Goal: Task Accomplishment & Management: Manage account settings

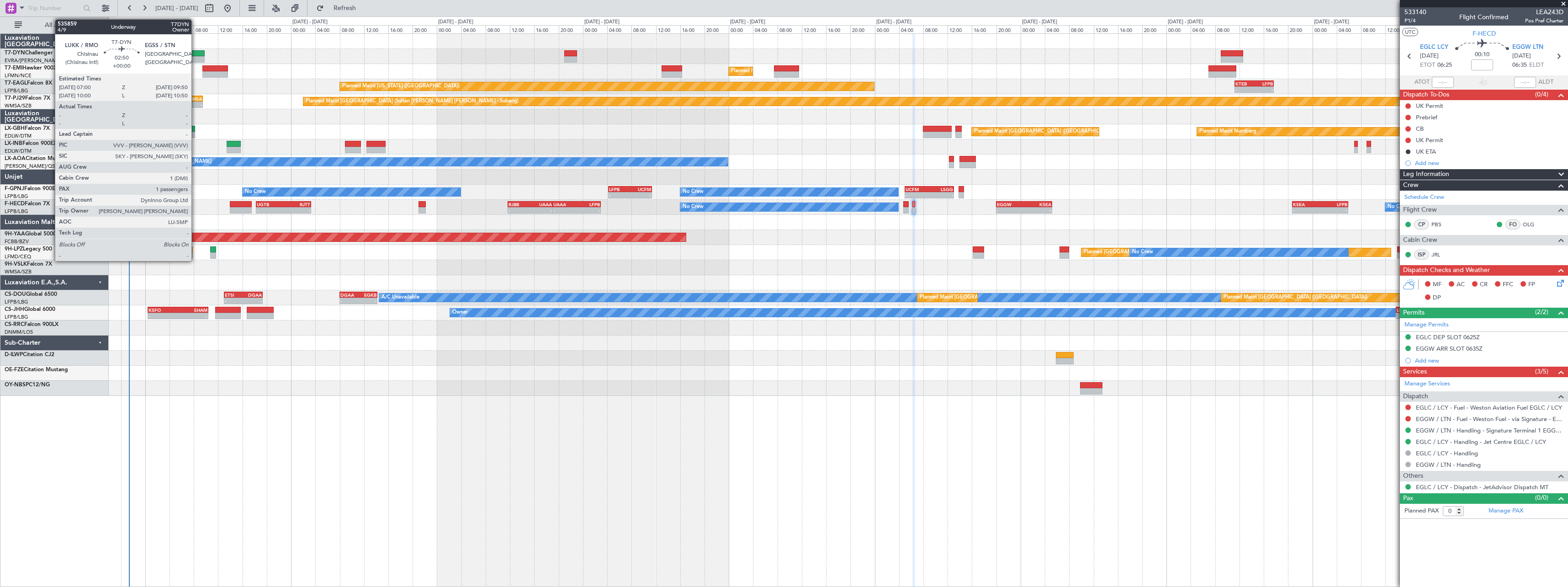
click at [196, 54] on div at bounding box center [196, 53] width 18 height 6
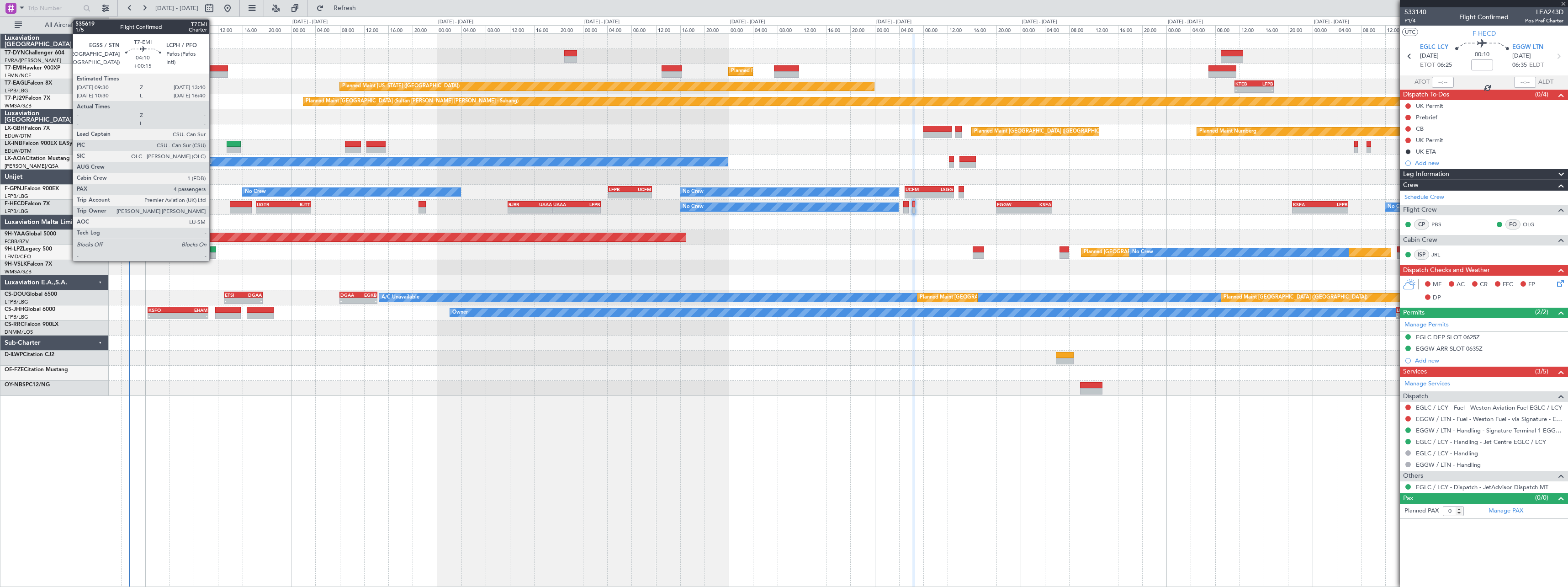
type input "1"
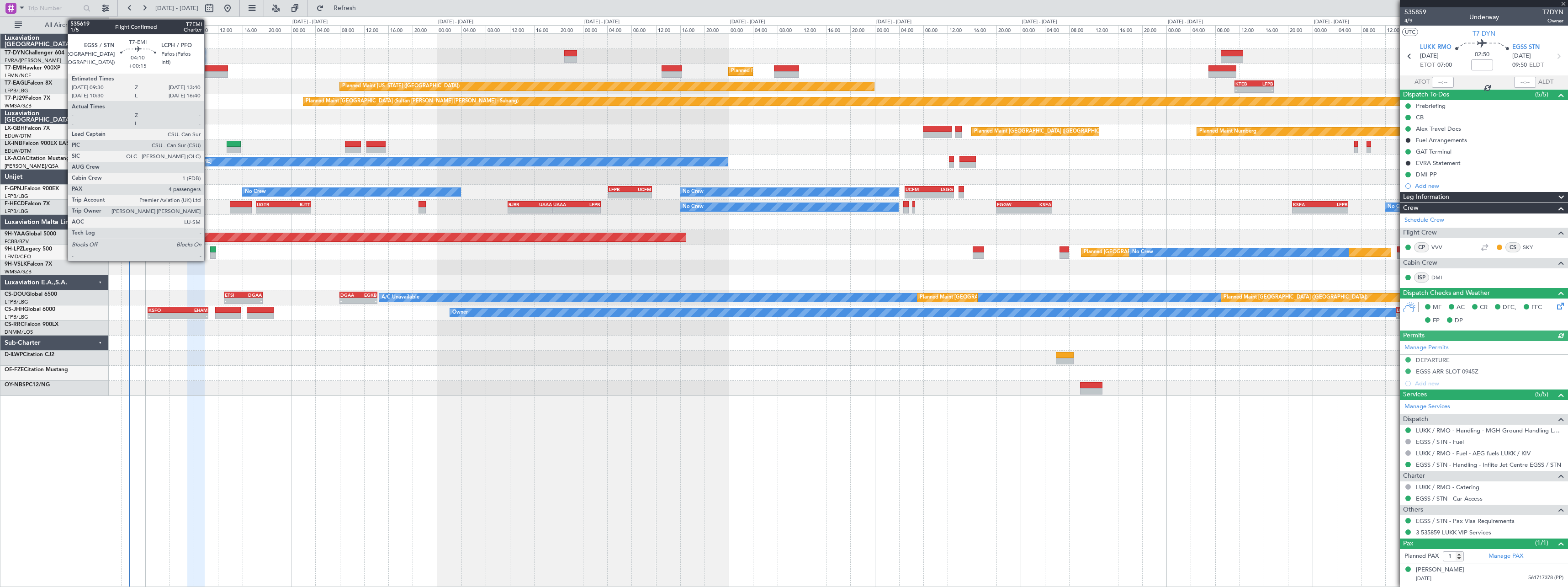
click at [209, 69] on div at bounding box center [215, 68] width 25 height 6
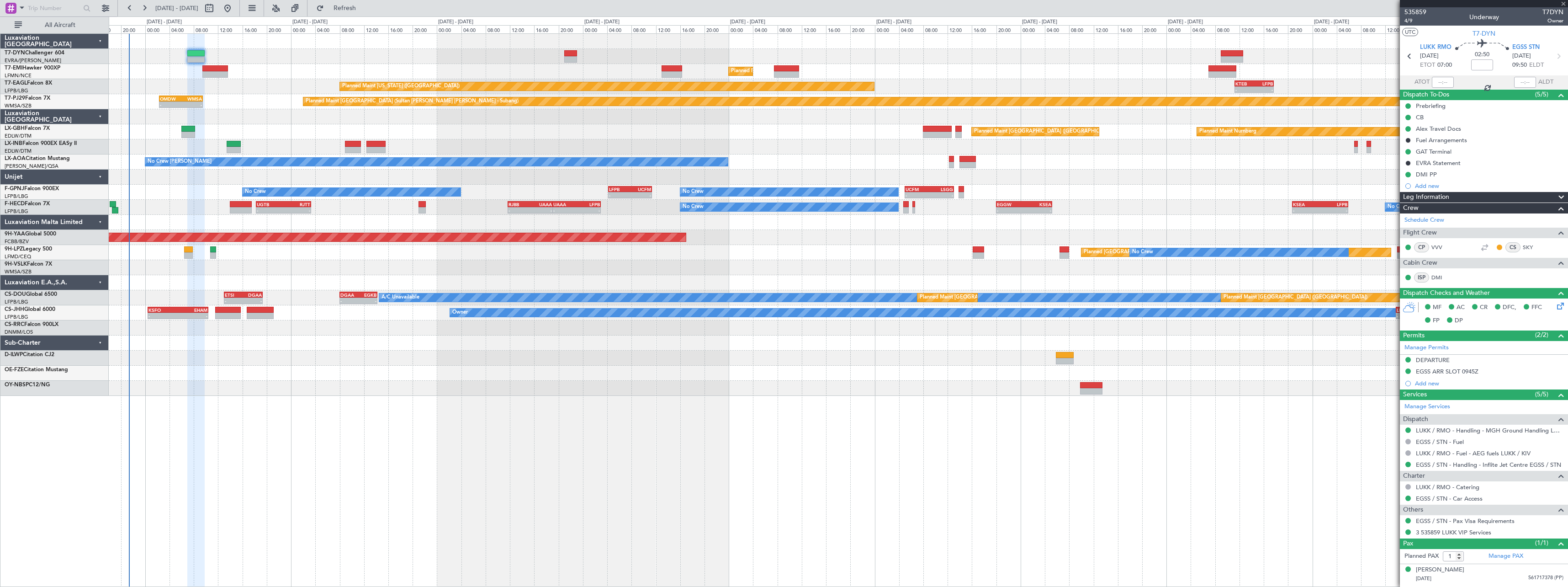
type input "+00:15"
type input "4"
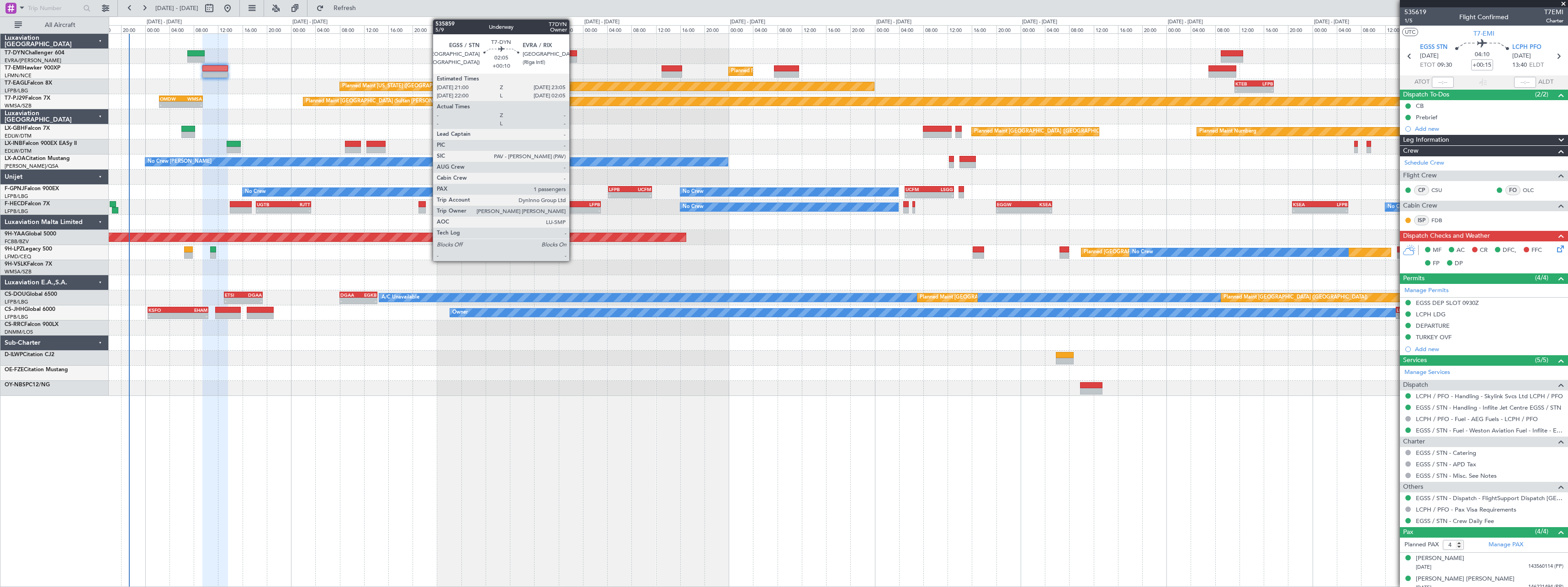
click at [573, 54] on div at bounding box center [570, 53] width 13 height 6
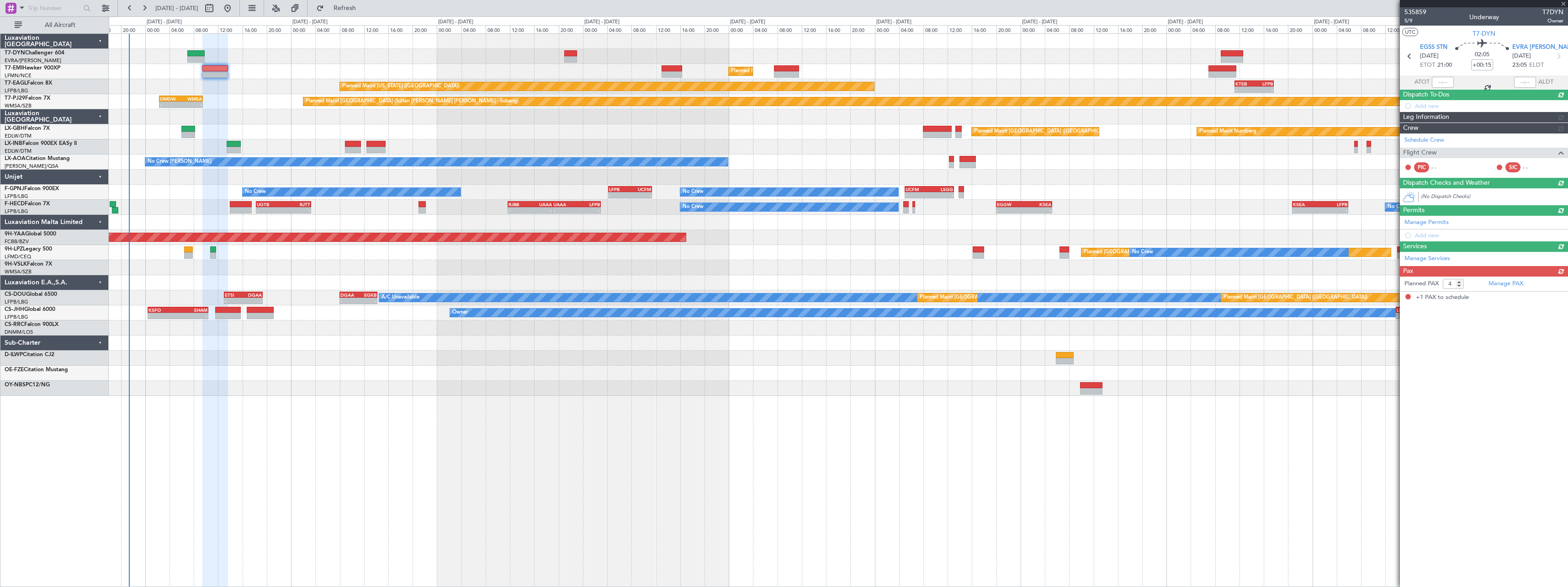
type input "+00:10"
type input "1"
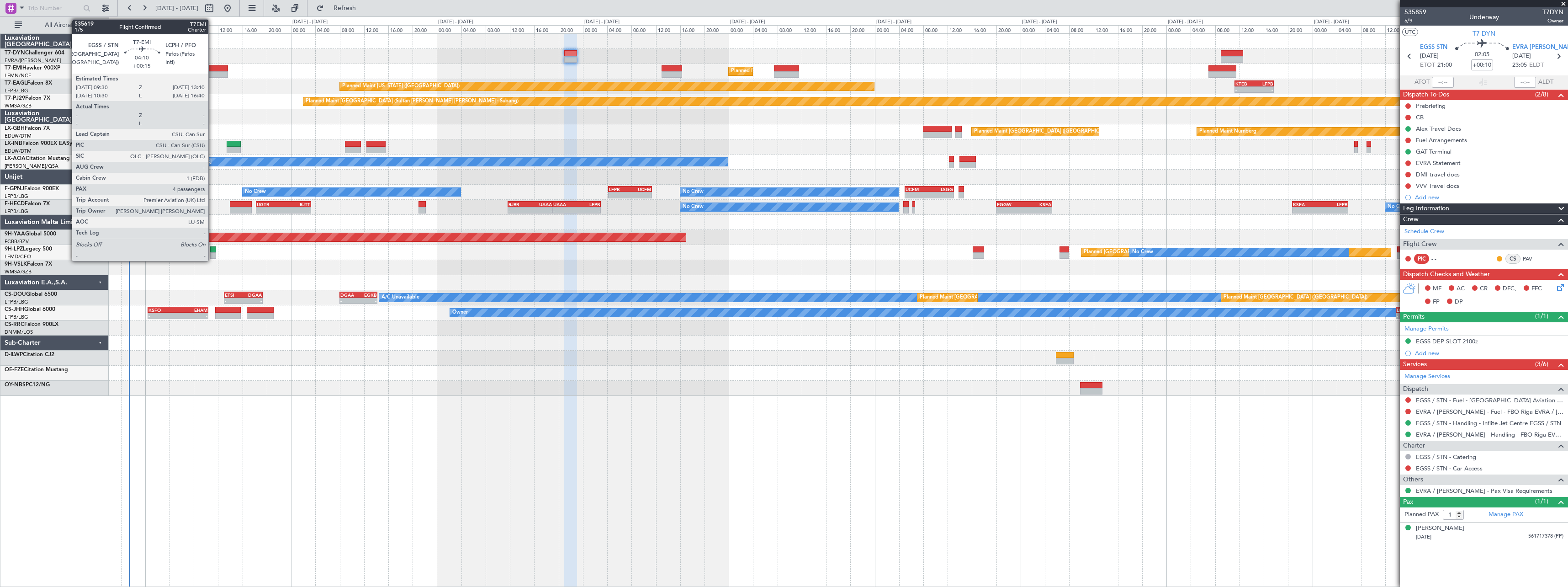
click at [215, 66] on div at bounding box center [215, 68] width 25 height 6
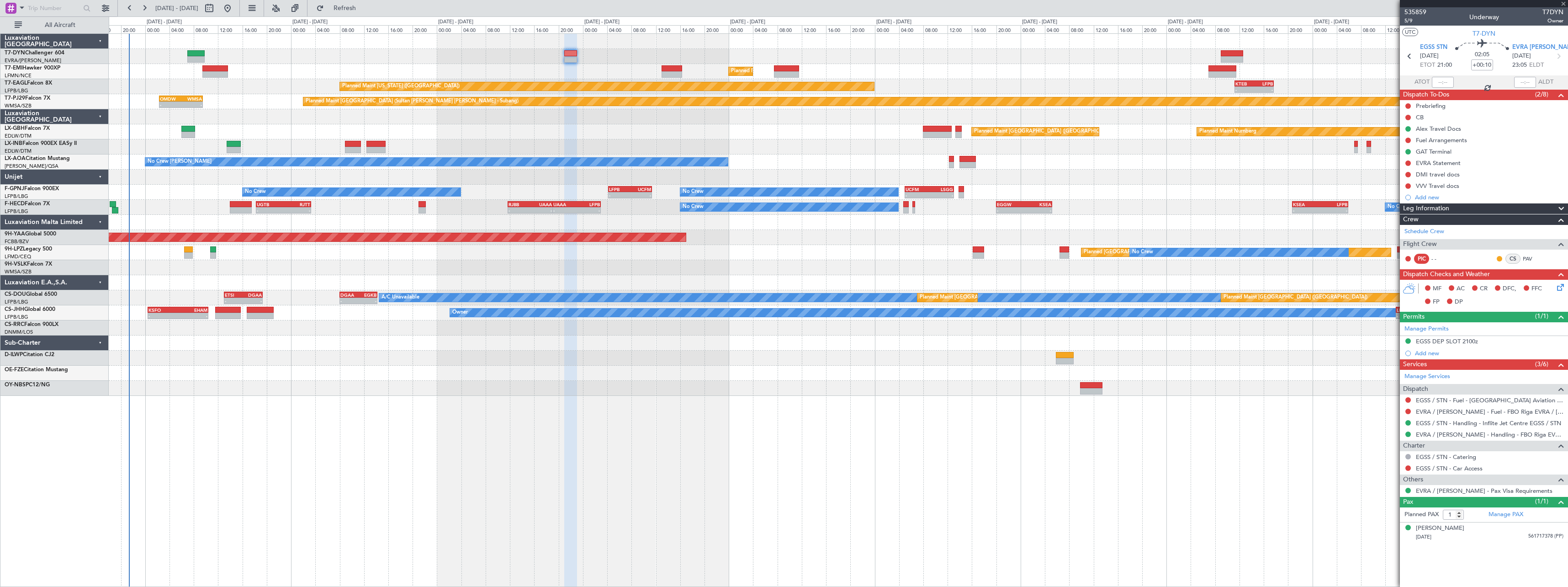
type input "+00:15"
type input "4"
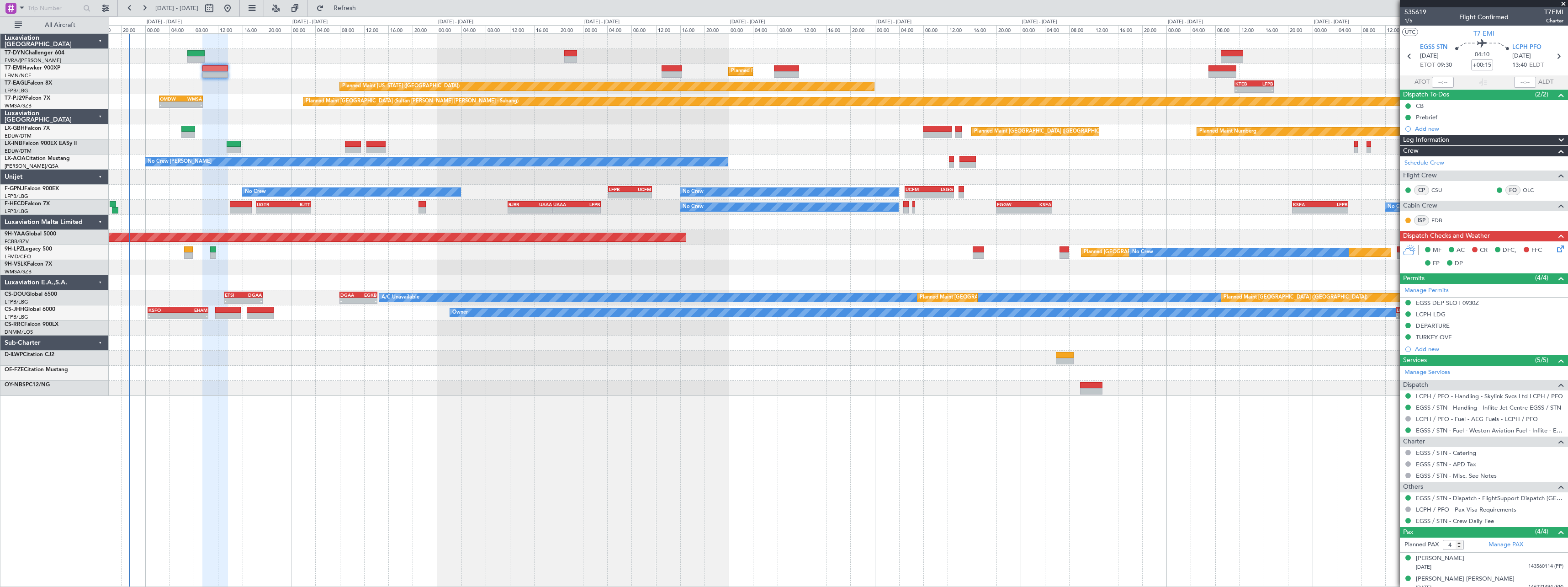
click at [185, 94] on div "Planned Maint [US_STATE] ([GEOGRAPHIC_DATA]) - - KTEB 11:15 Z LFPB 17:40 Z" at bounding box center [839, 86] width 1459 height 15
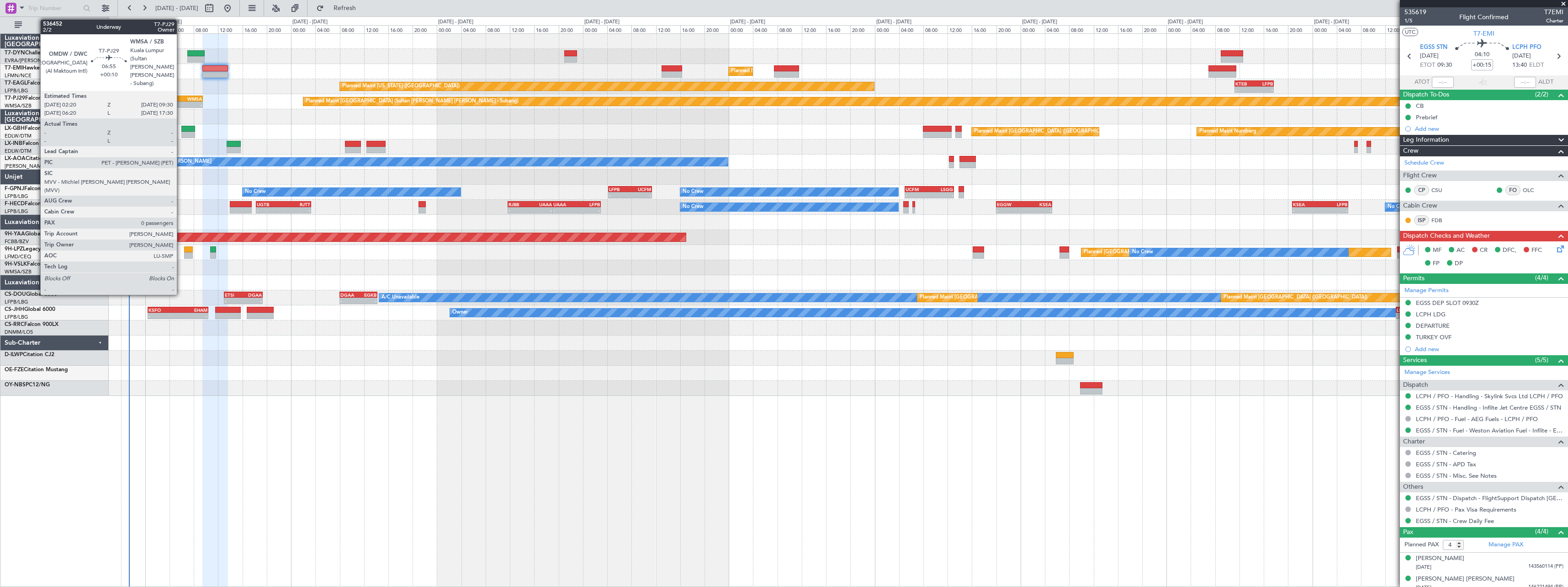
click at [181, 97] on div "WMSA" at bounding box center [191, 98] width 21 height 6
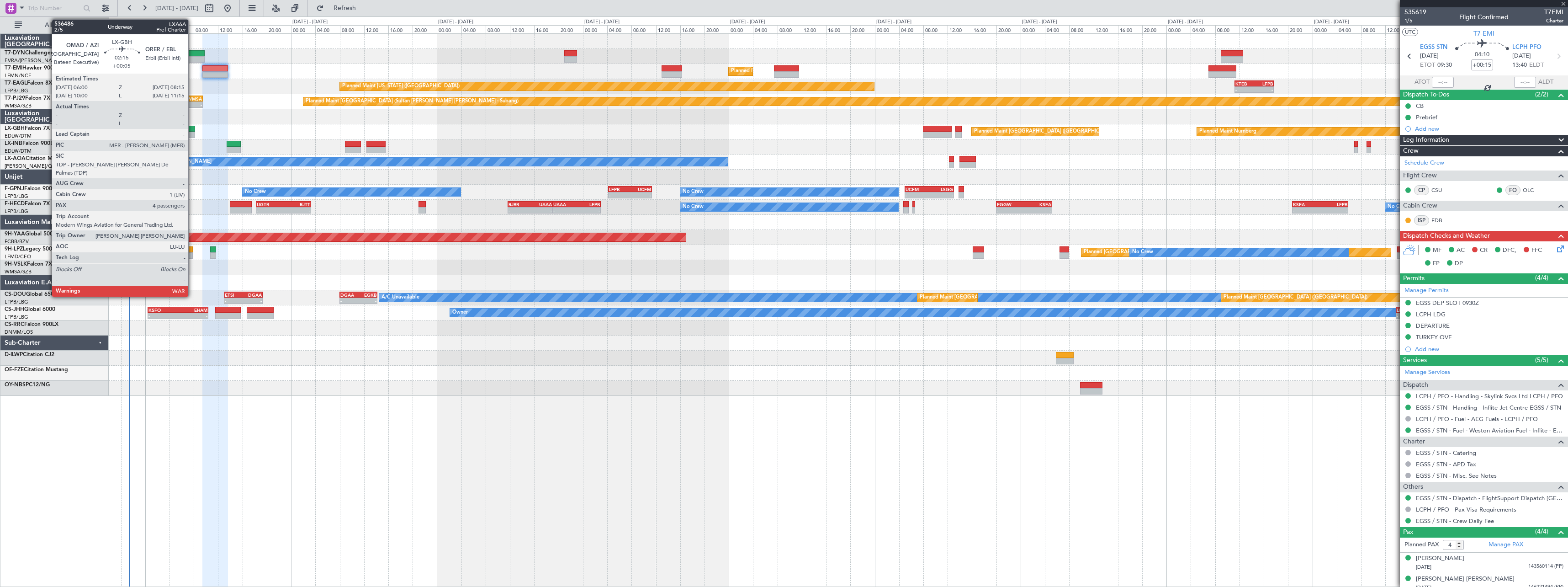
click at [193, 126] on div at bounding box center [188, 129] width 14 height 6
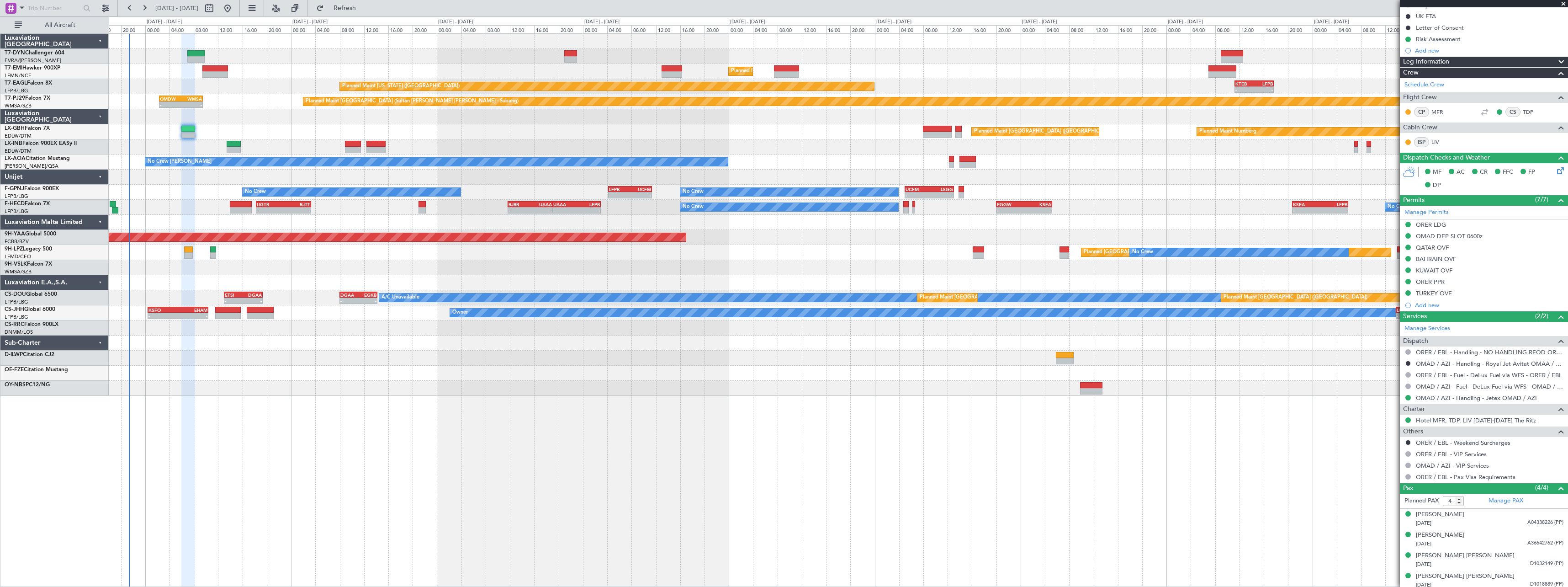
scroll to position [139, 0]
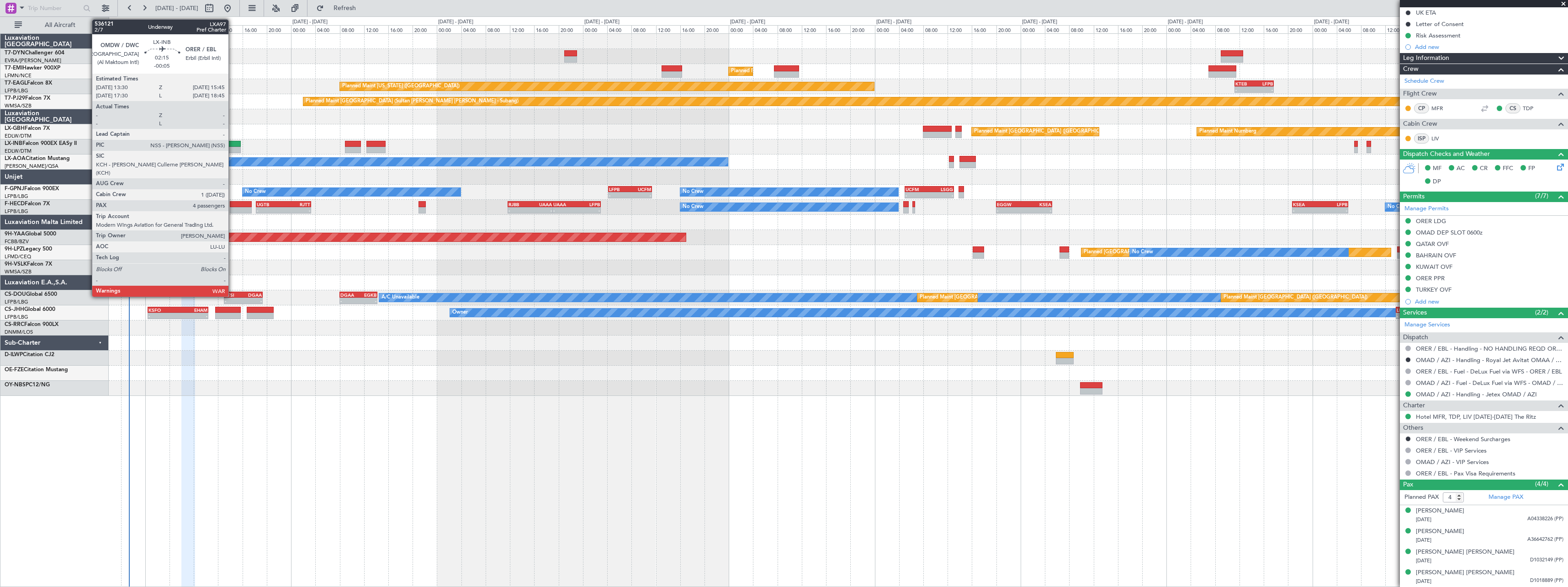
click at [233, 144] on div at bounding box center [233, 144] width 14 height 6
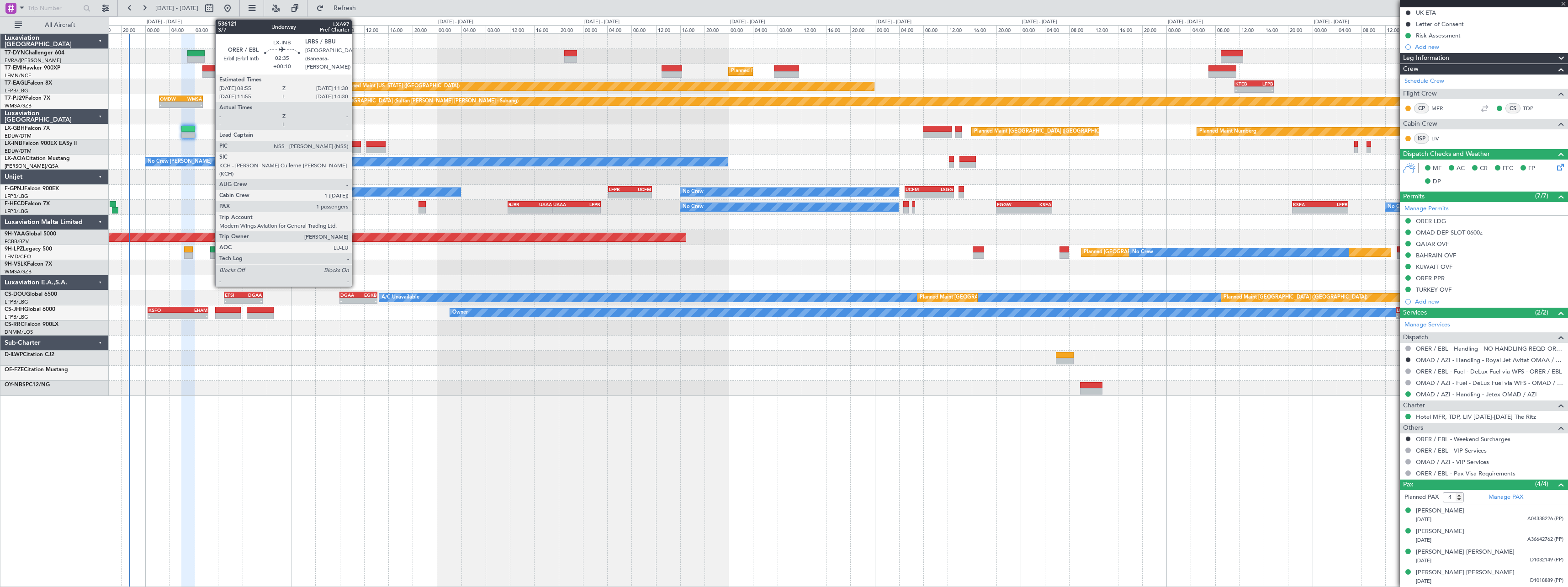
scroll to position [0, 0]
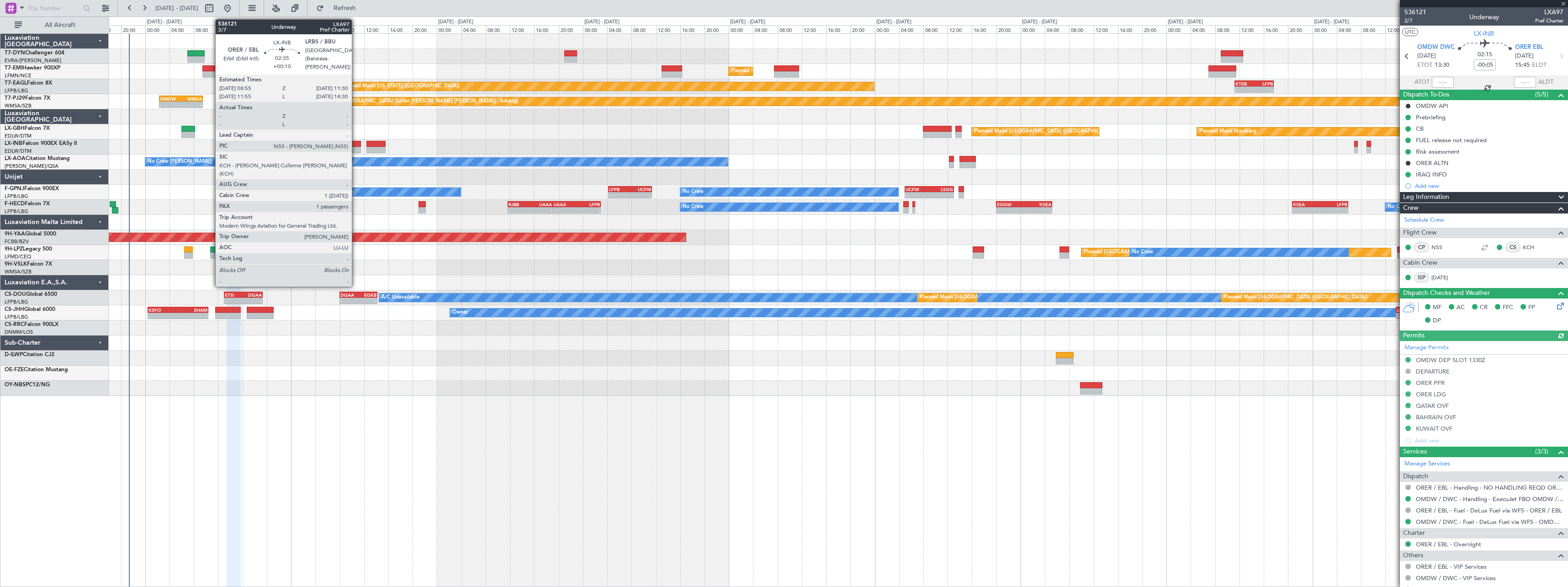
click at [356, 145] on div at bounding box center [353, 144] width 16 height 6
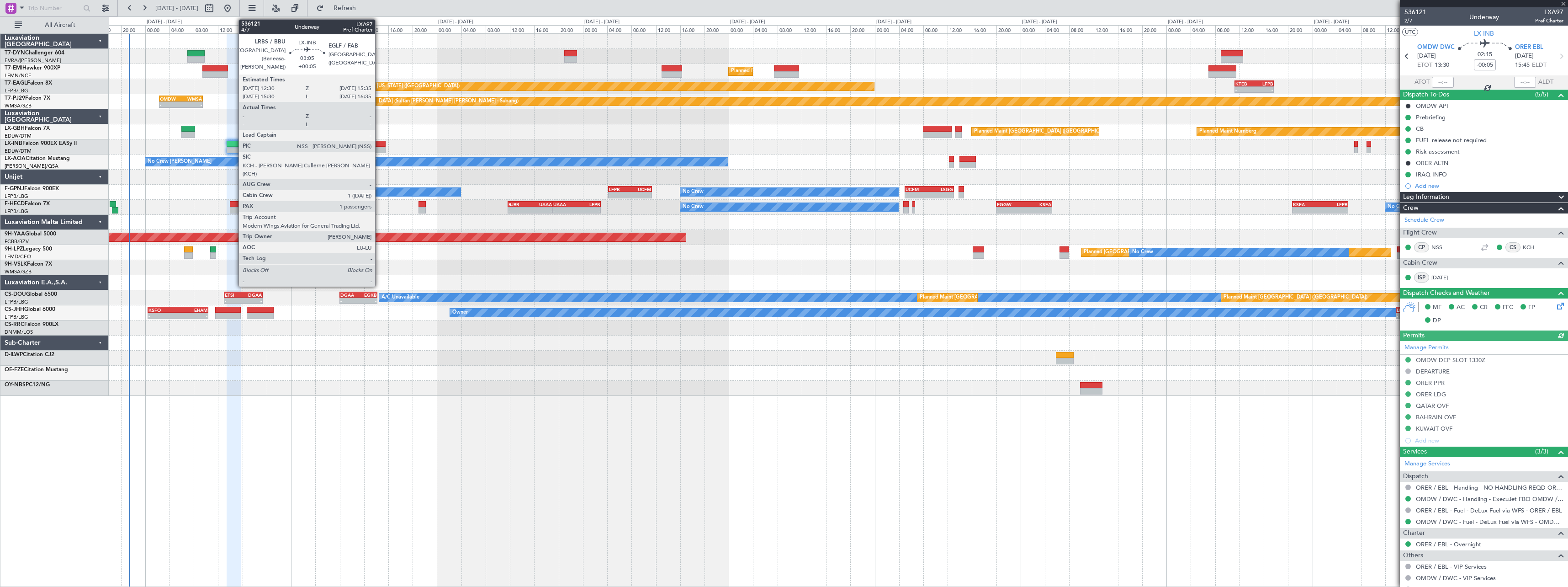
type input "+00:10"
type input "1"
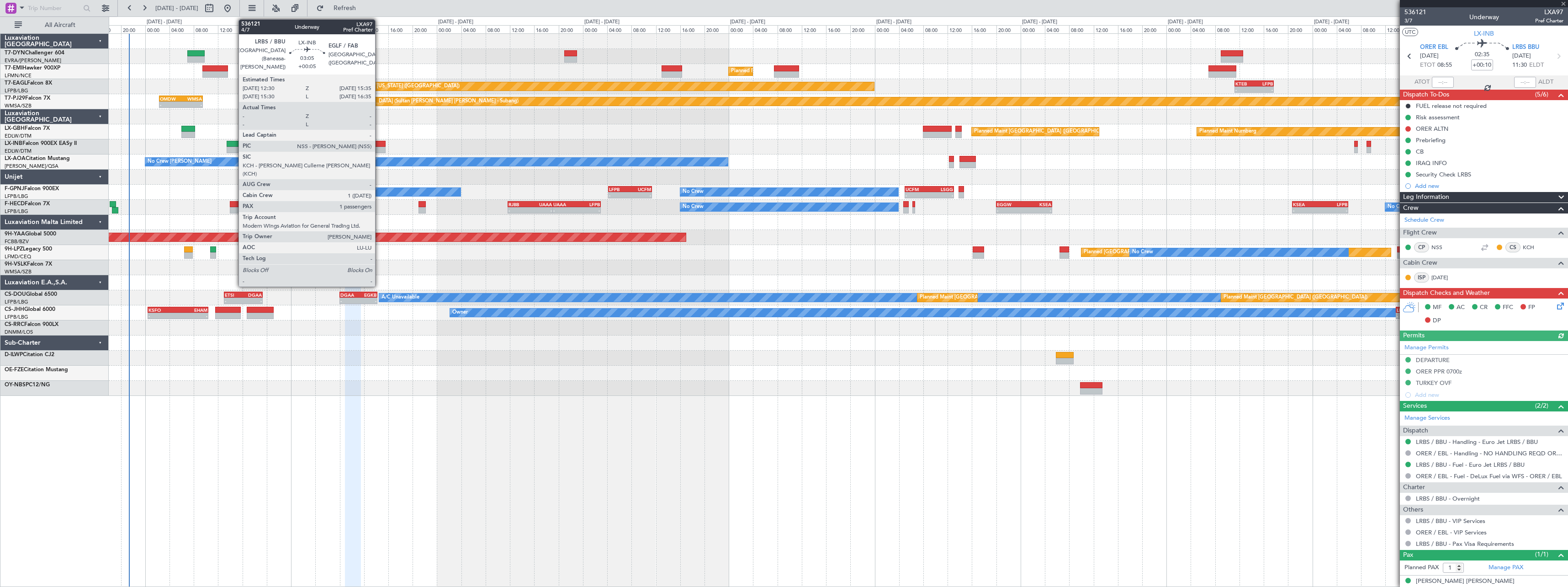
click at [379, 143] on div at bounding box center [376, 144] width 19 height 6
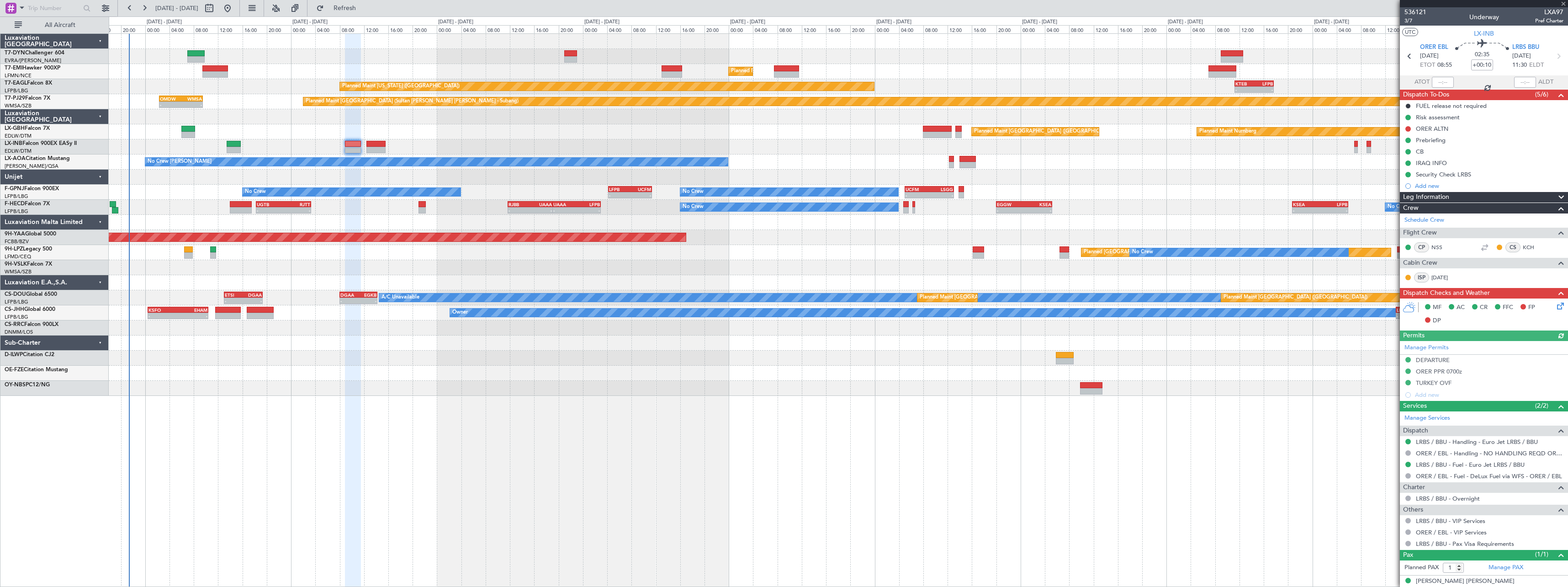
type input "+00:05"
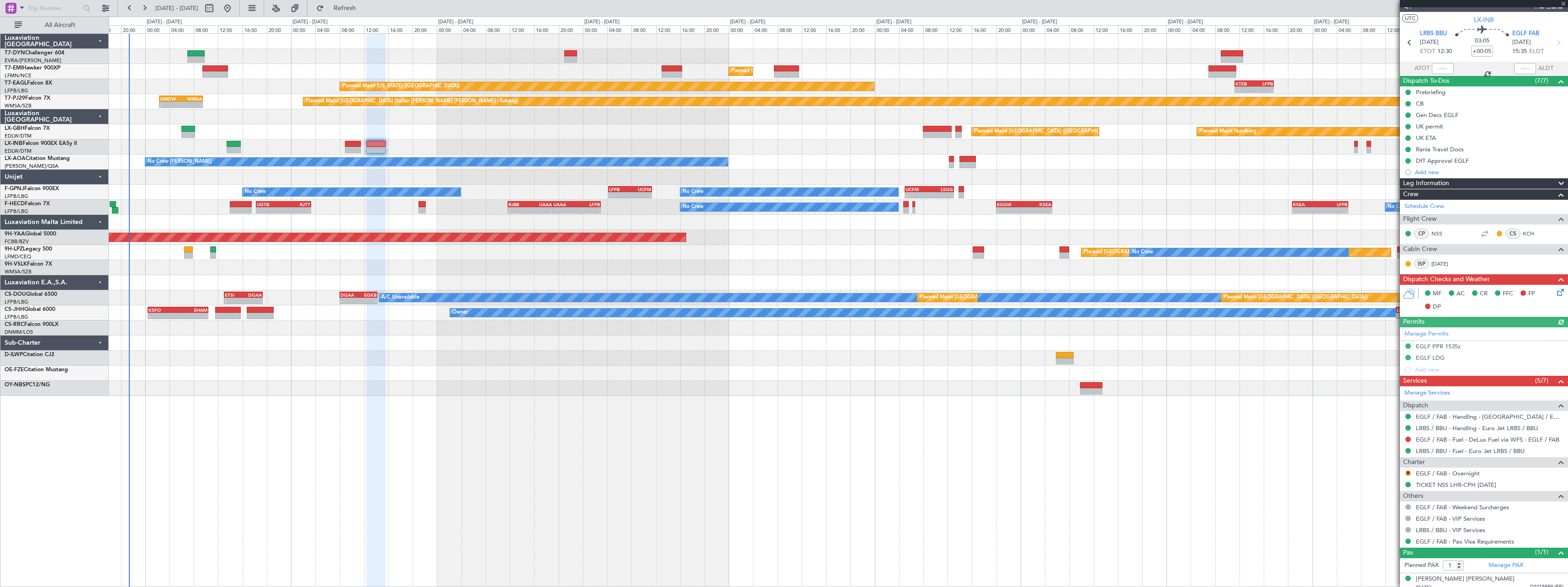
scroll to position [20, 0]
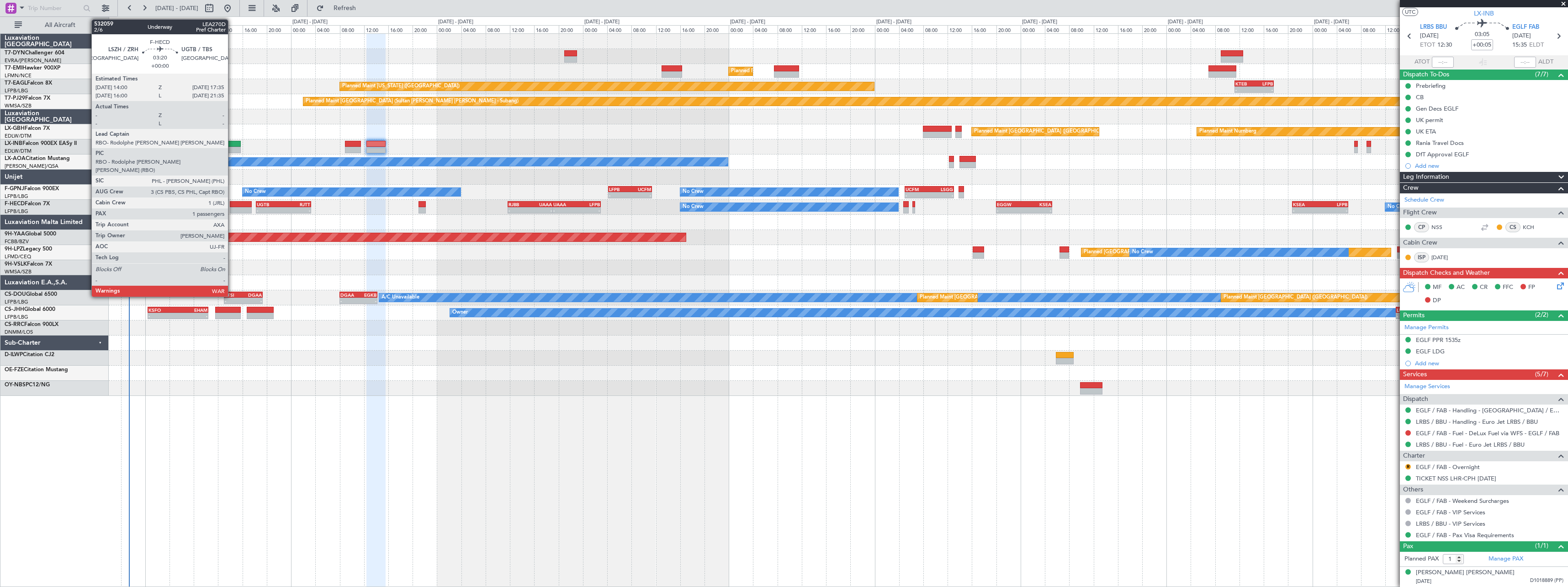
click at [232, 205] on div at bounding box center [241, 204] width 22 height 6
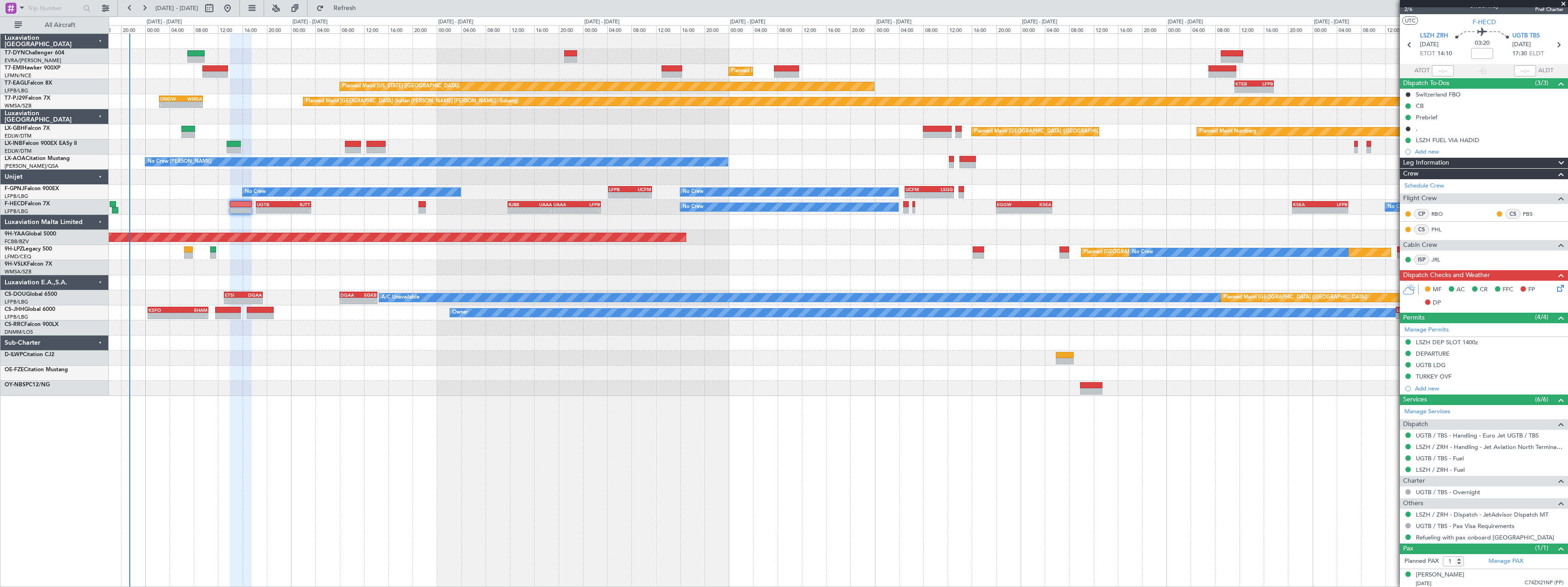
scroll to position [14, 0]
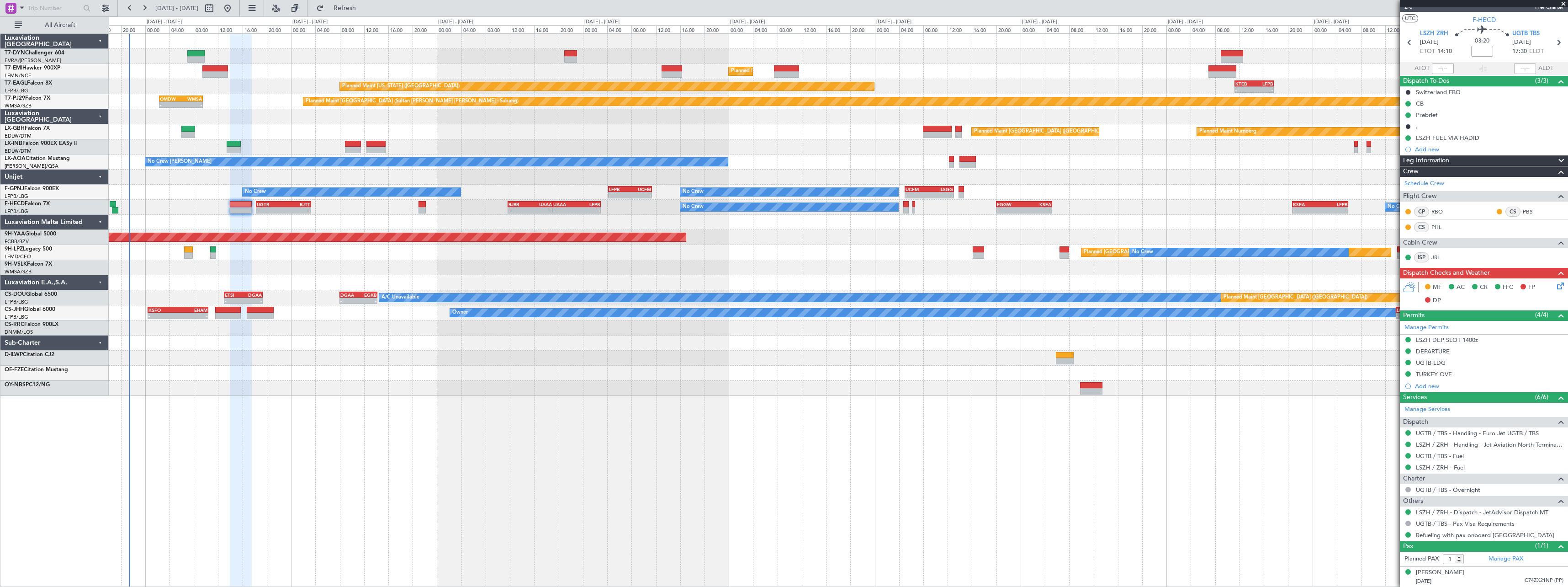
click at [1556, 285] on icon at bounding box center [1558, 284] width 7 height 7
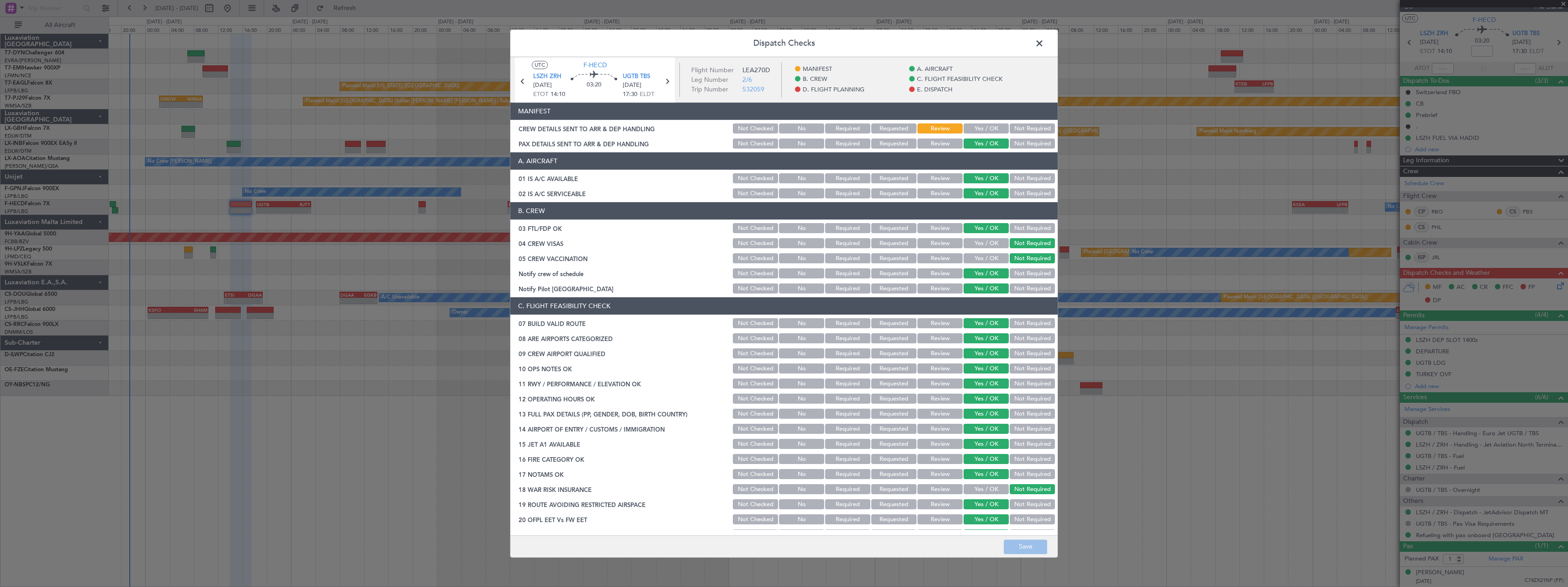
click at [964, 129] on button "Yes / OK" at bounding box center [986, 128] width 45 height 10
click at [1030, 550] on button "Save" at bounding box center [1025, 546] width 43 height 14
click at [1044, 46] on span at bounding box center [1044, 45] width 0 height 18
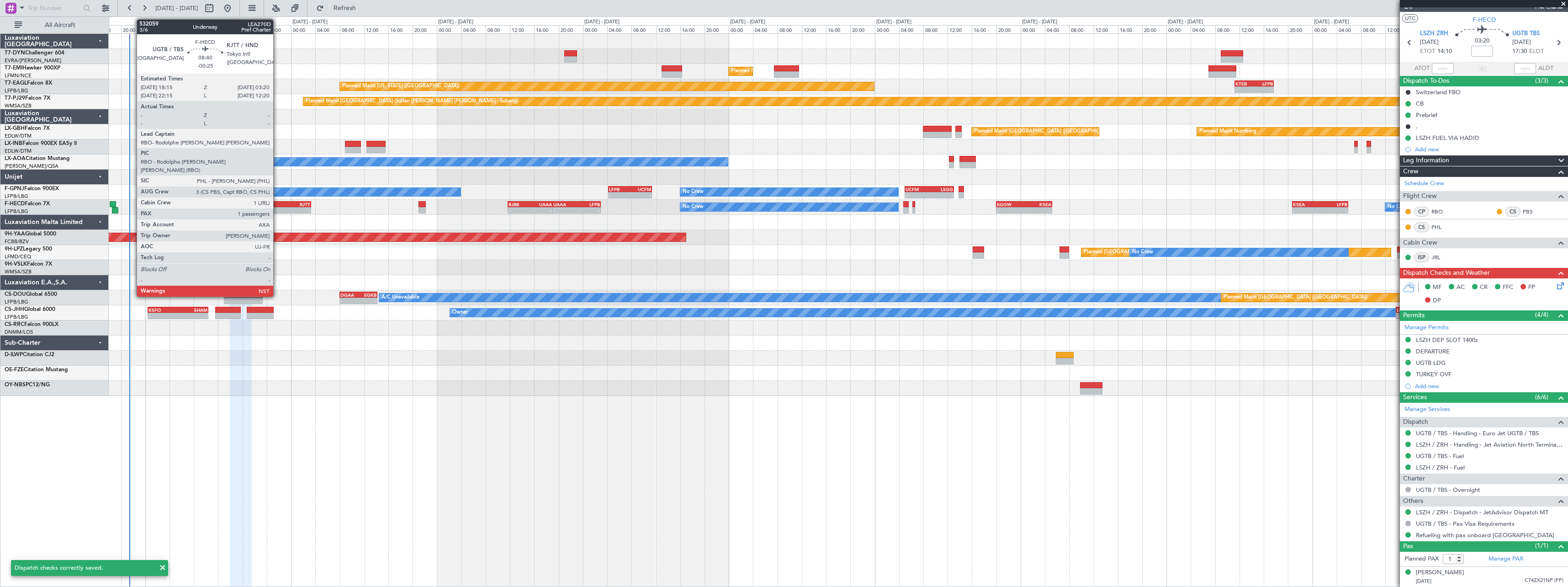
click at [277, 205] on div "UGTB" at bounding box center [270, 204] width 27 height 6
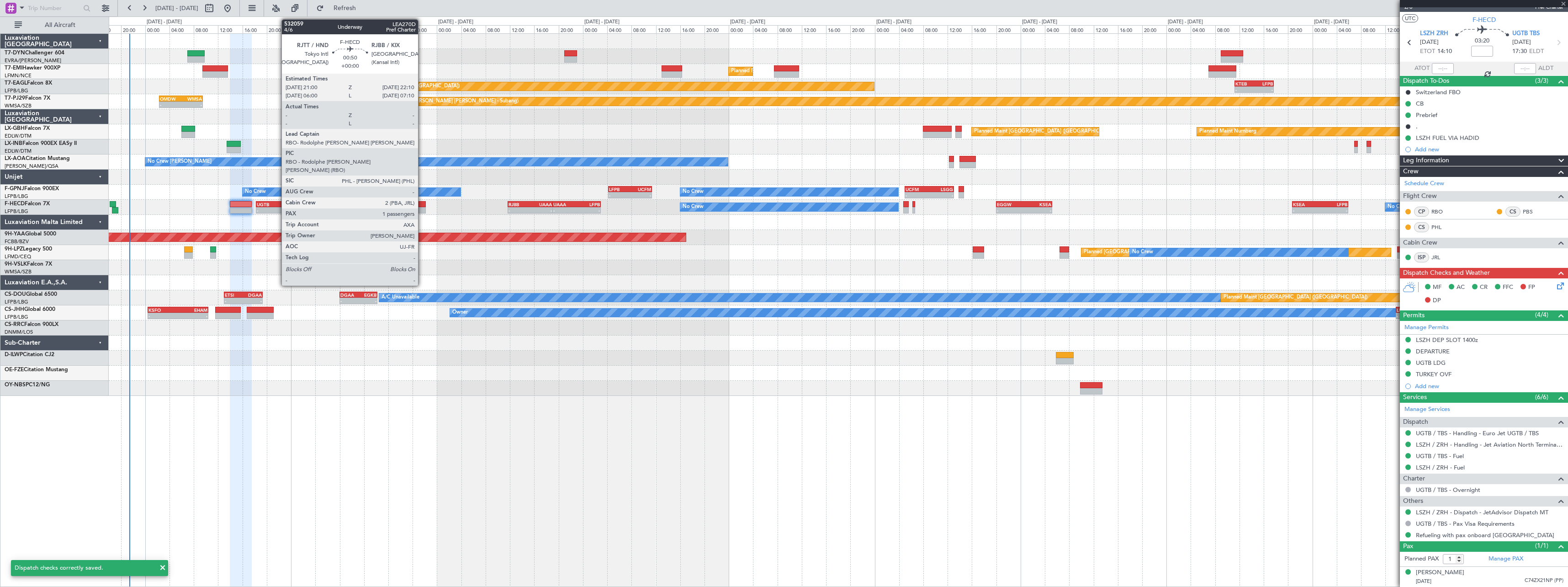
type input "-00:25"
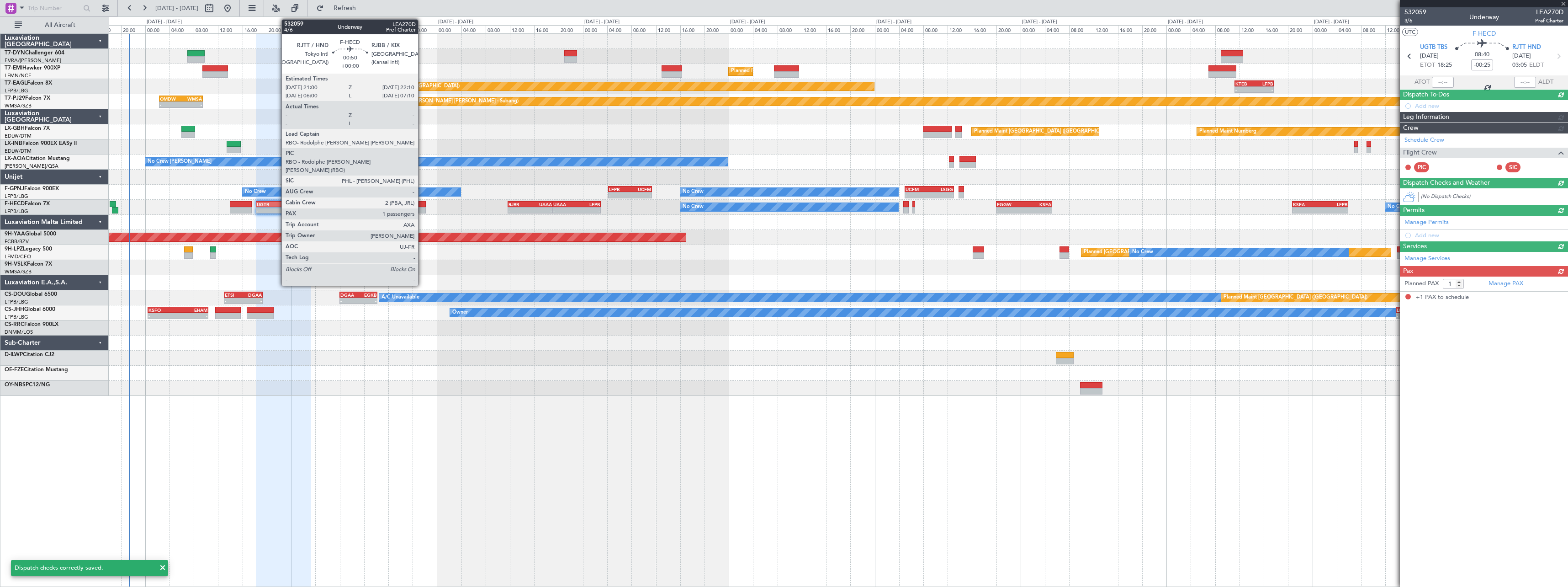
scroll to position [0, 0]
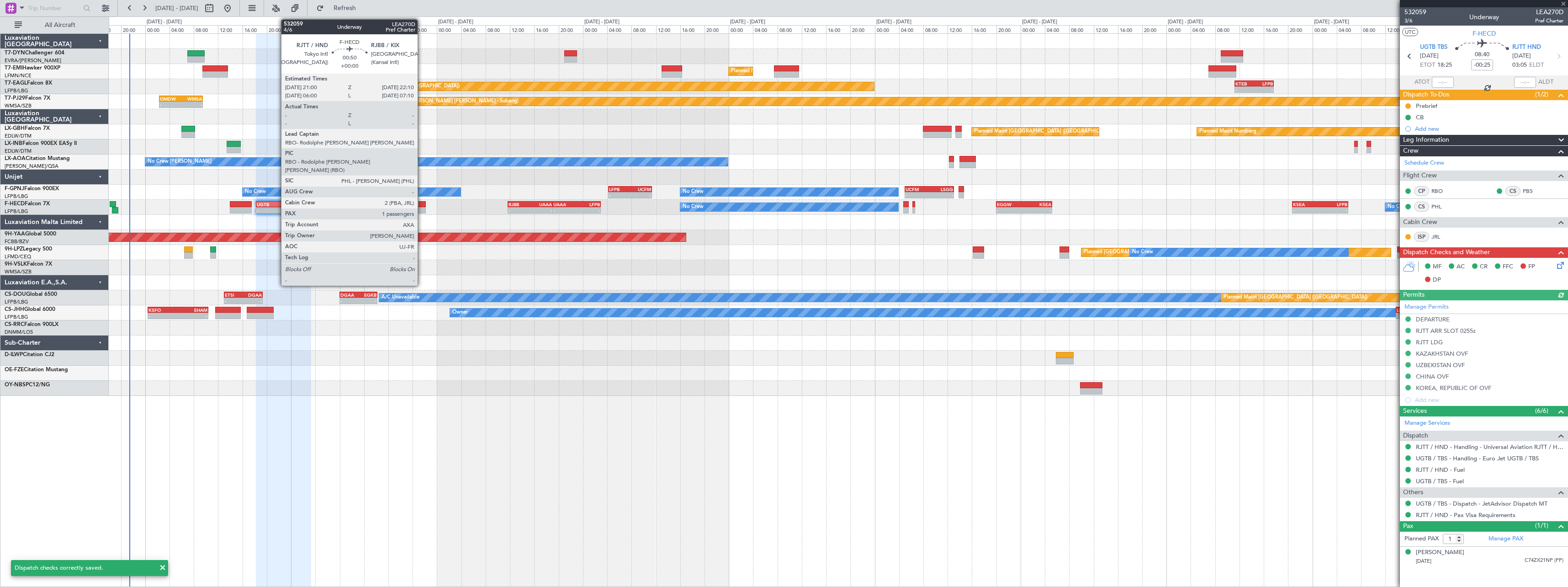
click at [421, 203] on div at bounding box center [421, 204] width 7 height 6
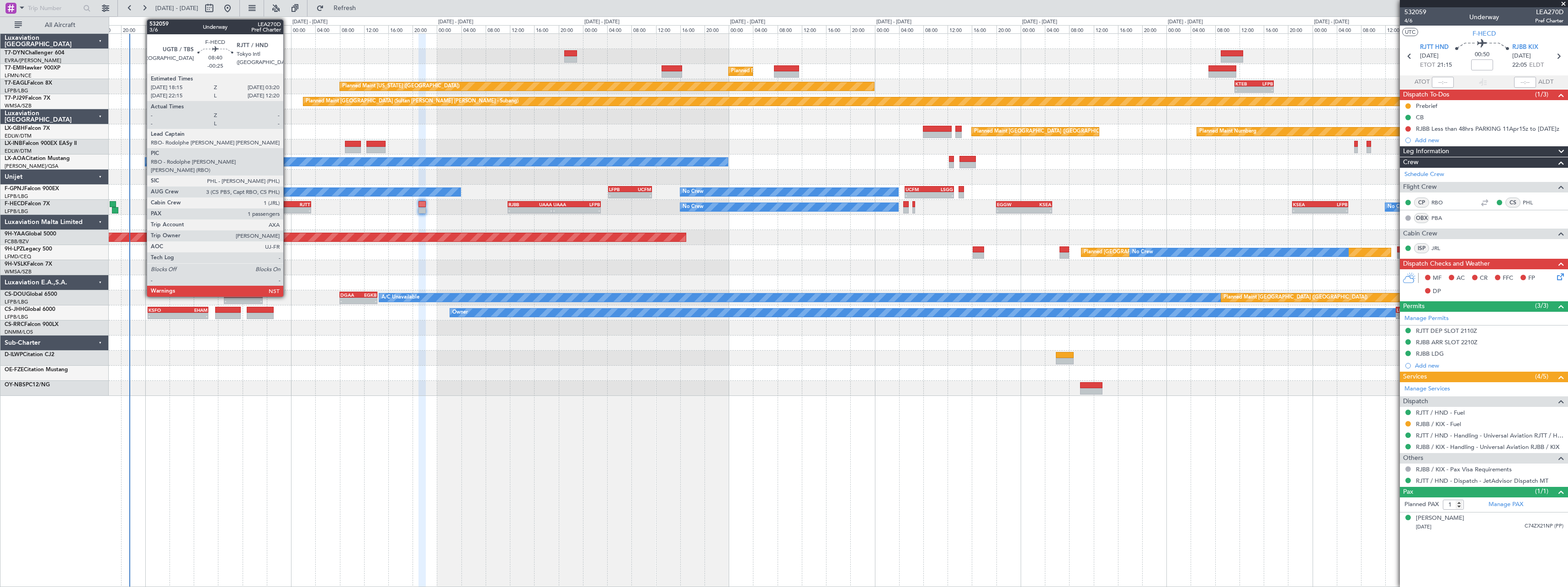
click at [287, 202] on div "RJTT" at bounding box center [297, 204] width 27 height 6
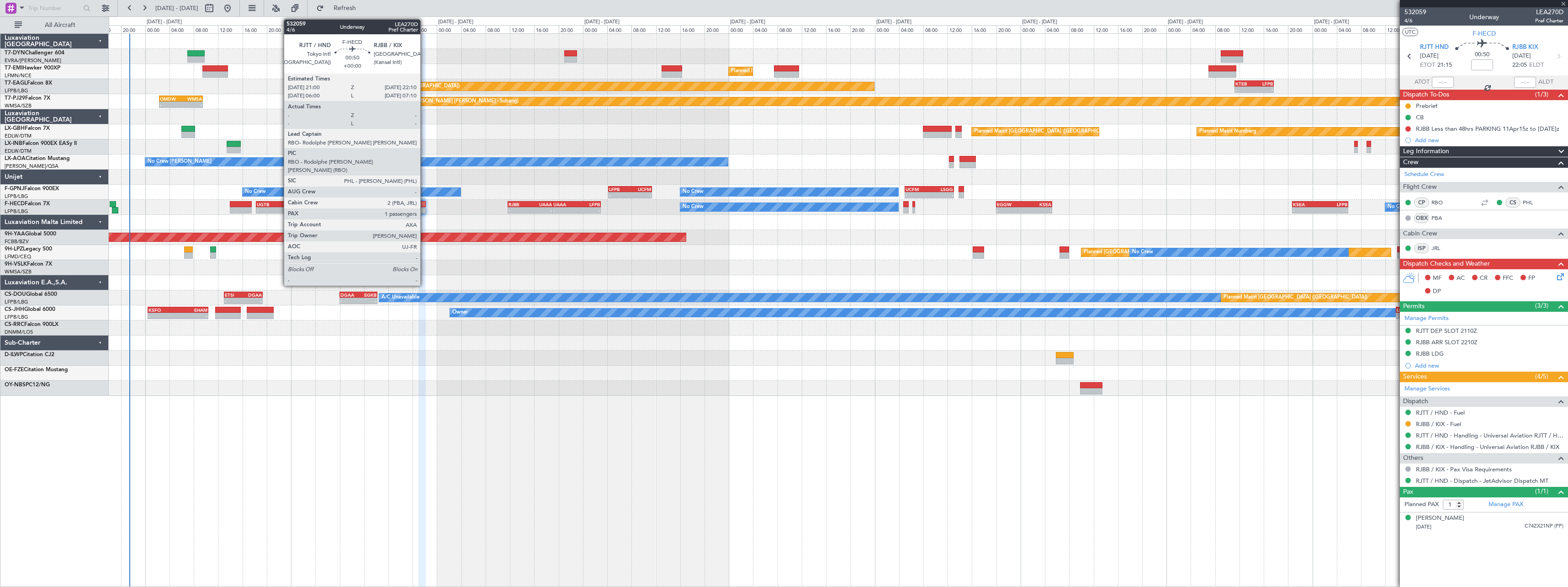
type input "-00:25"
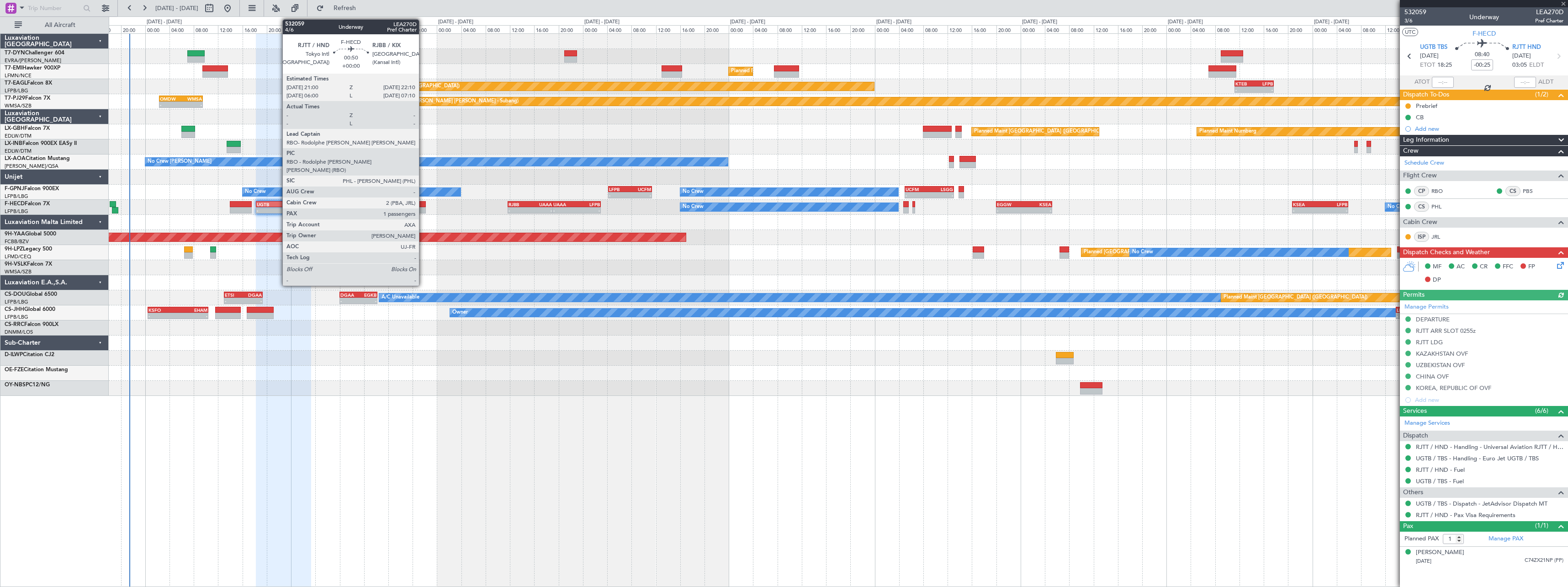
click at [423, 202] on div at bounding box center [421, 204] width 7 height 6
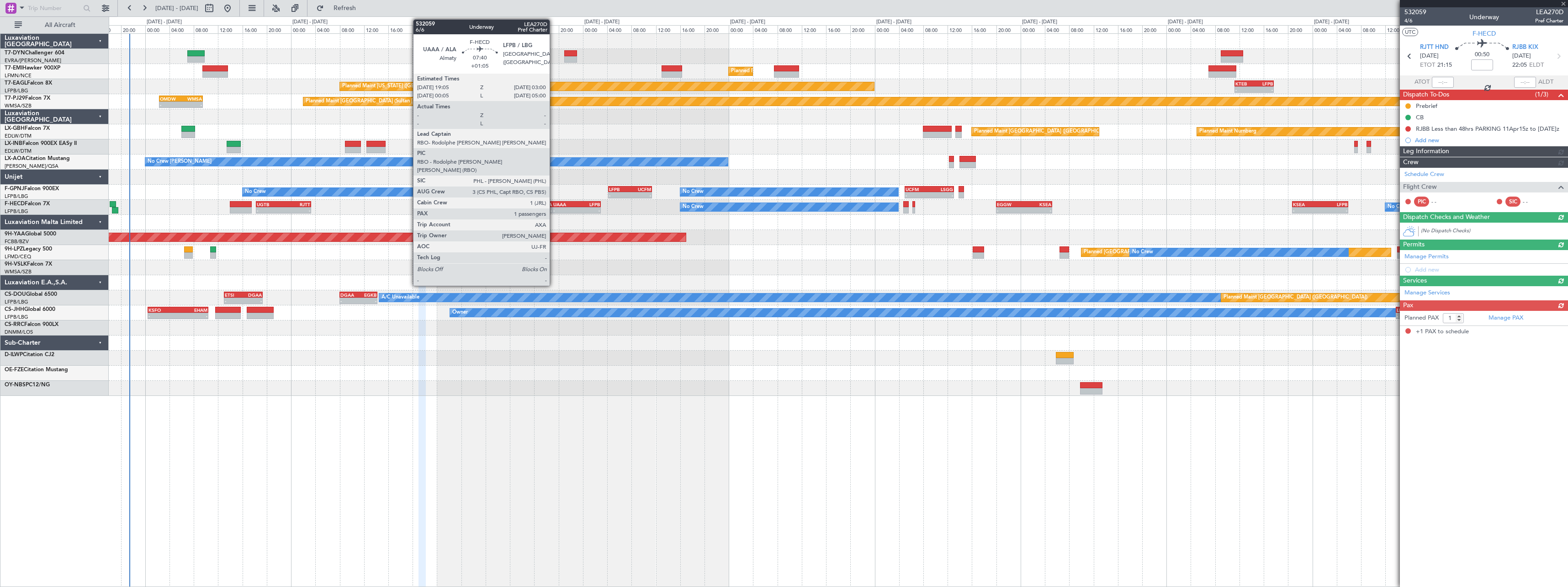
click at [553, 202] on div "UAAA" at bounding box center [565, 204] width 23 height 6
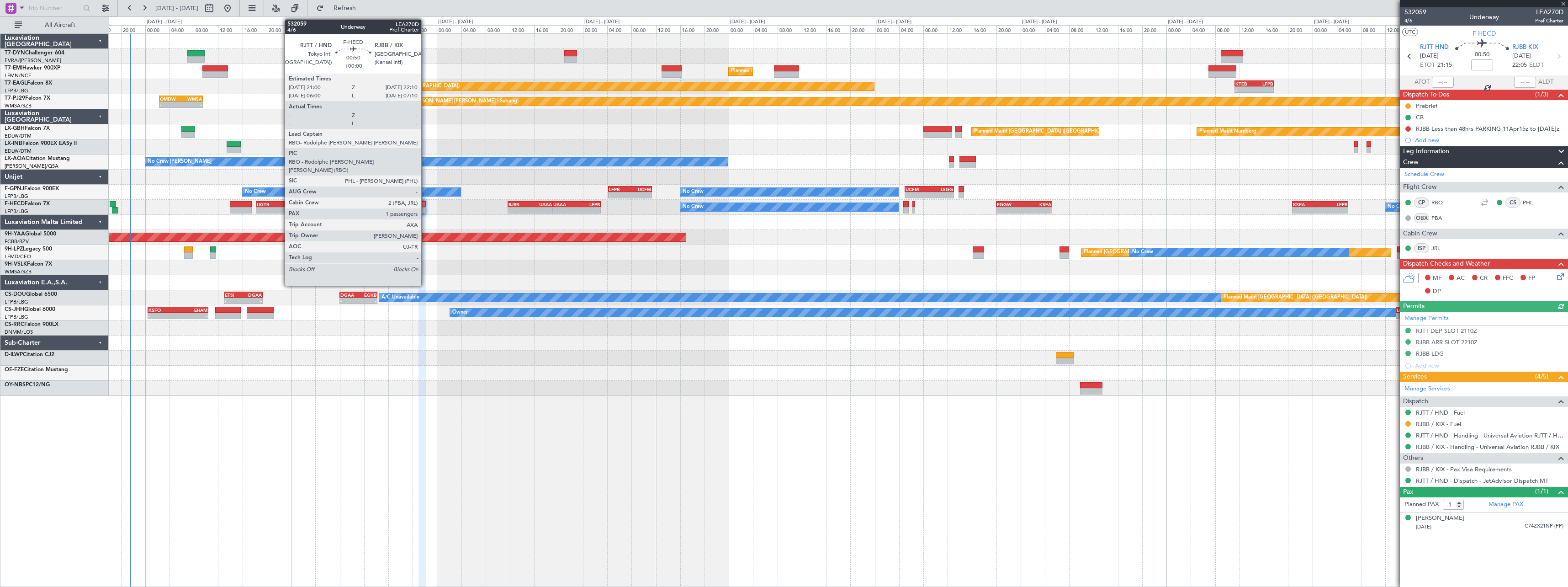
type input "+01:05"
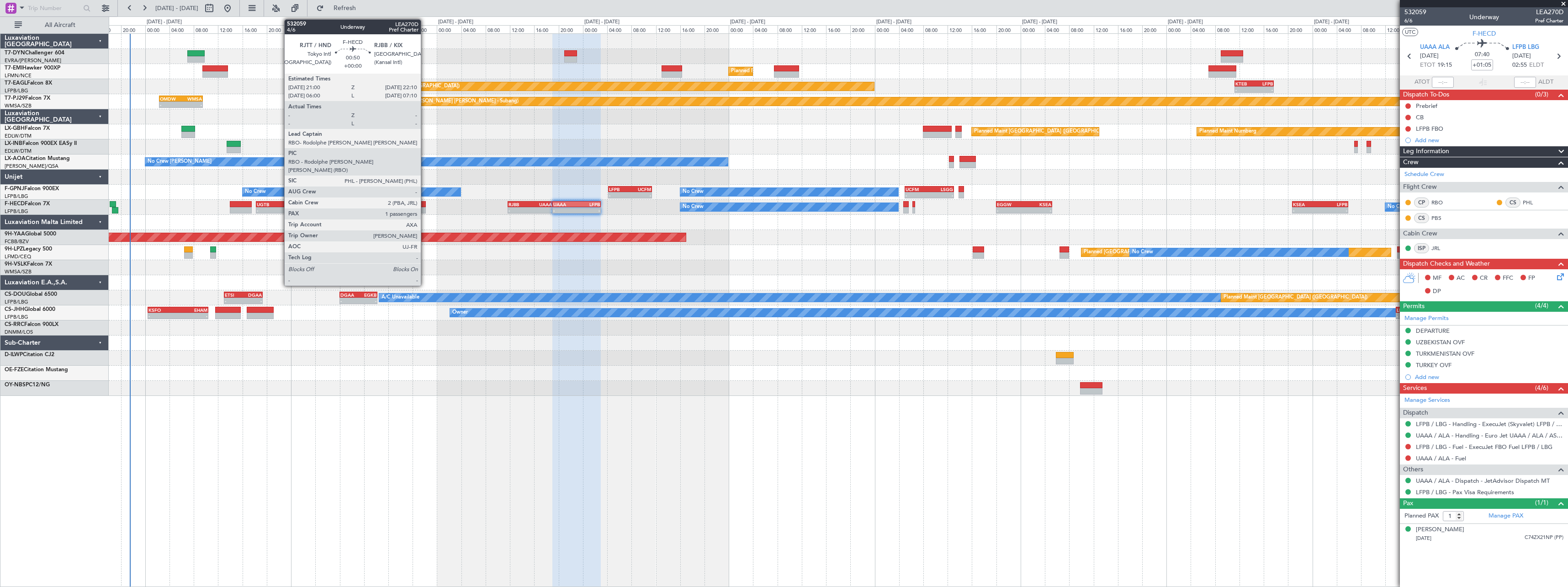
click at [424, 205] on div at bounding box center [421, 204] width 7 height 6
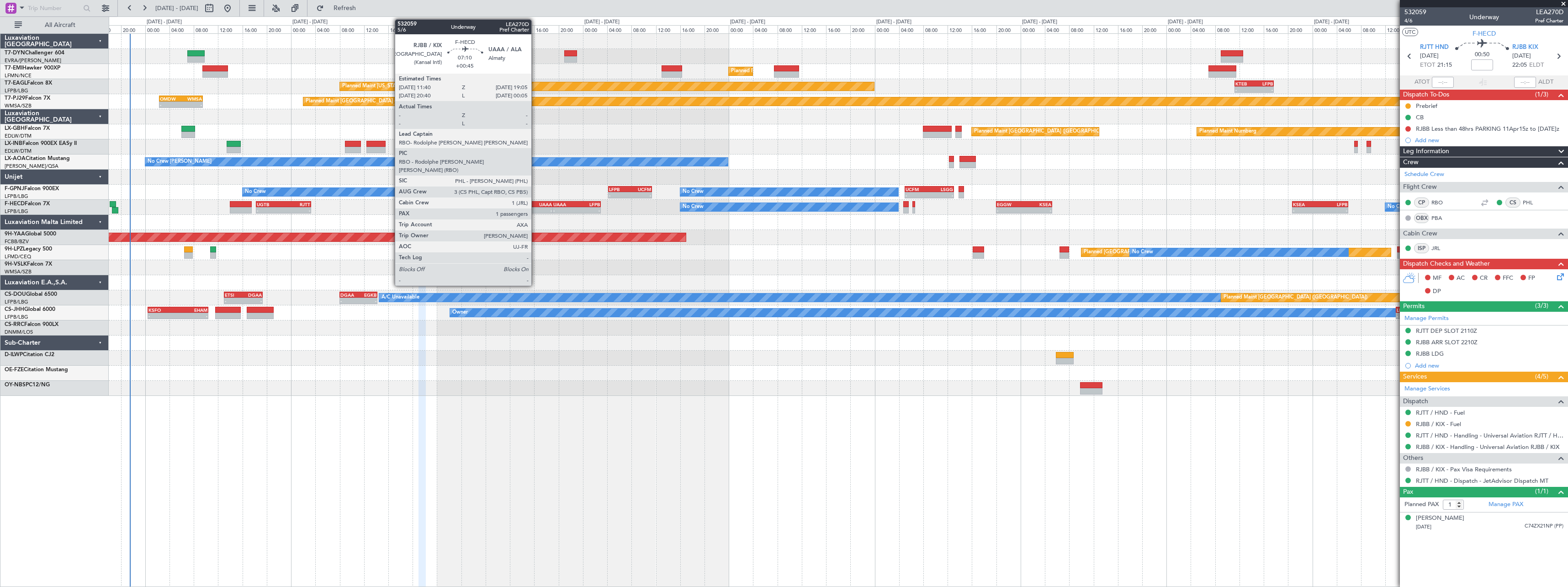
click at [535, 205] on div "UAAA" at bounding box center [541, 204] width 22 height 6
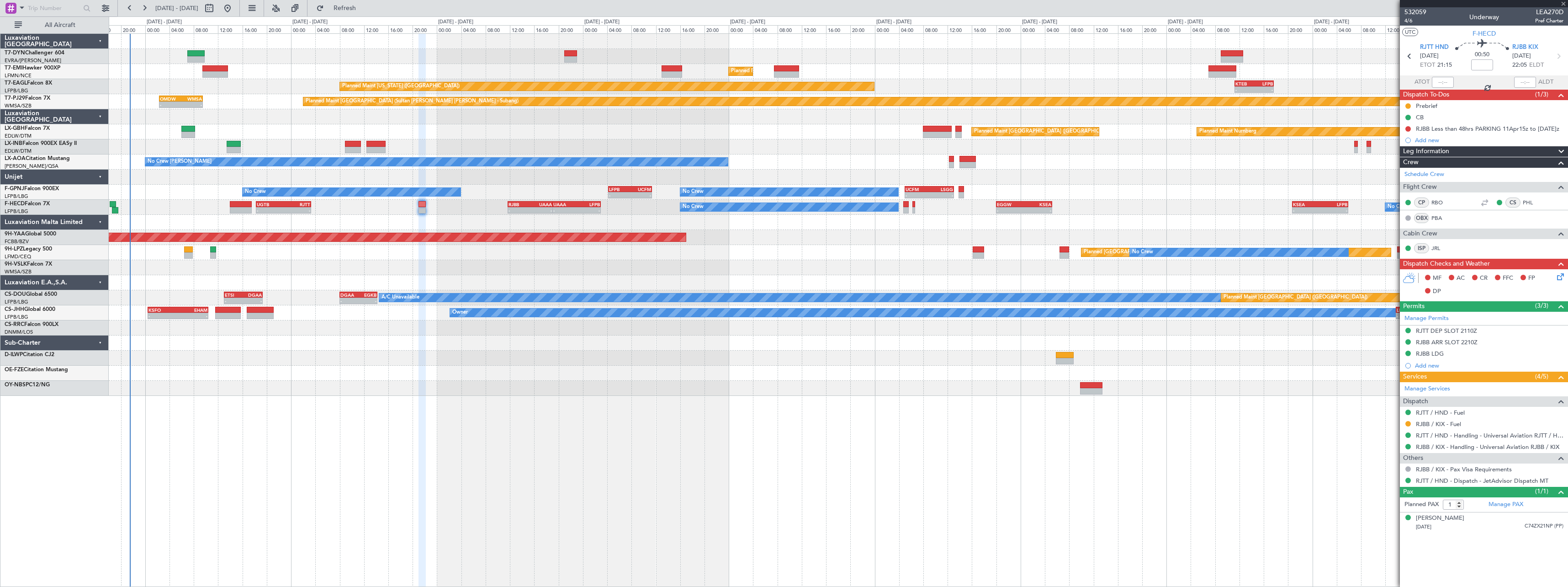
type input "+00:45"
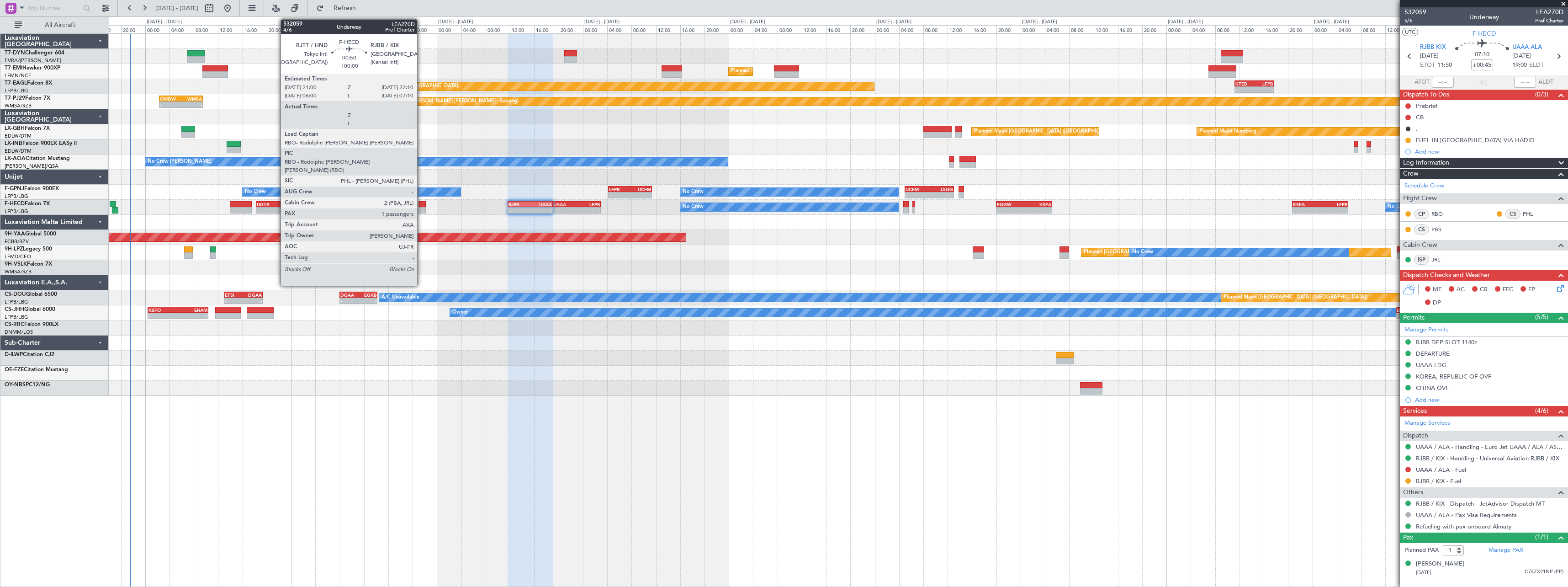
click at [421, 202] on div at bounding box center [421, 204] width 7 height 6
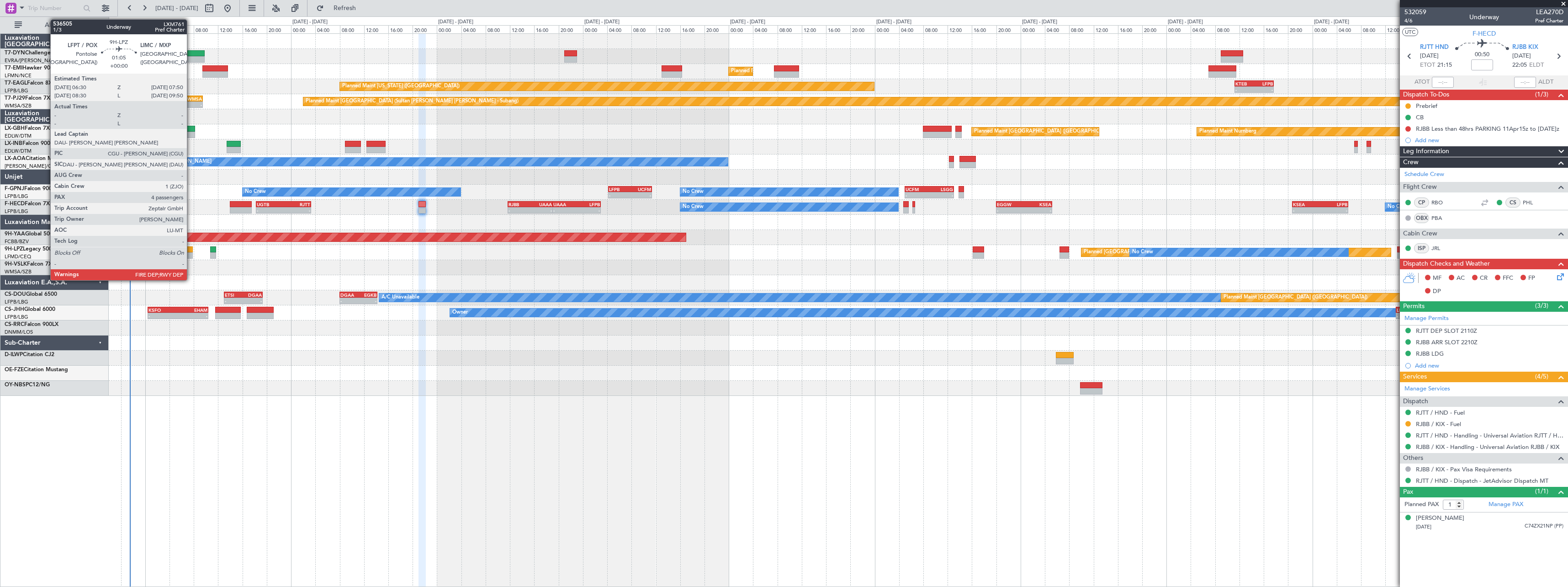
click at [191, 252] on div at bounding box center [188, 249] width 8 height 6
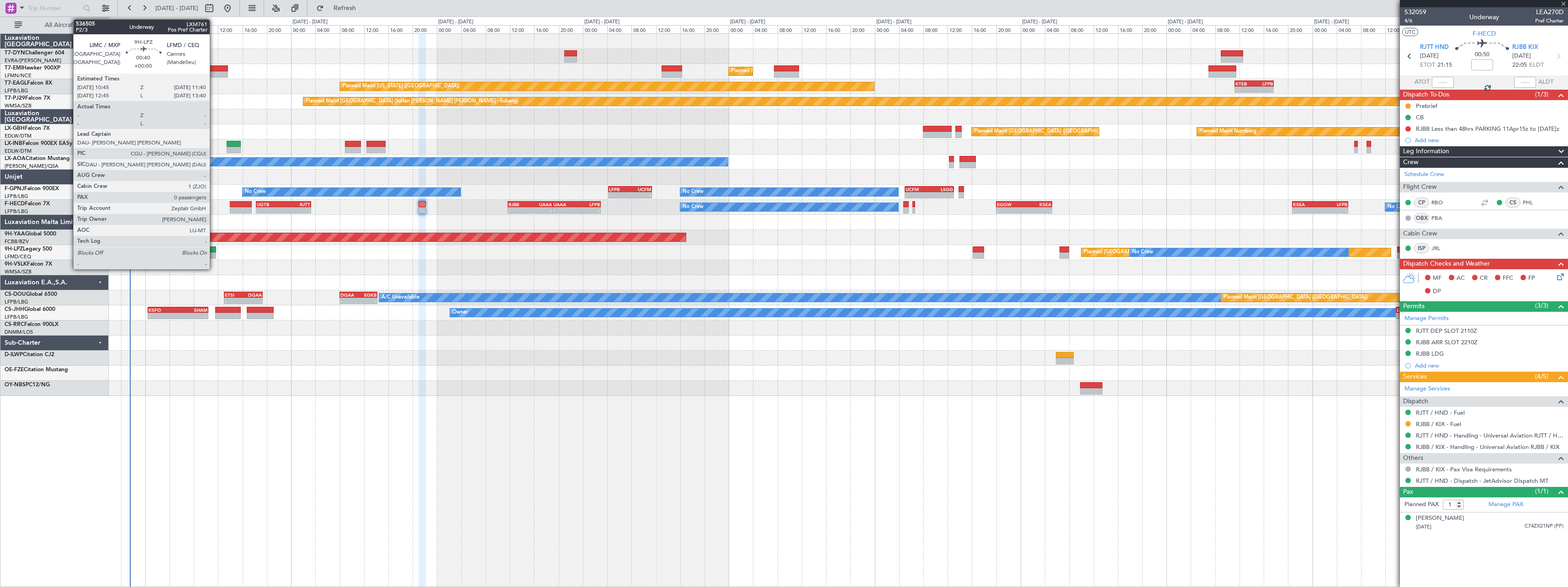
type input "4"
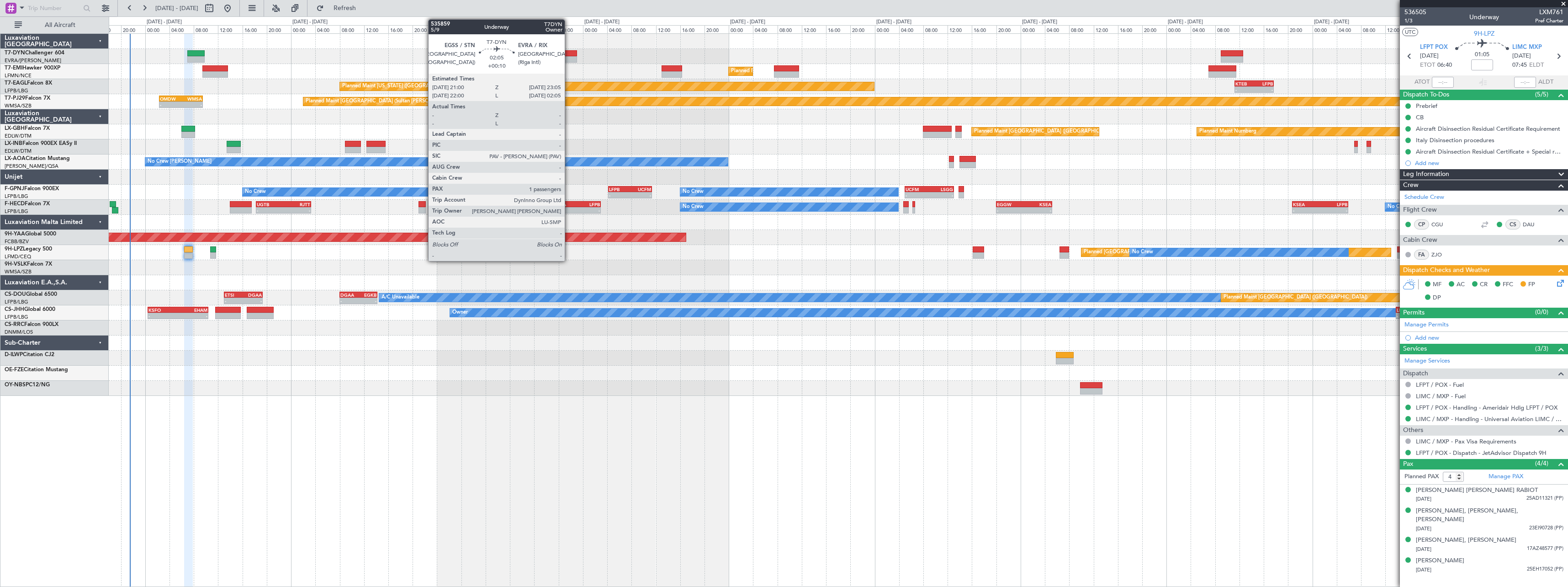
click at [569, 52] on div at bounding box center [570, 53] width 13 height 6
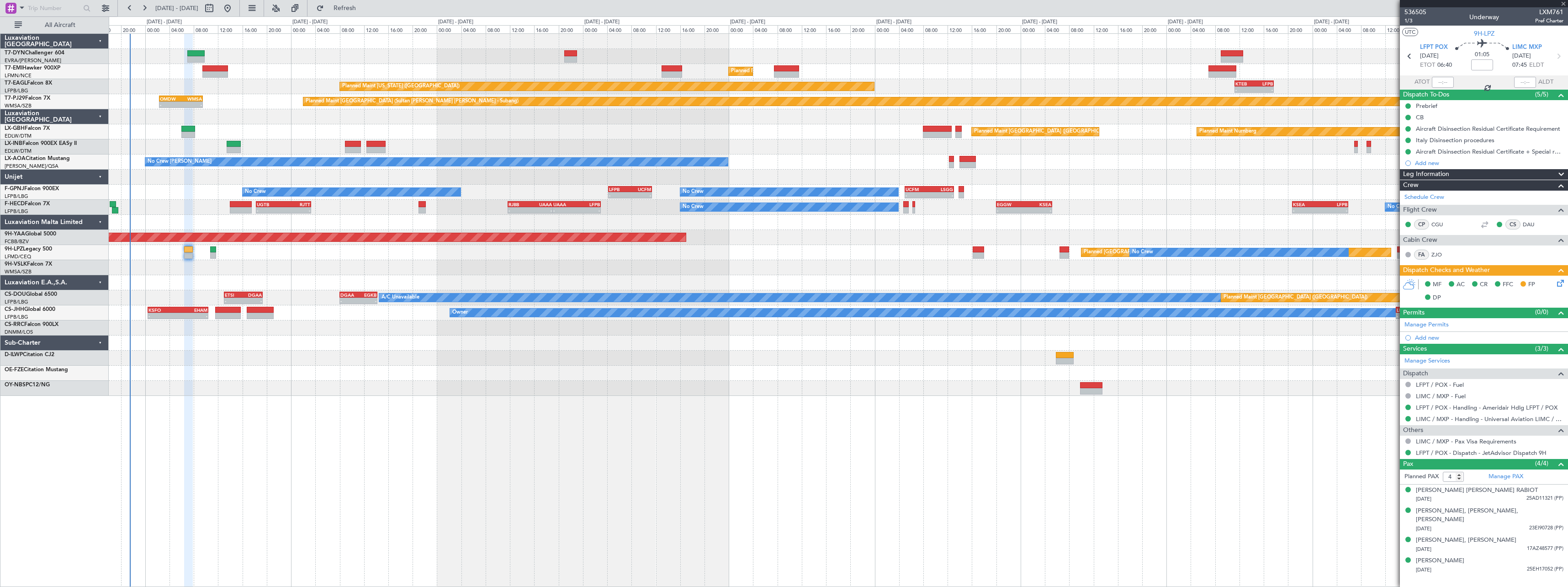
type input "+00:10"
type input "1"
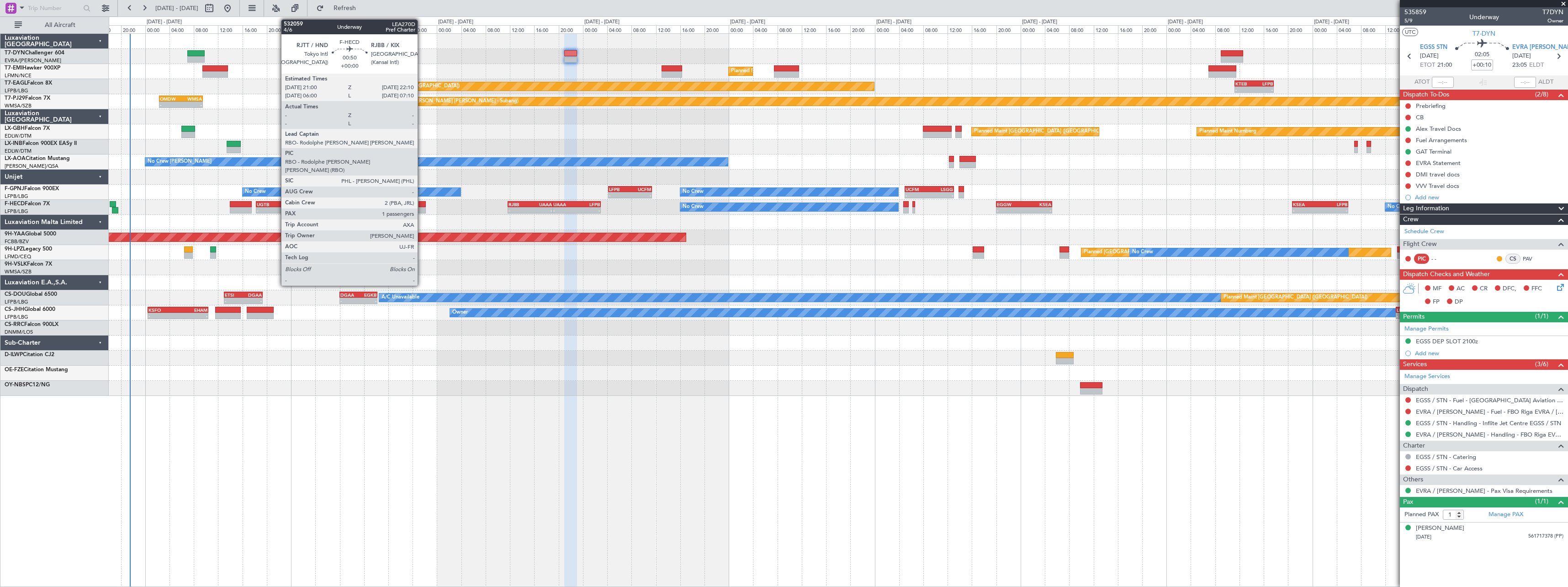
click at [421, 202] on div at bounding box center [421, 204] width 7 height 6
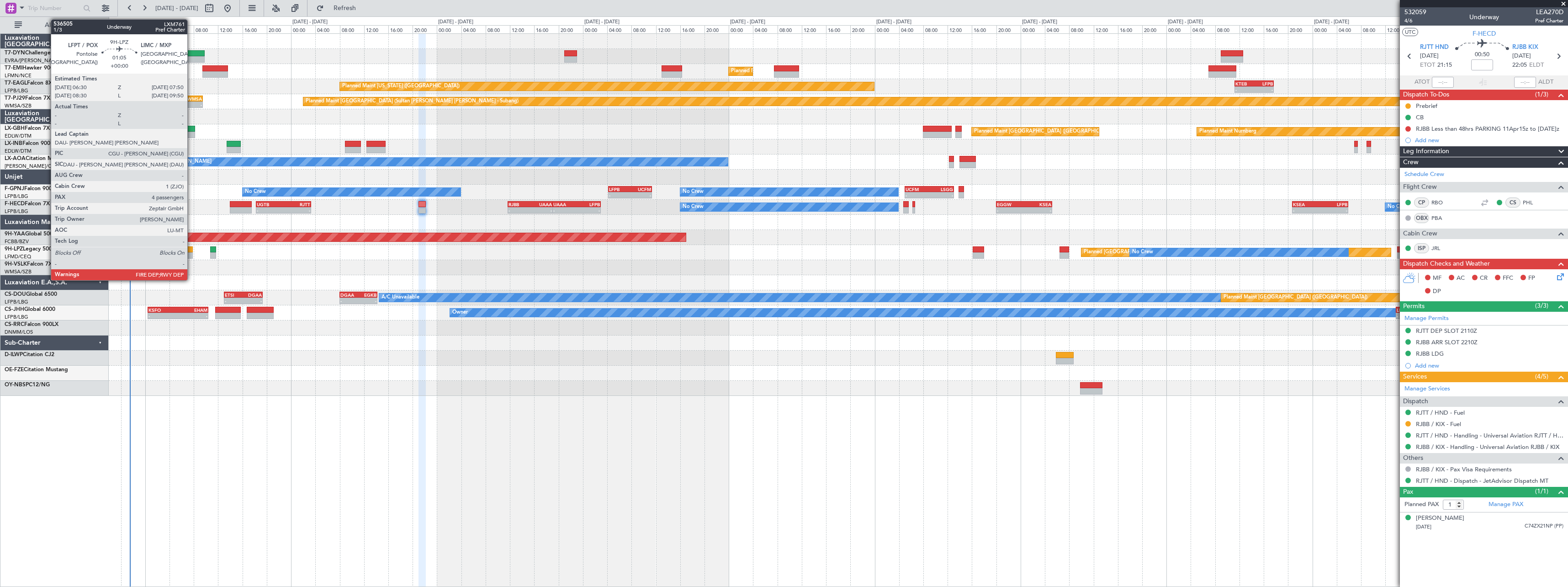
click at [191, 251] on div at bounding box center [188, 249] width 8 height 6
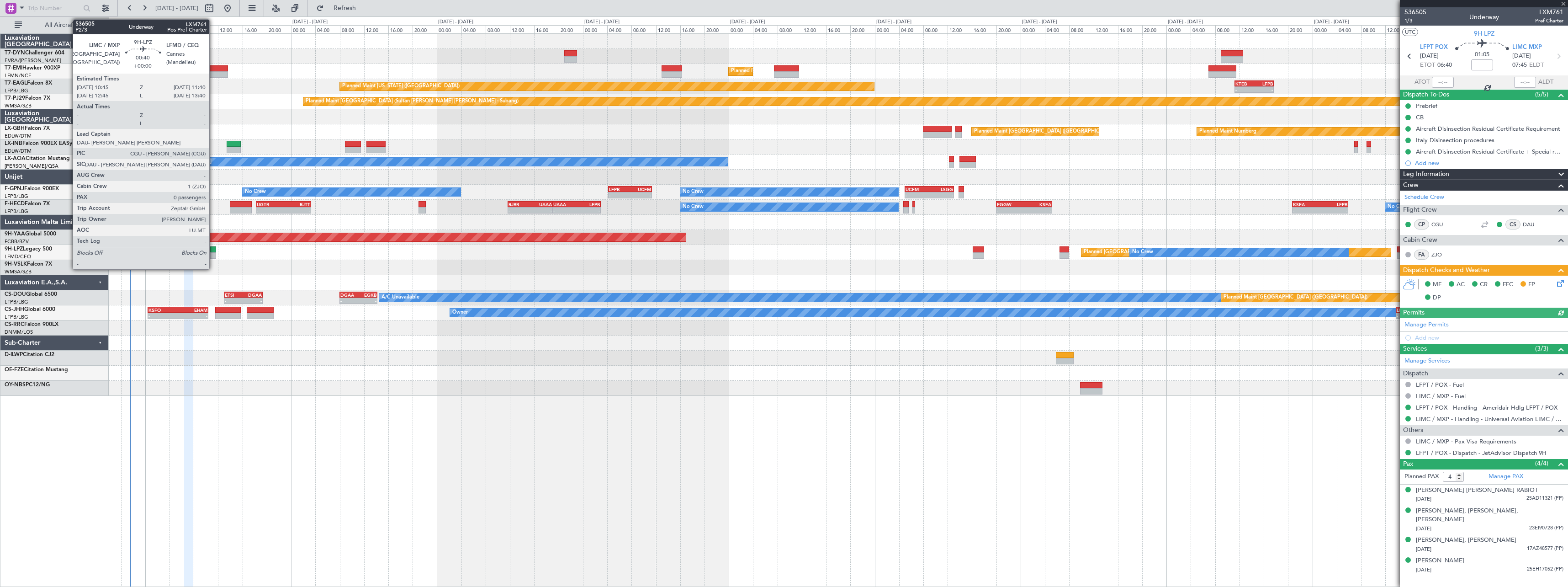
click at [213, 250] on div at bounding box center [213, 249] width 6 height 6
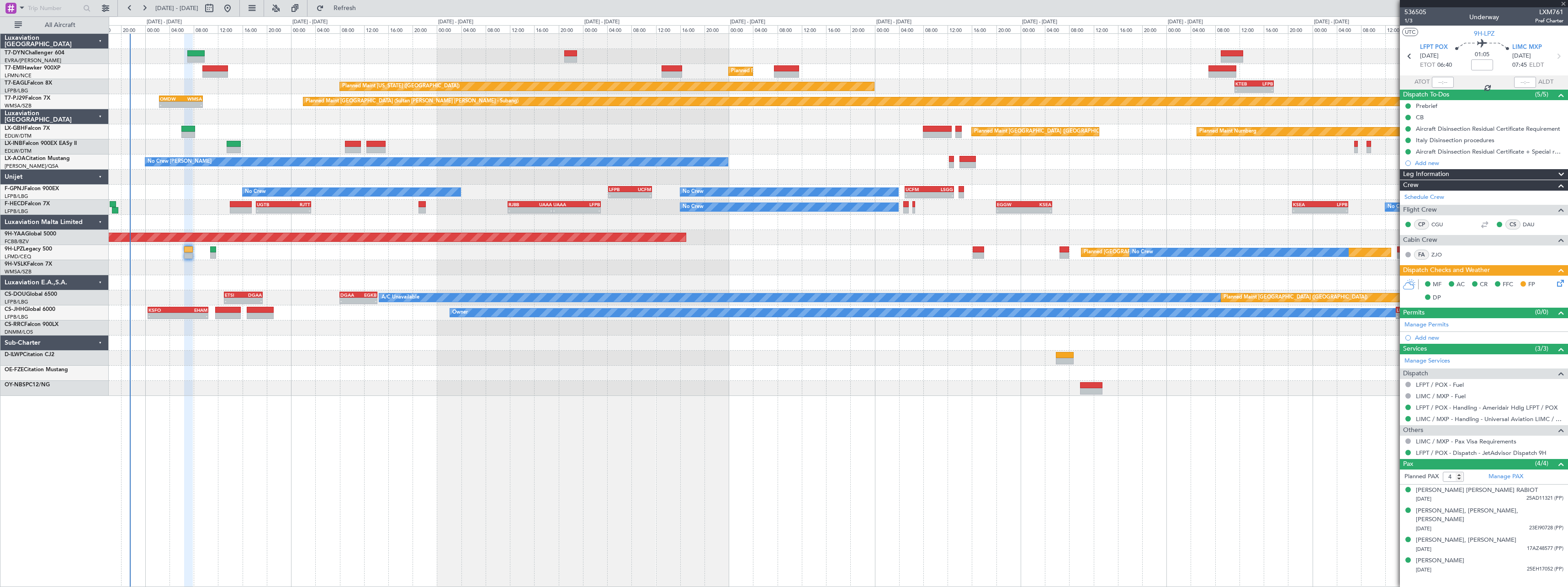
type input "0"
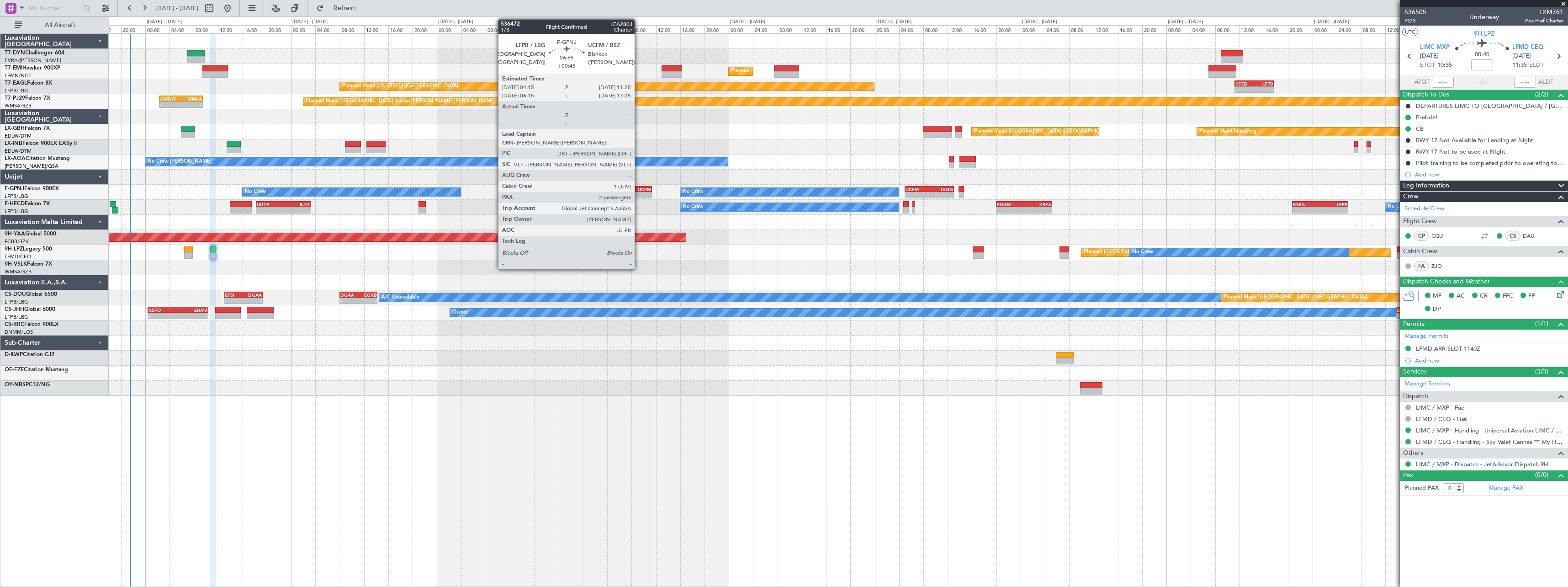
click at [639, 188] on div "UCFM" at bounding box center [640, 189] width 21 height 6
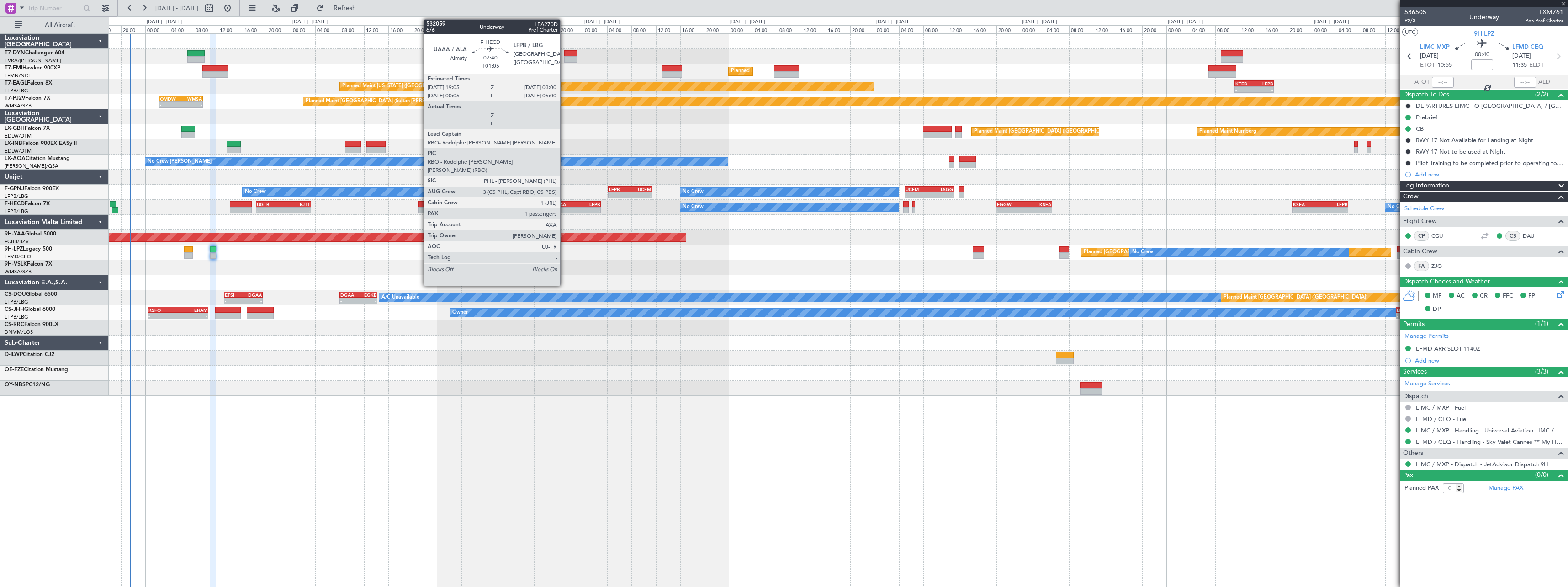
type input "+00:45"
type input "2"
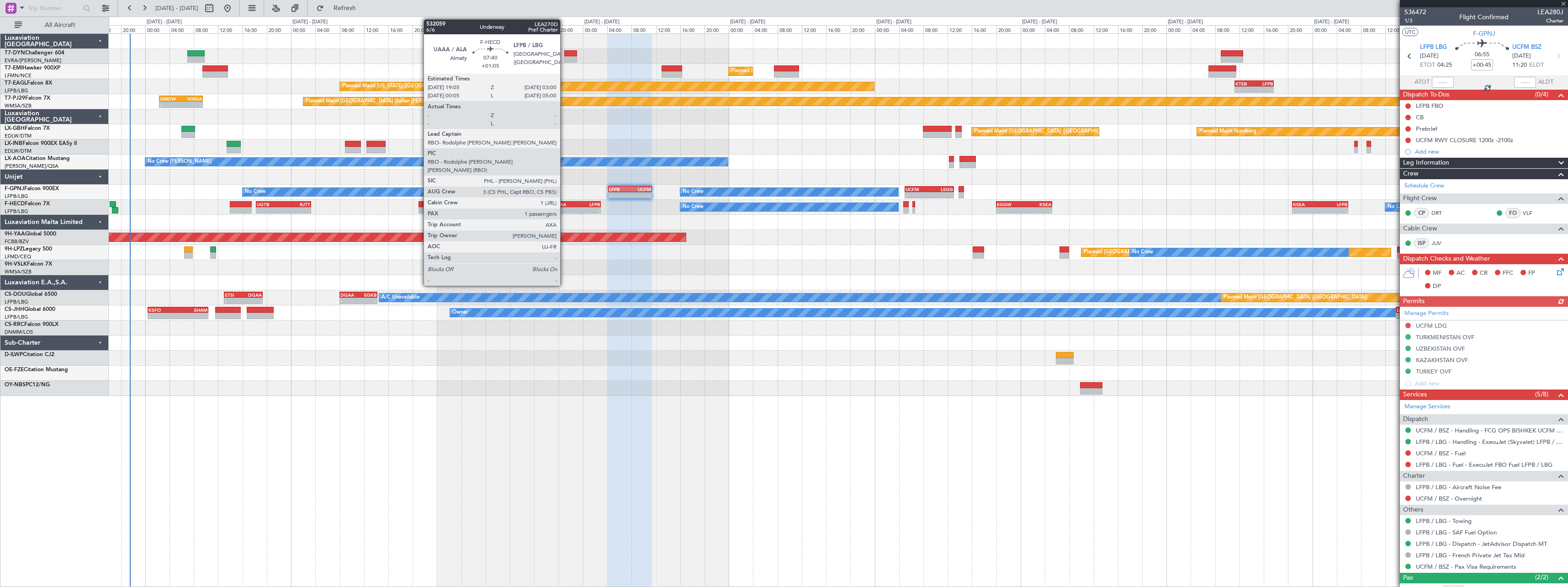
click at [564, 202] on div "UAAA" at bounding box center [565, 204] width 23 height 6
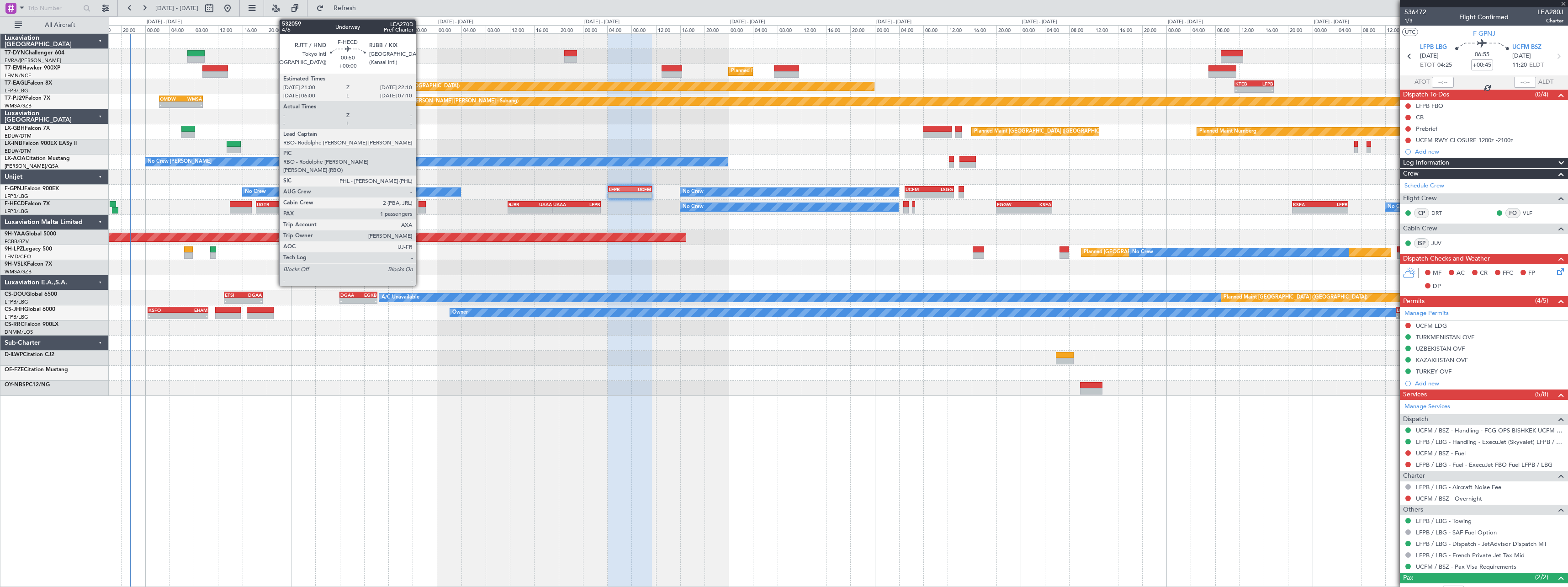
type input "+01:05"
type input "1"
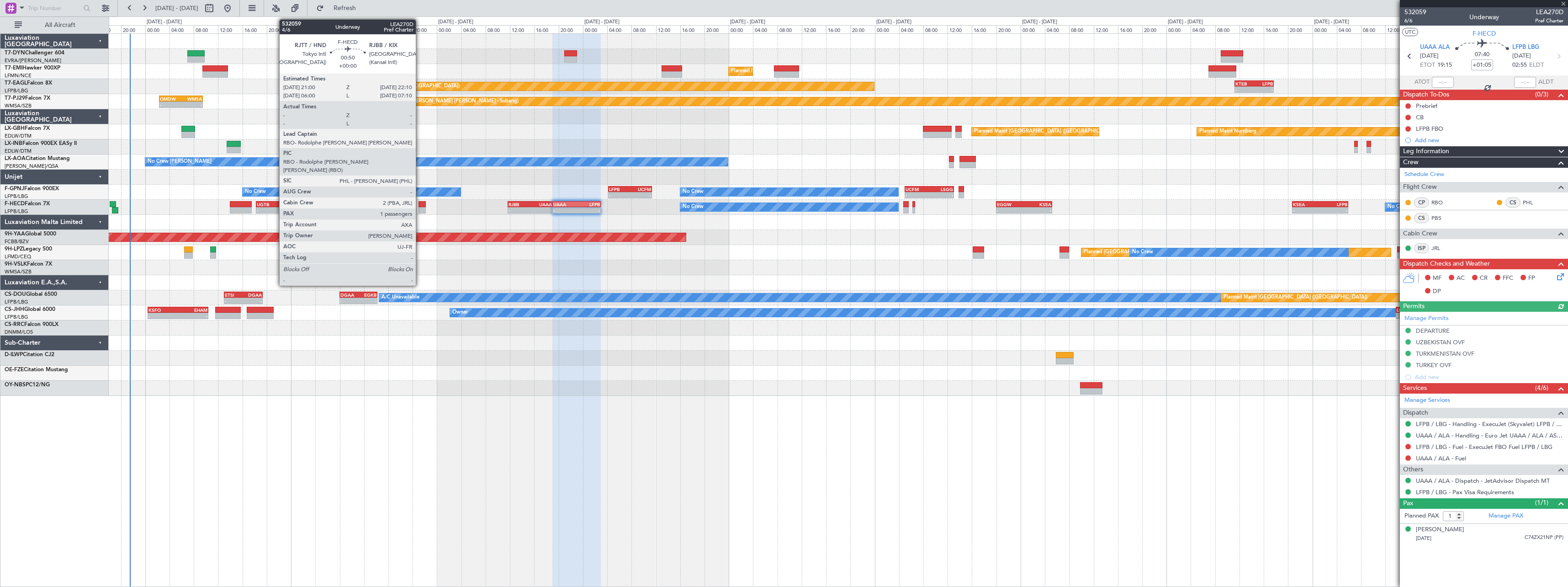
click at [420, 203] on div at bounding box center [421, 204] width 7 height 6
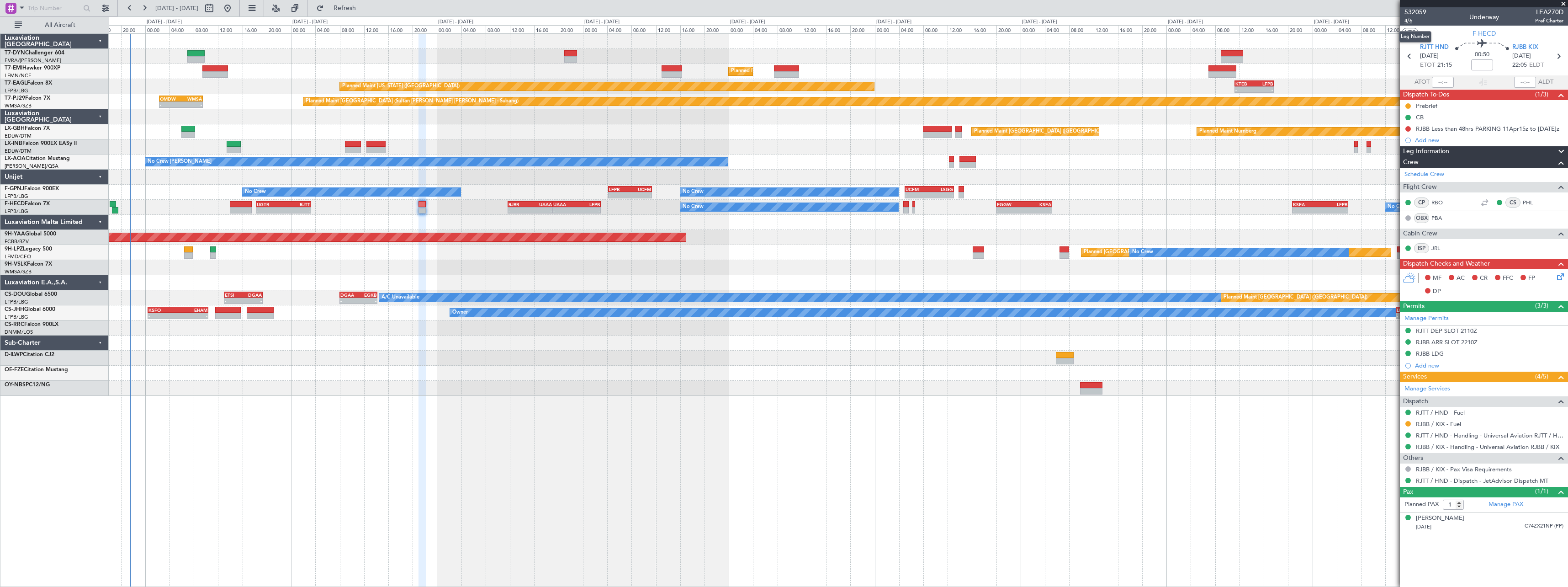
click at [1411, 21] on span "4/6" at bounding box center [1415, 21] width 22 height 8
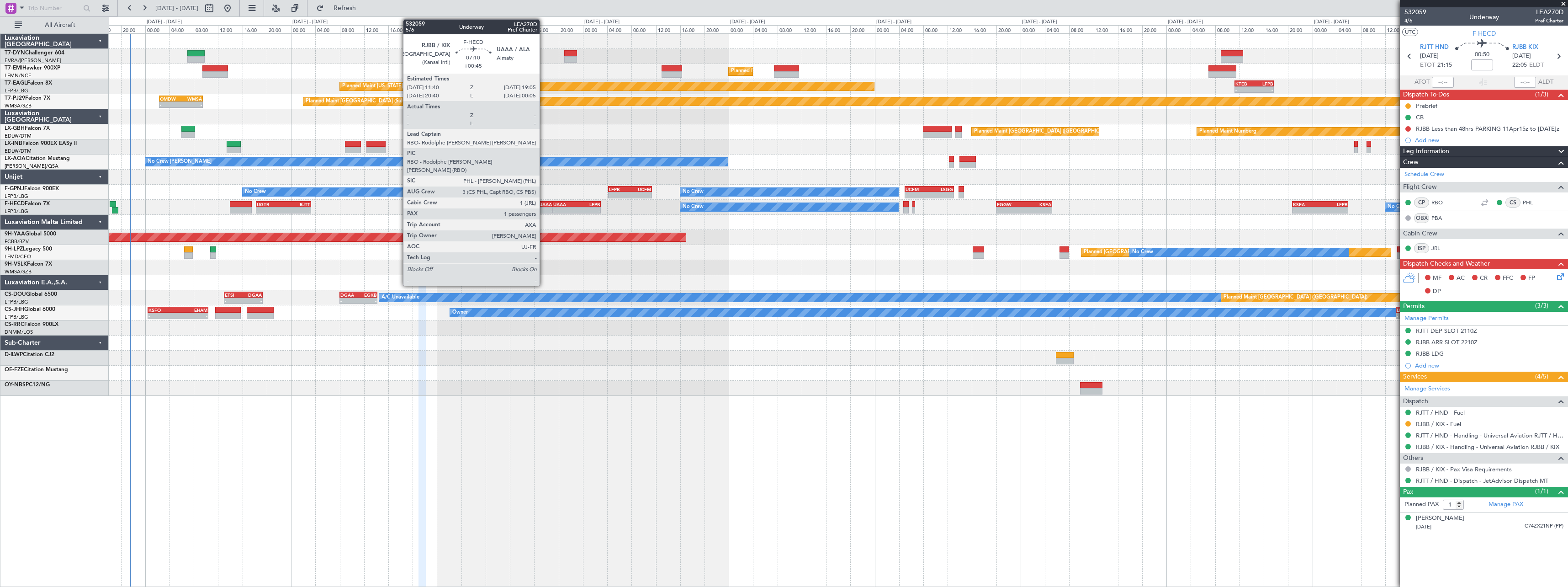
click at [544, 203] on div "UAAA" at bounding box center [541, 204] width 22 height 6
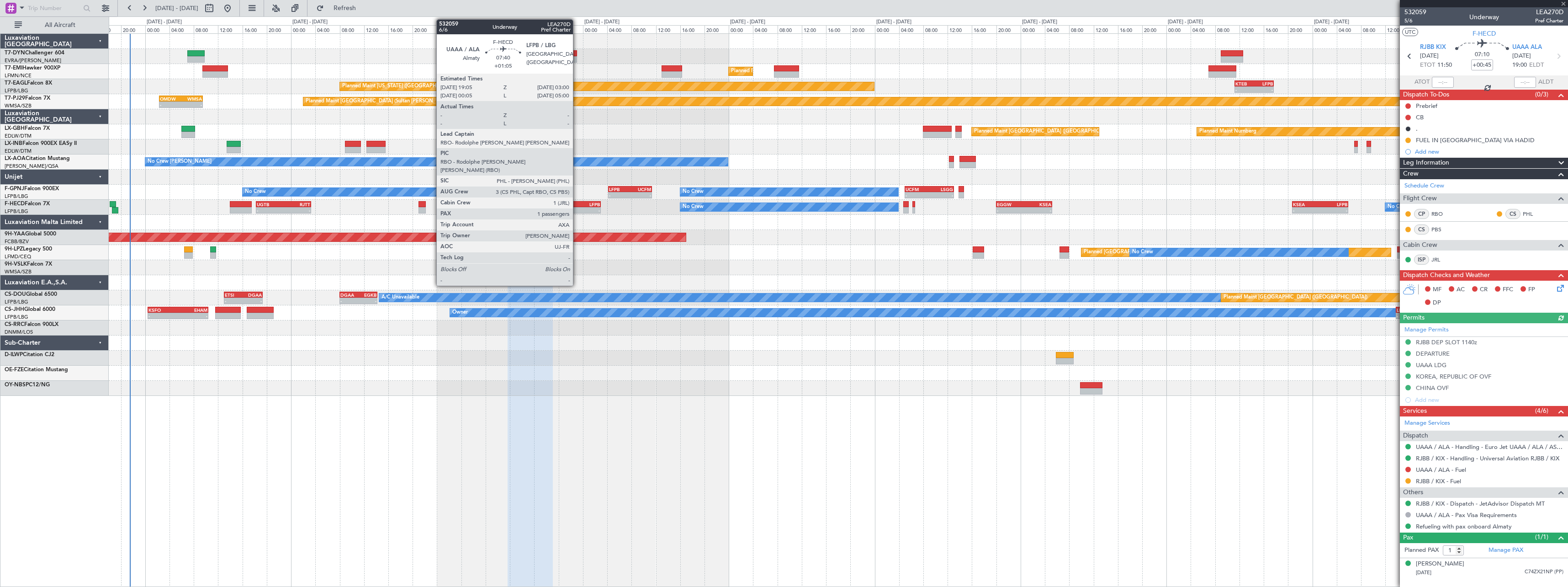
click at [577, 205] on div "LFPB" at bounding box center [588, 204] width 23 height 6
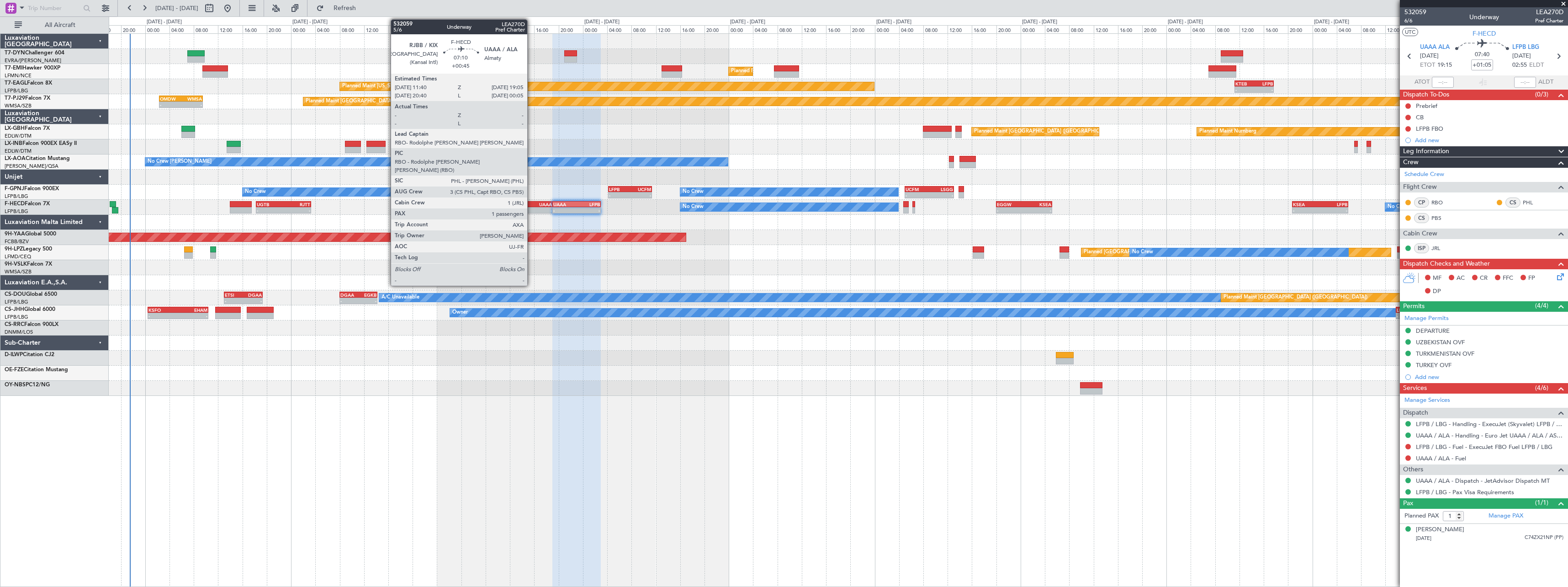
click at [532, 206] on div "UAAA" at bounding box center [541, 204] width 22 height 6
click at [522, 205] on div "RJBB" at bounding box center [519, 204] width 22 height 6
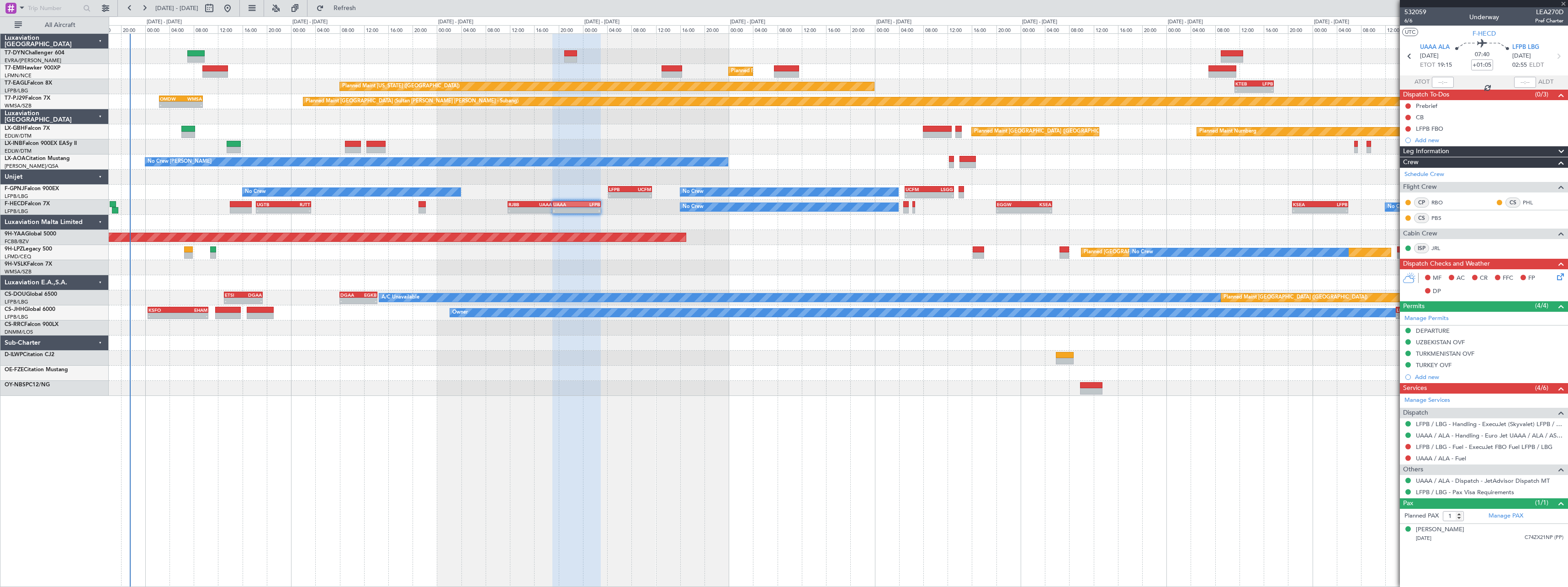
type input "+00:45"
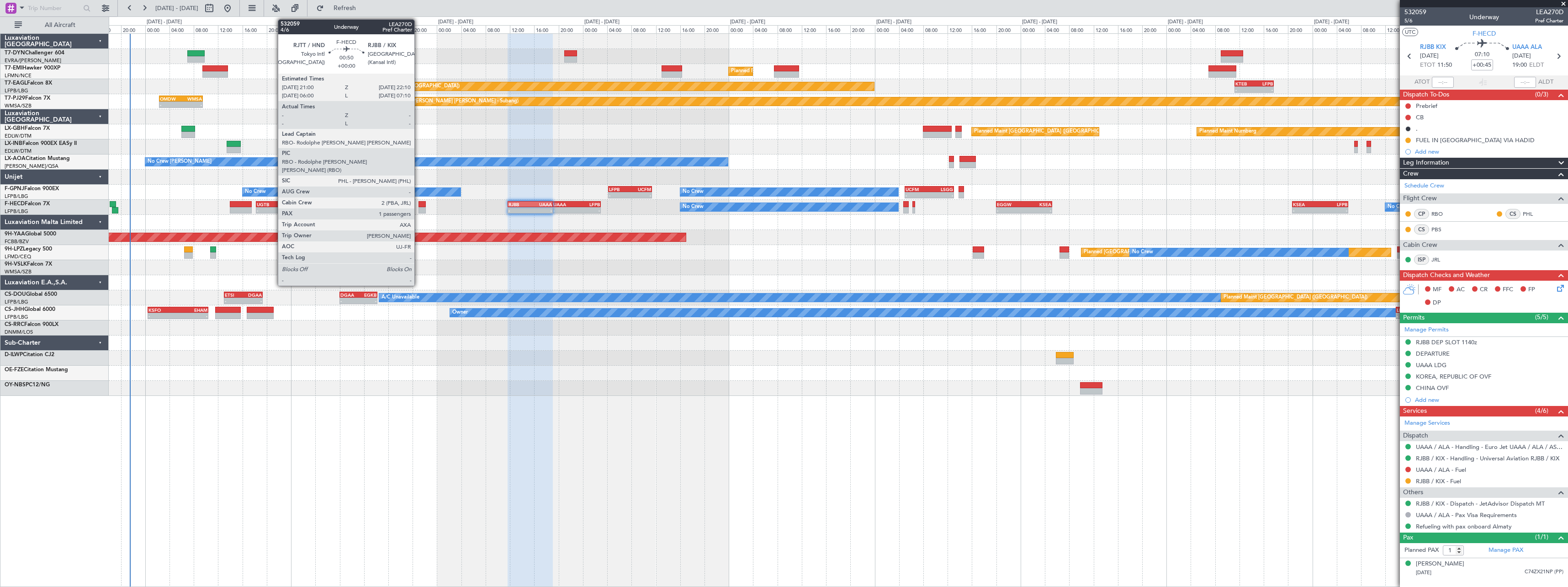
click at [420, 207] on div at bounding box center [421, 210] width 7 height 6
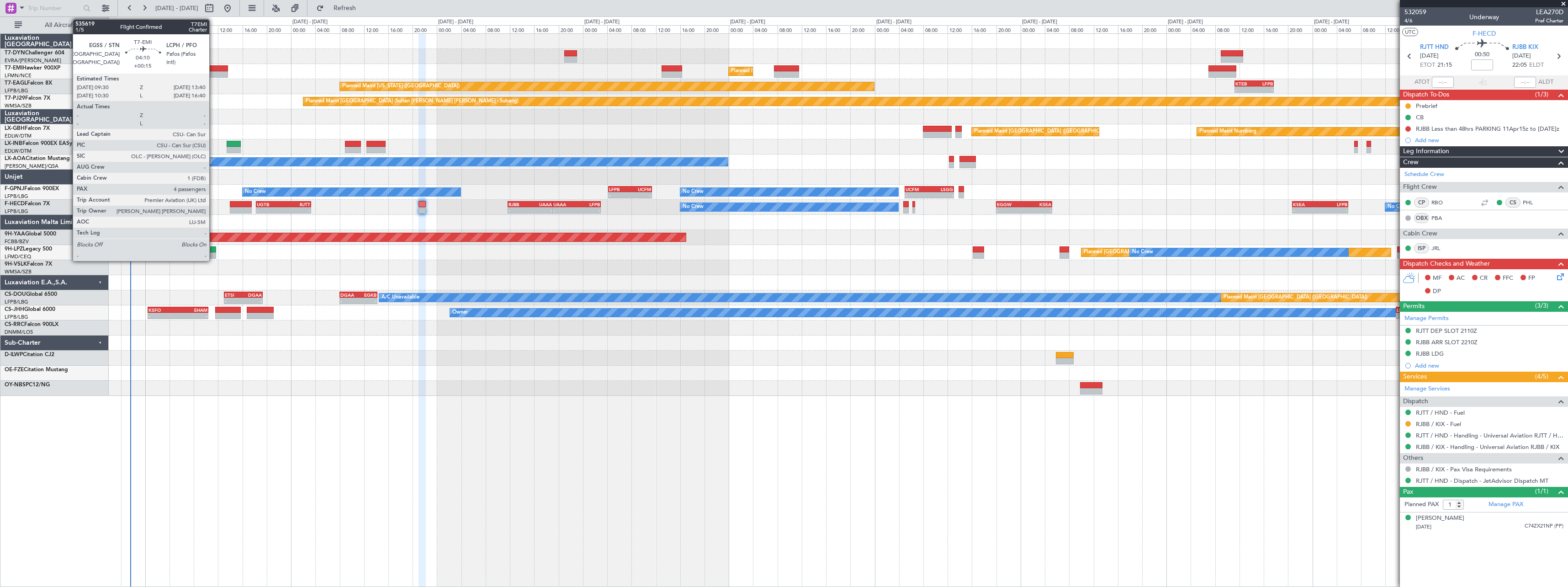
click at [213, 68] on div at bounding box center [215, 68] width 25 height 6
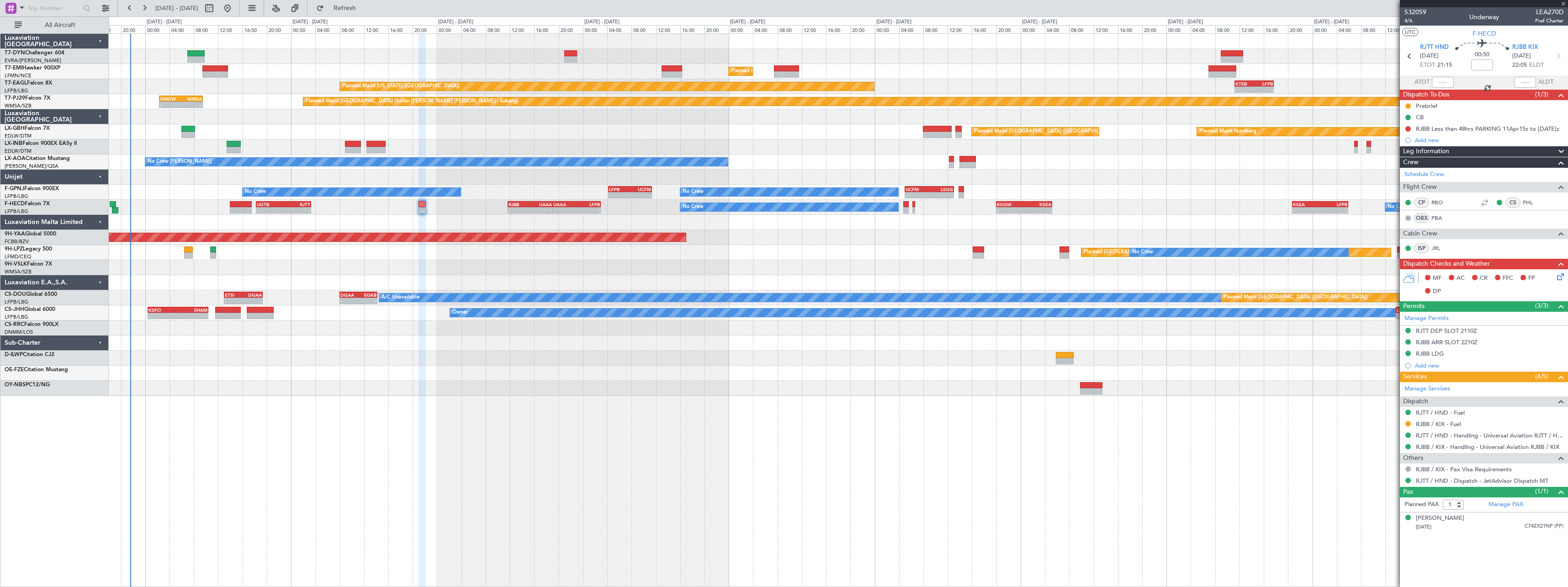
type input "+00:15"
type input "4"
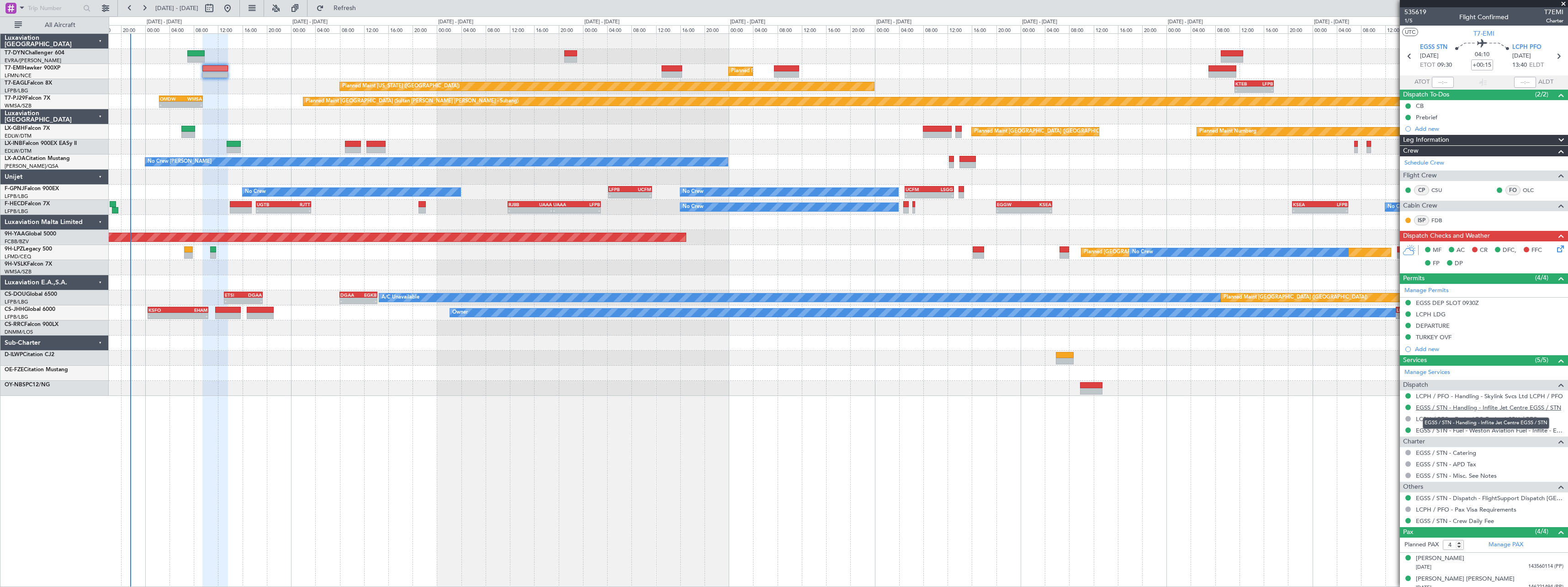
click at [1524, 404] on link "EGSS / STN - Handling - Inflite Jet Centre EGSS / STN" at bounding box center [1488, 408] width 145 height 8
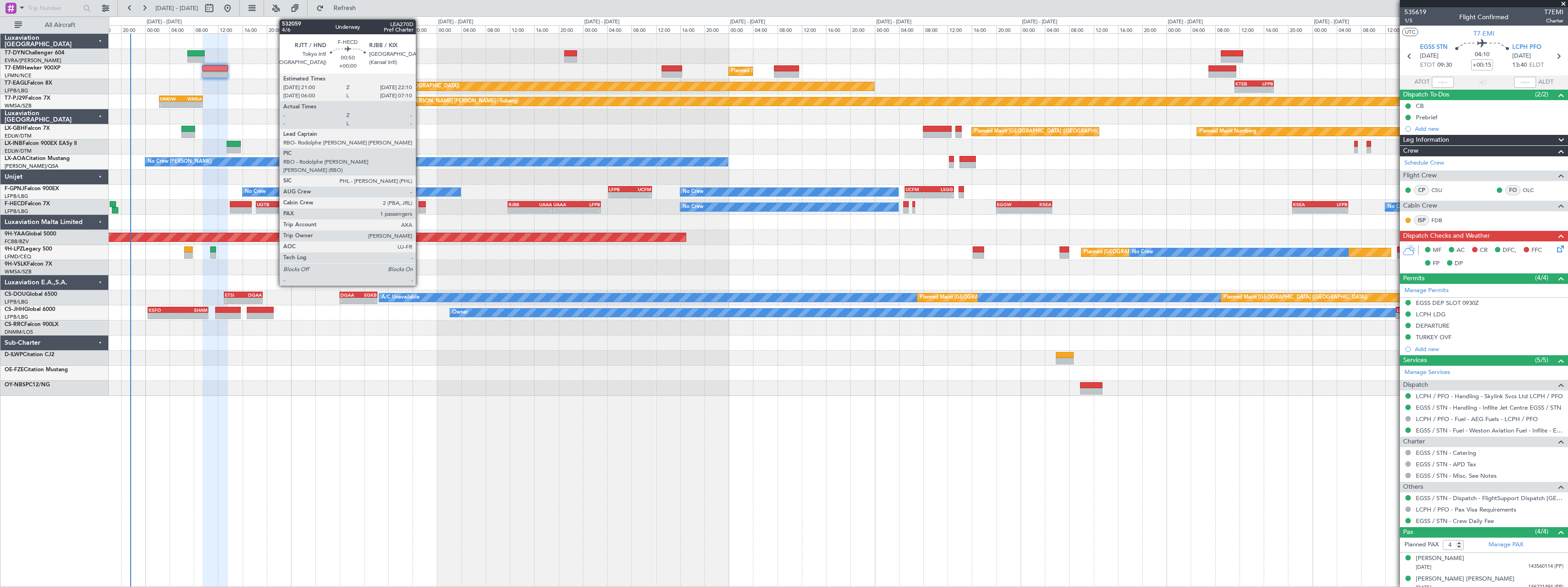
click at [420, 204] on div at bounding box center [421, 204] width 7 height 6
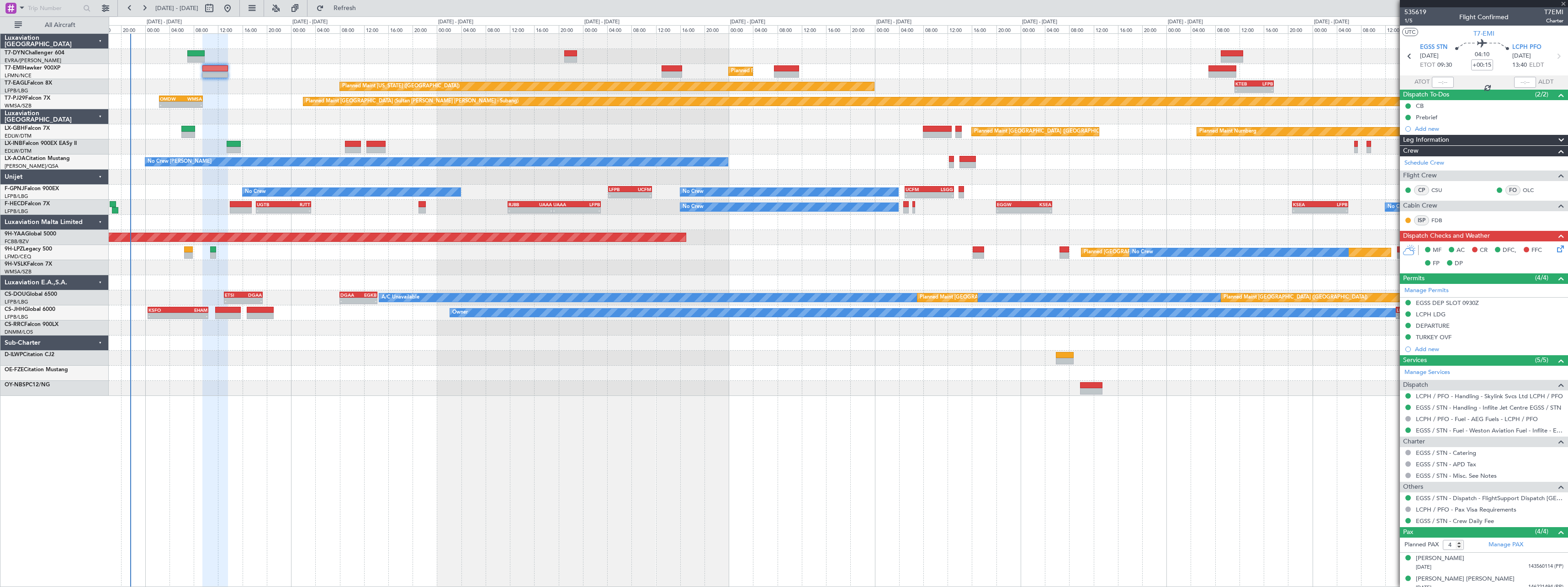
type input "1"
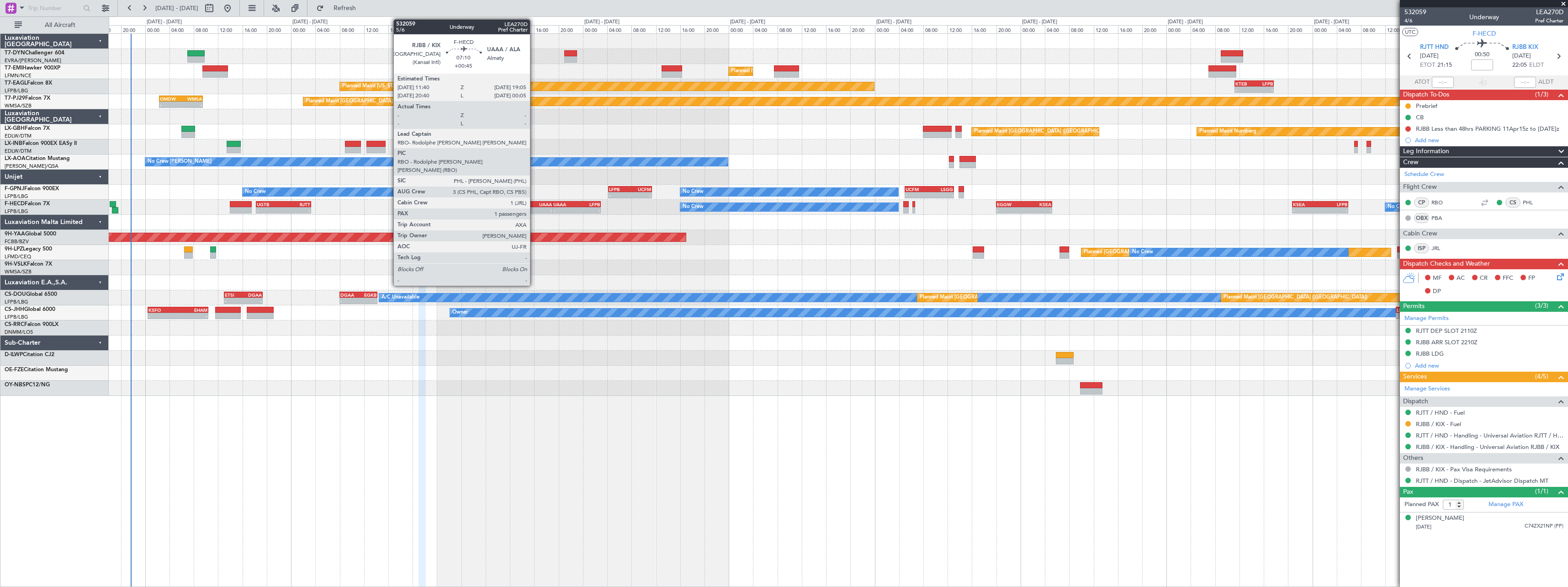
click at [534, 202] on div "UAAA" at bounding box center [541, 204] width 22 height 6
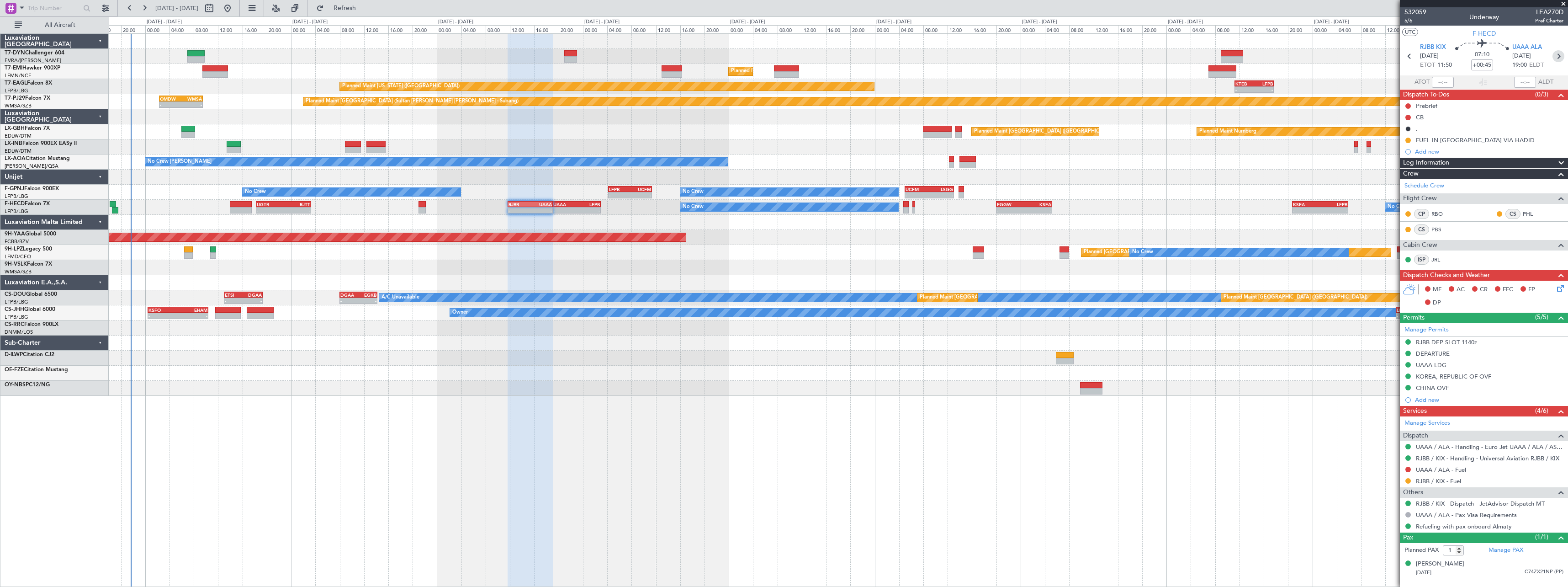
click at [1558, 60] on icon at bounding box center [1558, 56] width 12 height 12
type input "+01:05"
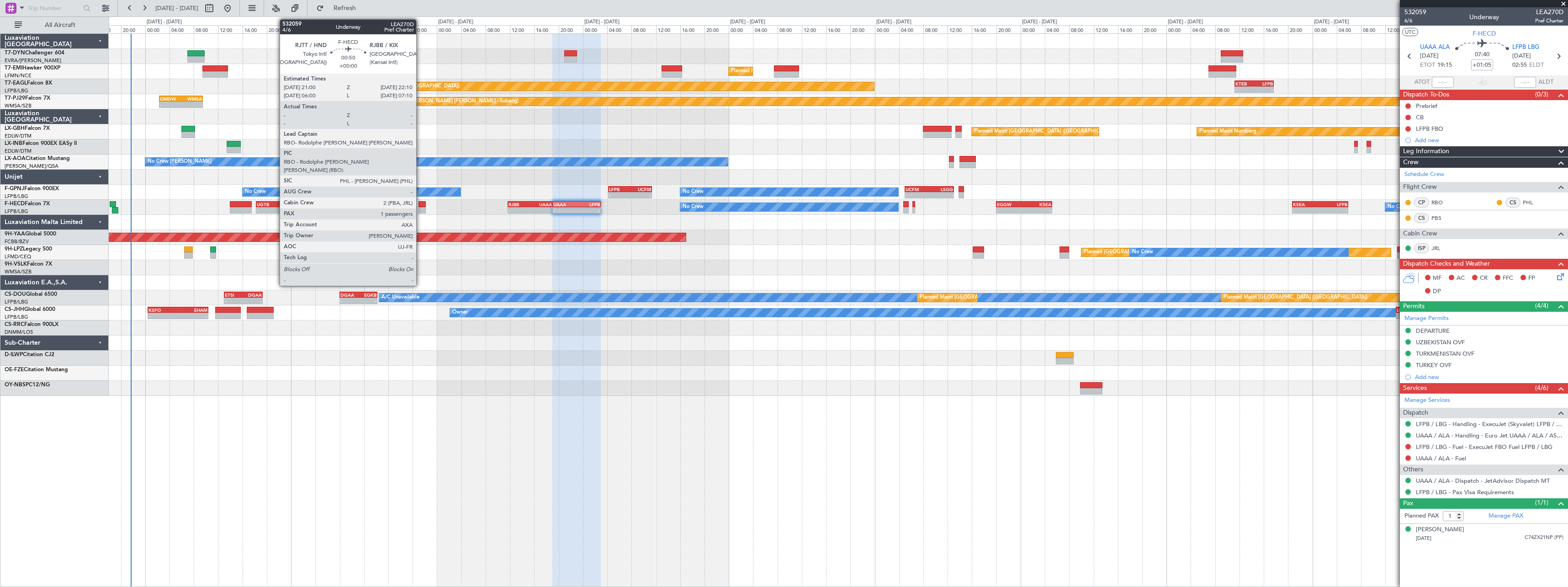
click at [420, 205] on div at bounding box center [421, 204] width 7 height 6
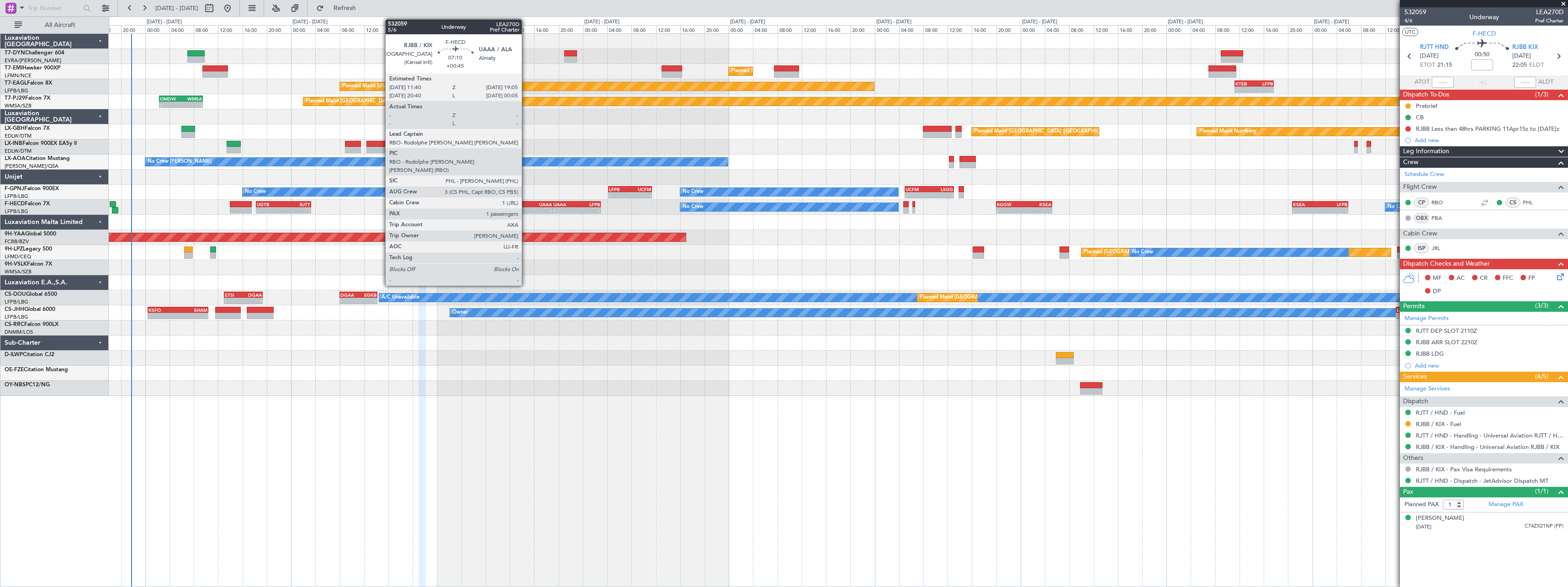
click at [526, 204] on div "RJBB" at bounding box center [519, 204] width 22 height 6
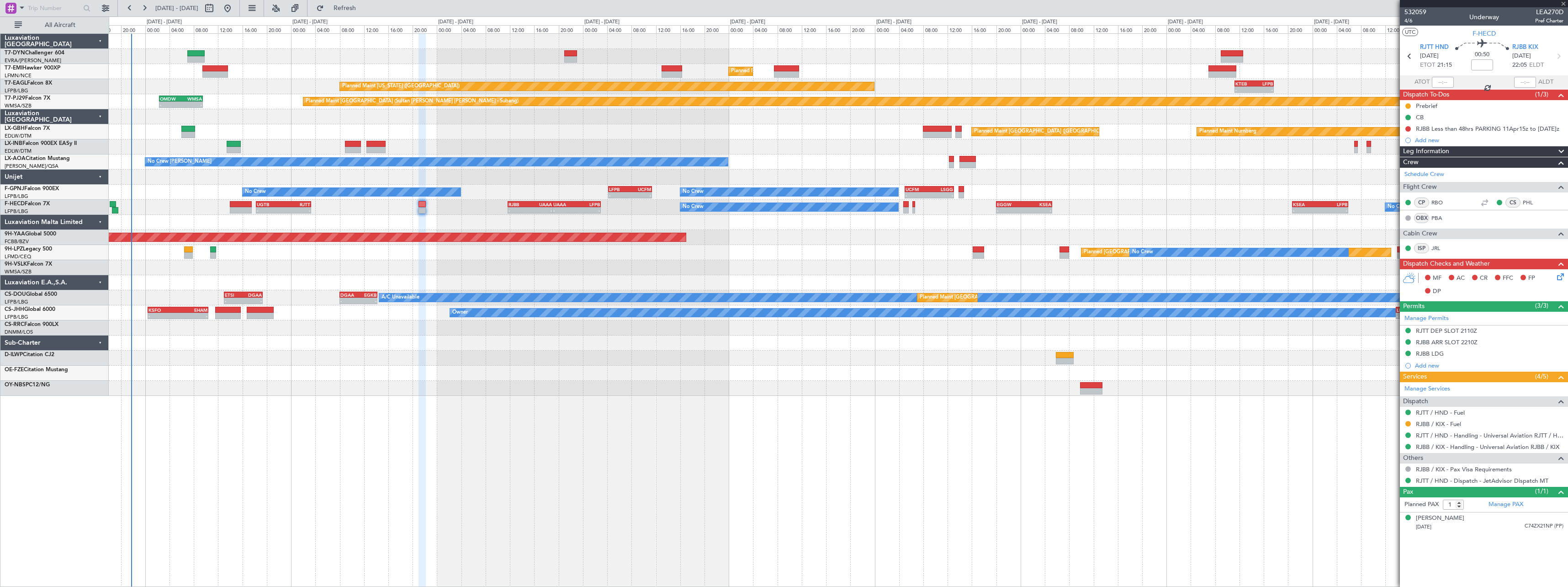
type input "+00:45"
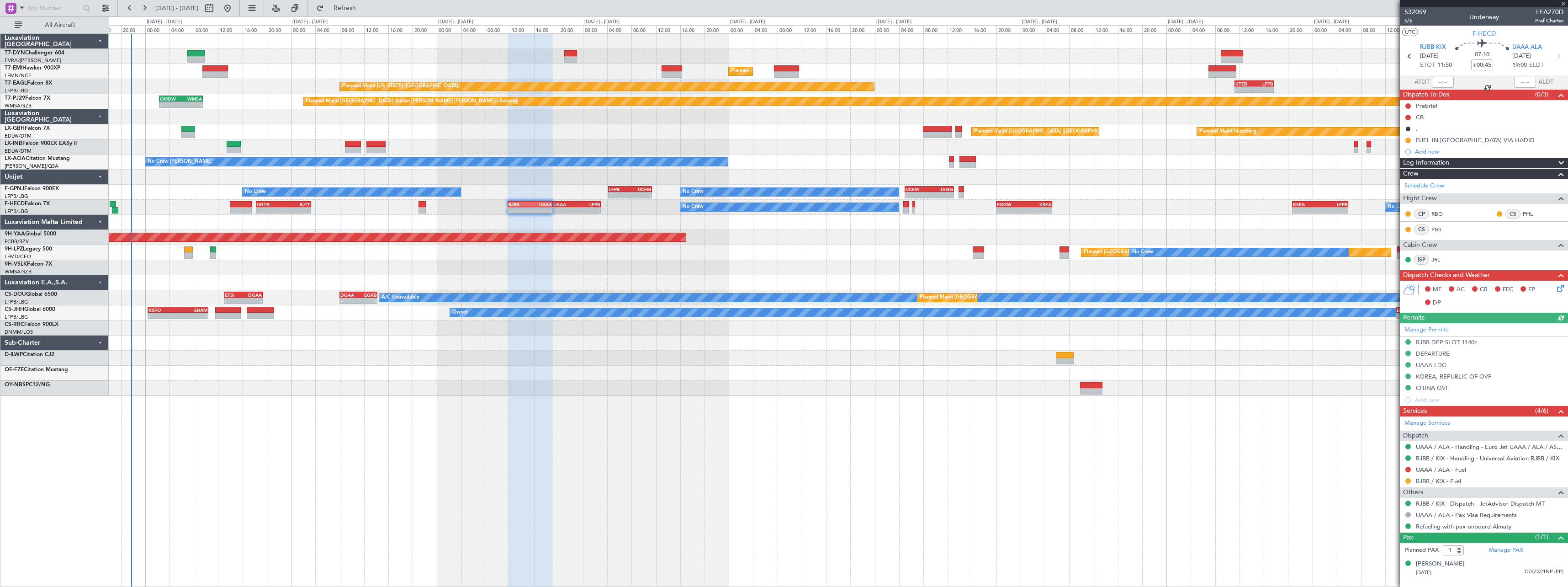
click at [1404, 20] on span "5/6" at bounding box center [1415, 21] width 22 height 8
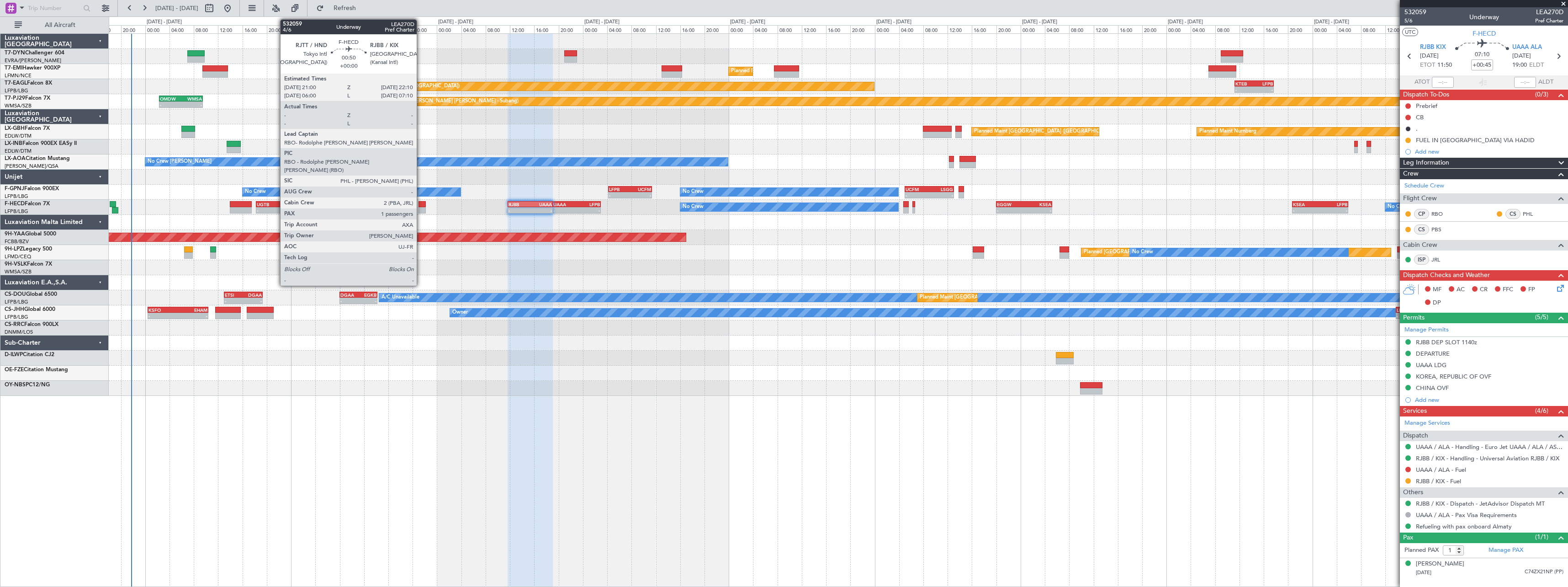
click at [420, 202] on div at bounding box center [421, 204] width 7 height 6
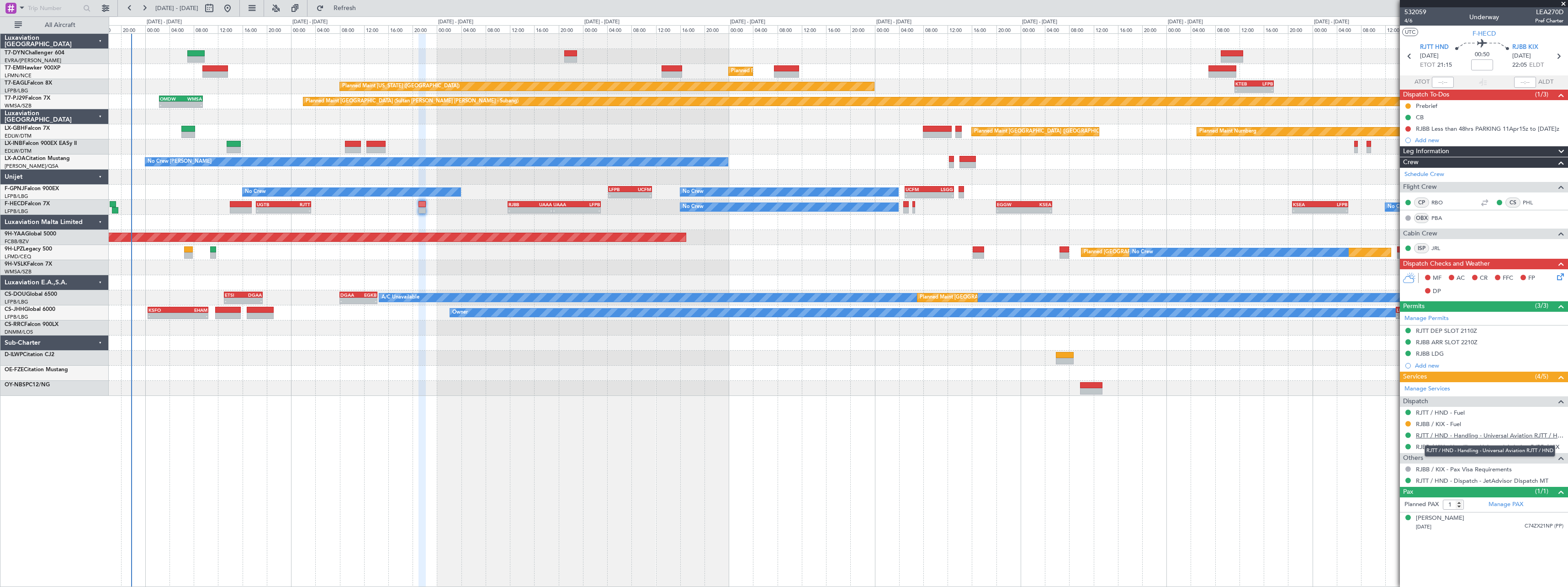
click at [1509, 433] on link "RJTT / HND - Handling - Universal Aviation RJTT / HND" at bounding box center [1489, 436] width 147 height 8
click at [1530, 444] on link "RJBB / KIX - Handling - Universal Aviation RJBB / KIX" at bounding box center [1488, 447] width 143 height 8
click at [1562, 54] on icon at bounding box center [1558, 56] width 12 height 12
type input "+00:45"
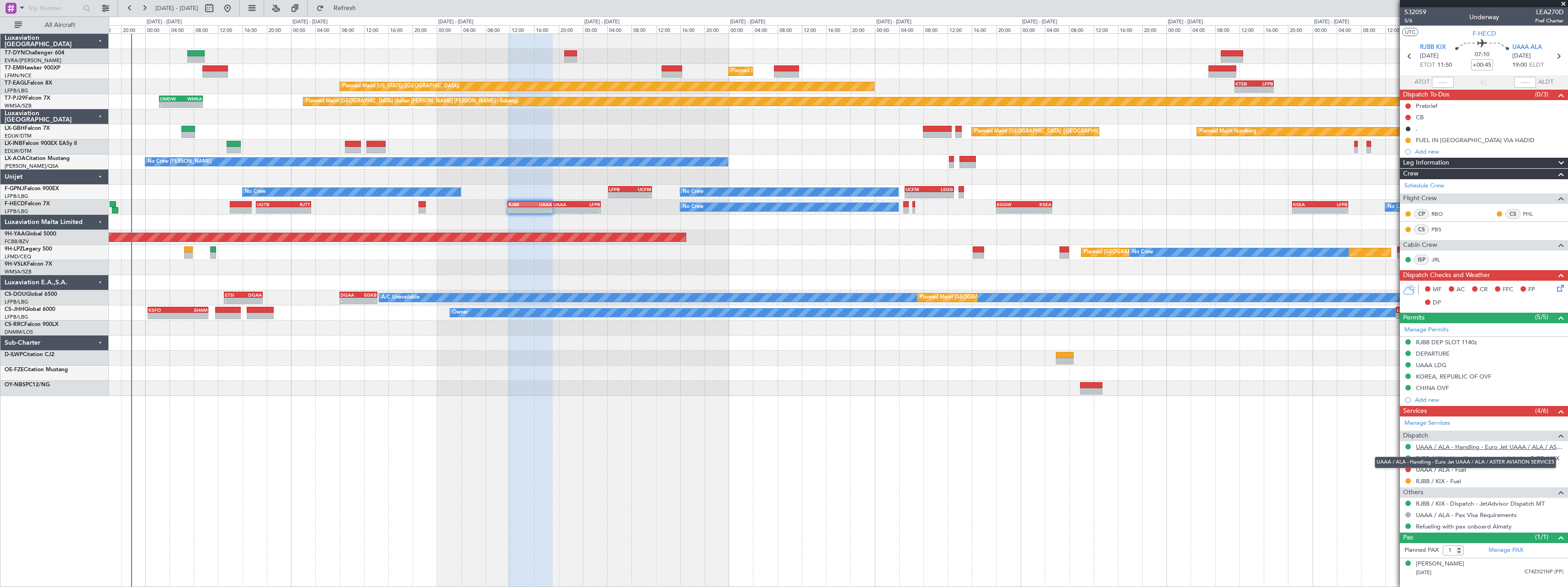
click at [1536, 443] on link "UAAA / ALA - Handling - Euro Jet UAAA / ALA / ASTER AVIATION SERVICES" at bounding box center [1489, 447] width 147 height 8
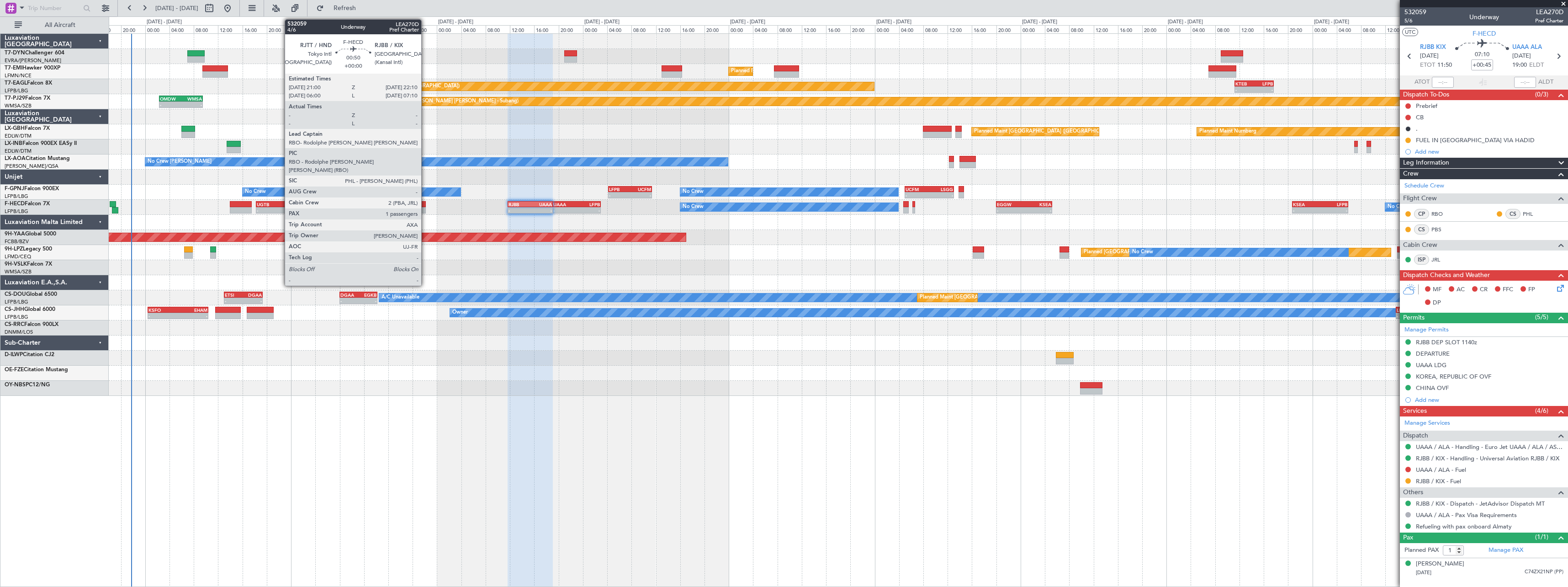
click at [425, 202] on div at bounding box center [421, 204] width 7 height 6
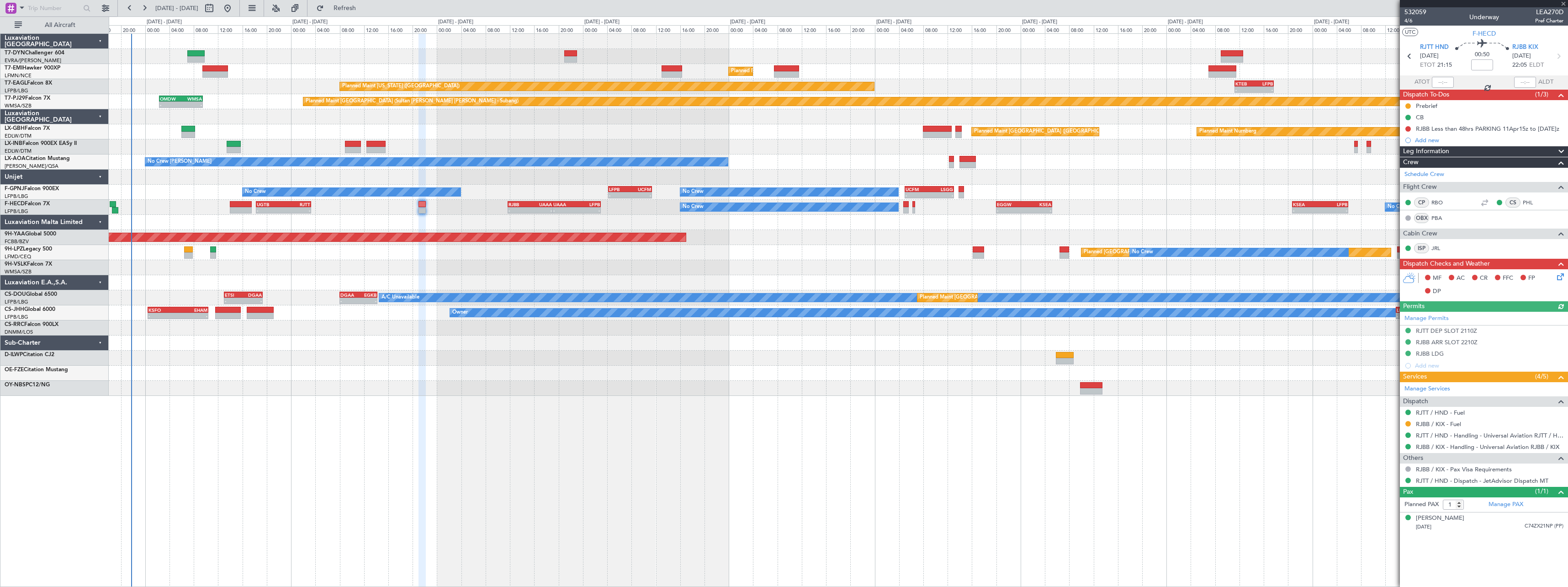
click at [1562, 278] on icon at bounding box center [1558, 275] width 7 height 7
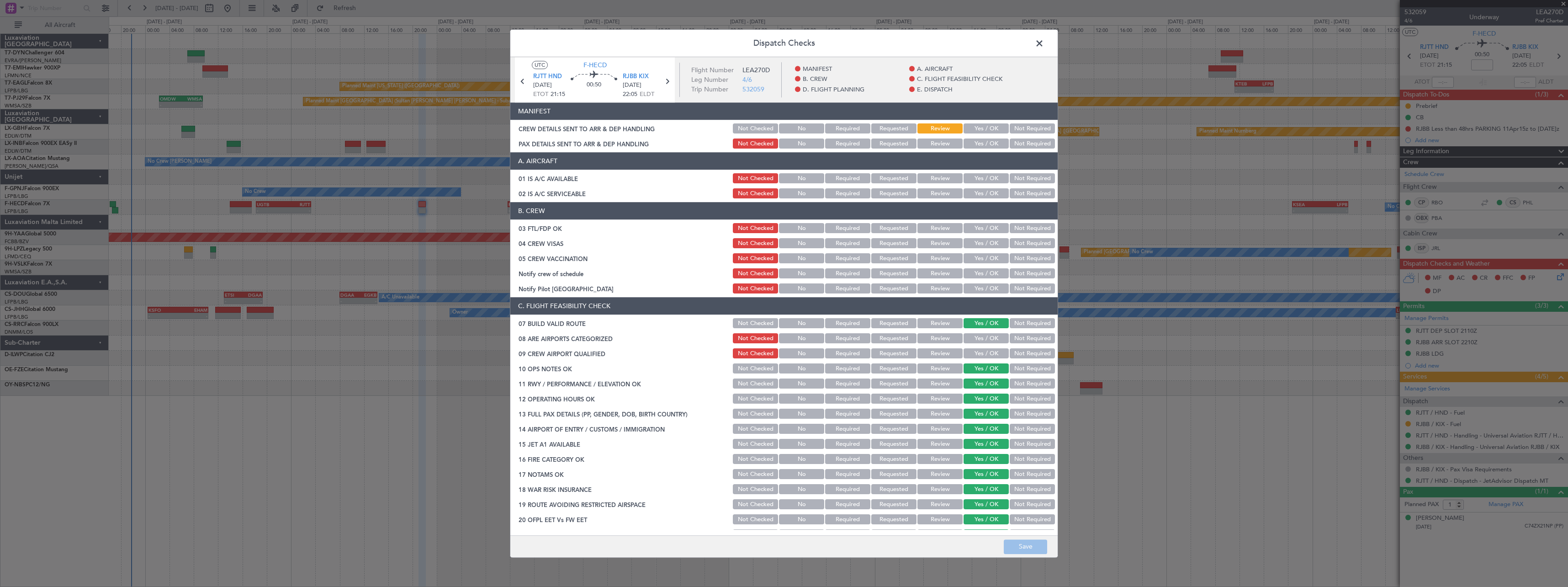
click at [994, 124] on button "Yes / OK" at bounding box center [986, 128] width 45 height 10
click at [971, 150] on div "Yes / OK" at bounding box center [985, 144] width 46 height 13
click at [972, 144] on button "Yes / OK" at bounding box center [986, 143] width 45 height 10
click at [1025, 545] on button "Save" at bounding box center [1025, 546] width 43 height 14
click at [1044, 40] on span at bounding box center [1044, 45] width 0 height 18
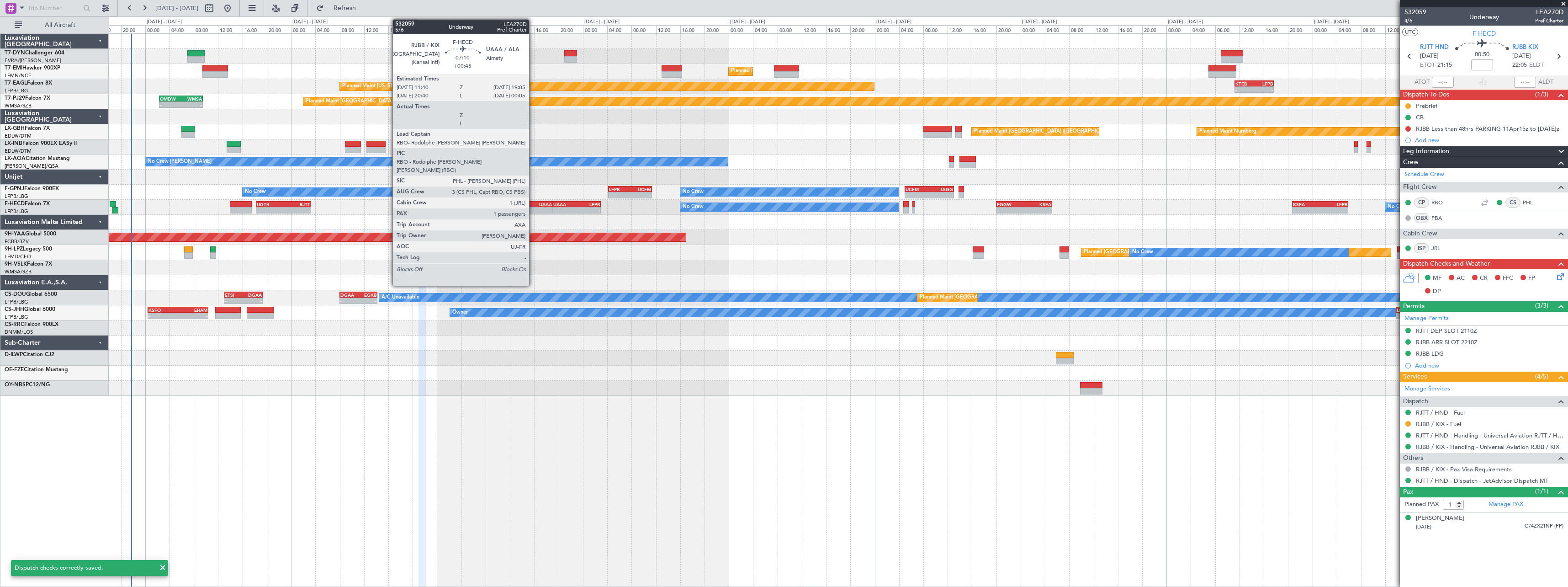
click at [533, 202] on div "UAAA" at bounding box center [541, 204] width 22 height 6
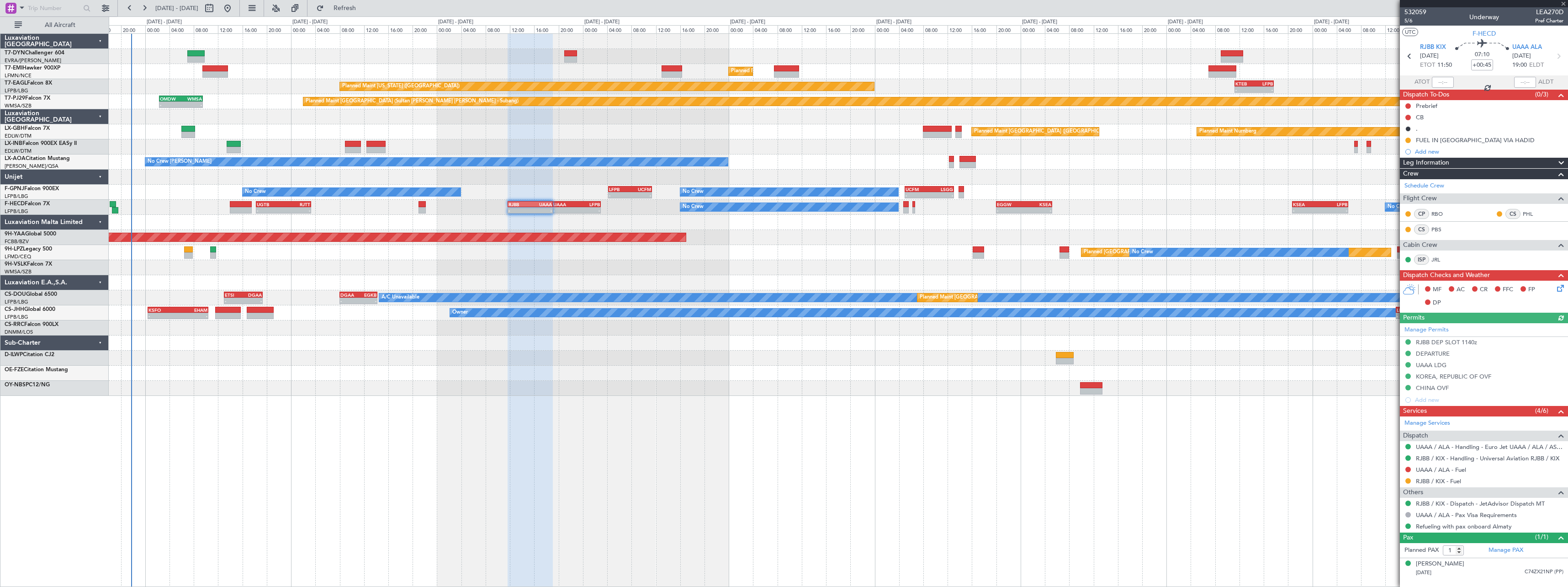
click at [1560, 288] on icon at bounding box center [1558, 286] width 7 height 7
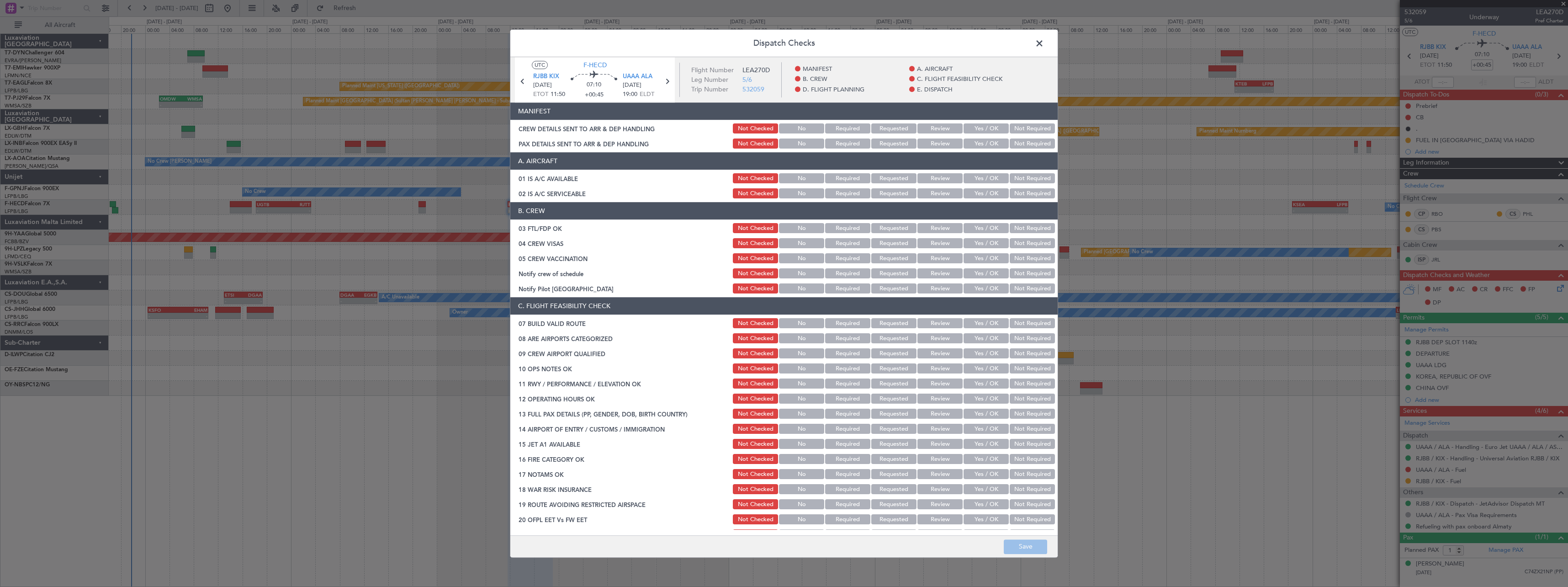
click at [968, 123] on button "Yes / OK" at bounding box center [986, 128] width 45 height 10
click at [984, 147] on button "Yes / OK" at bounding box center [986, 143] width 45 height 10
click at [1030, 554] on footer "Save" at bounding box center [784, 546] width 547 height 22
click at [1026, 549] on button "Save" at bounding box center [1025, 546] width 43 height 14
click at [1044, 42] on span at bounding box center [1044, 45] width 0 height 18
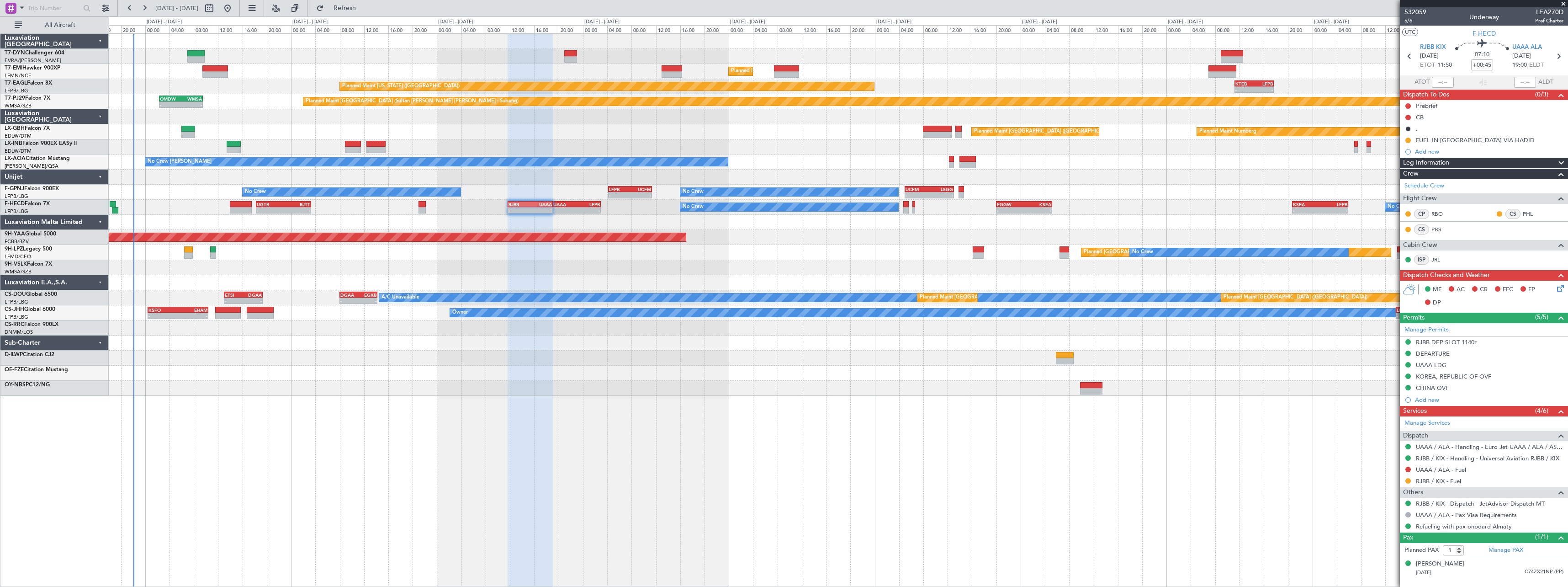
click at [539, 186] on div "No Crew No Crew - - LFPB 04:15 Z UCFM 11:25 Z - - UCFM 05:00 Z LSGG 13:05 Z No …" at bounding box center [839, 192] width 1459 height 15
click at [588, 178] on div at bounding box center [839, 177] width 1459 height 15
click at [358, 7] on span "Refresh" at bounding box center [345, 8] width 38 height 6
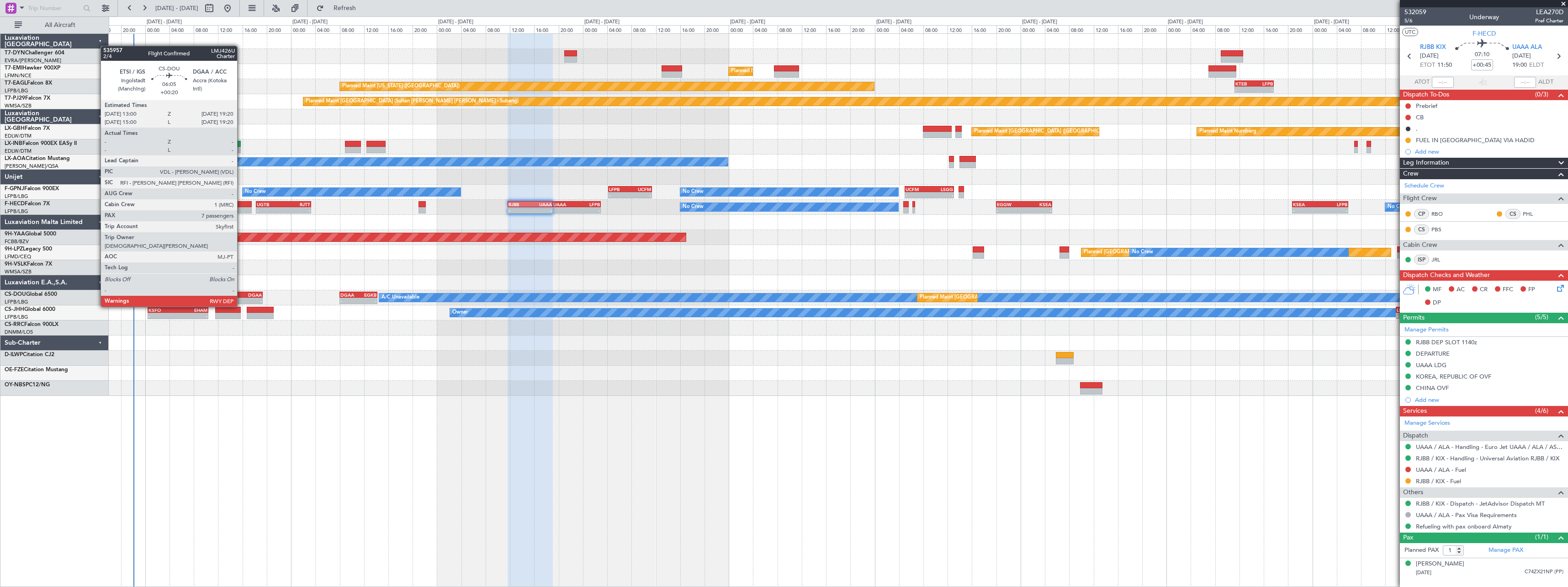
click at [240, 294] on div "ETSI" at bounding box center [233, 295] width 18 height 6
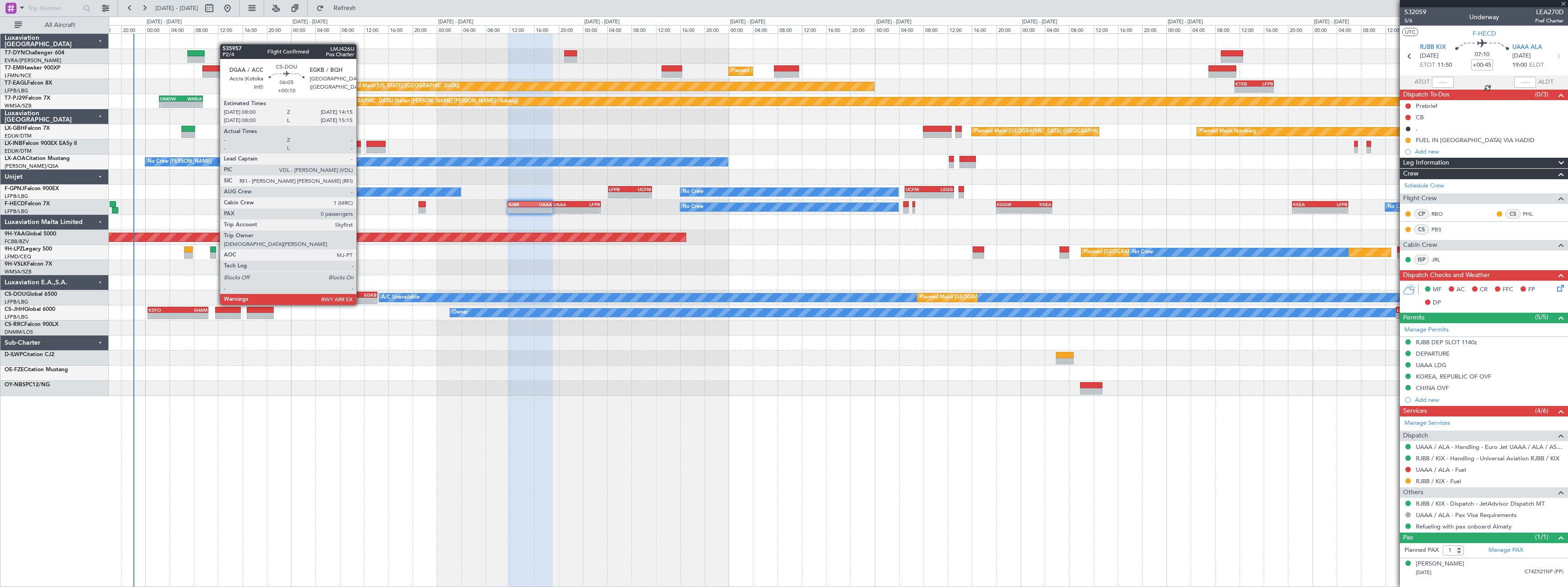
type input "+00:20"
type input "7"
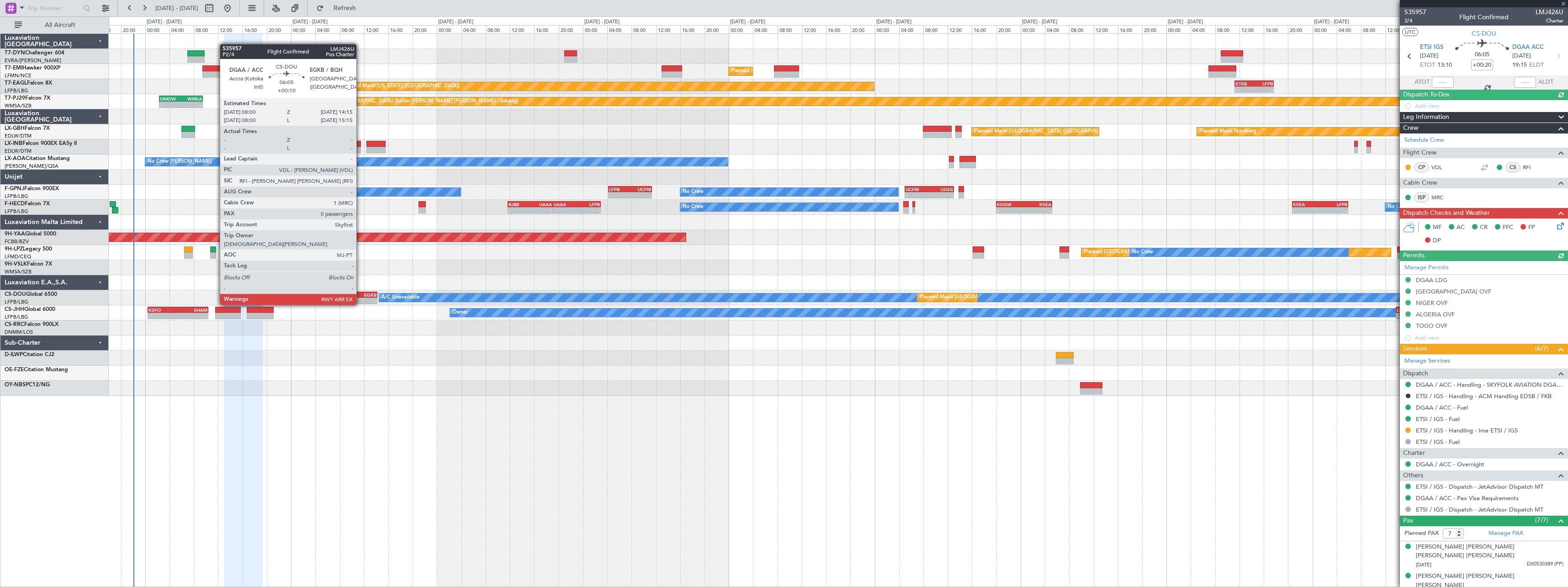
click at [361, 295] on div "EGKB" at bounding box center [367, 295] width 18 height 6
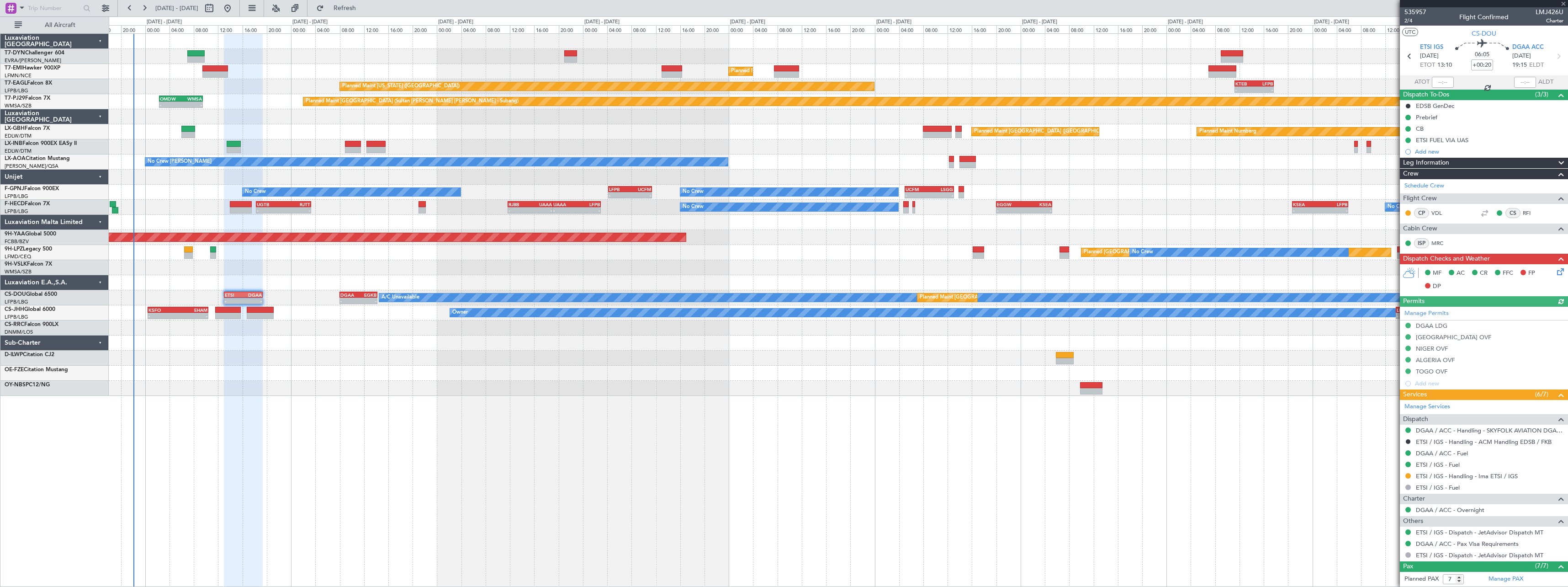
type input "+00:10"
type input "0"
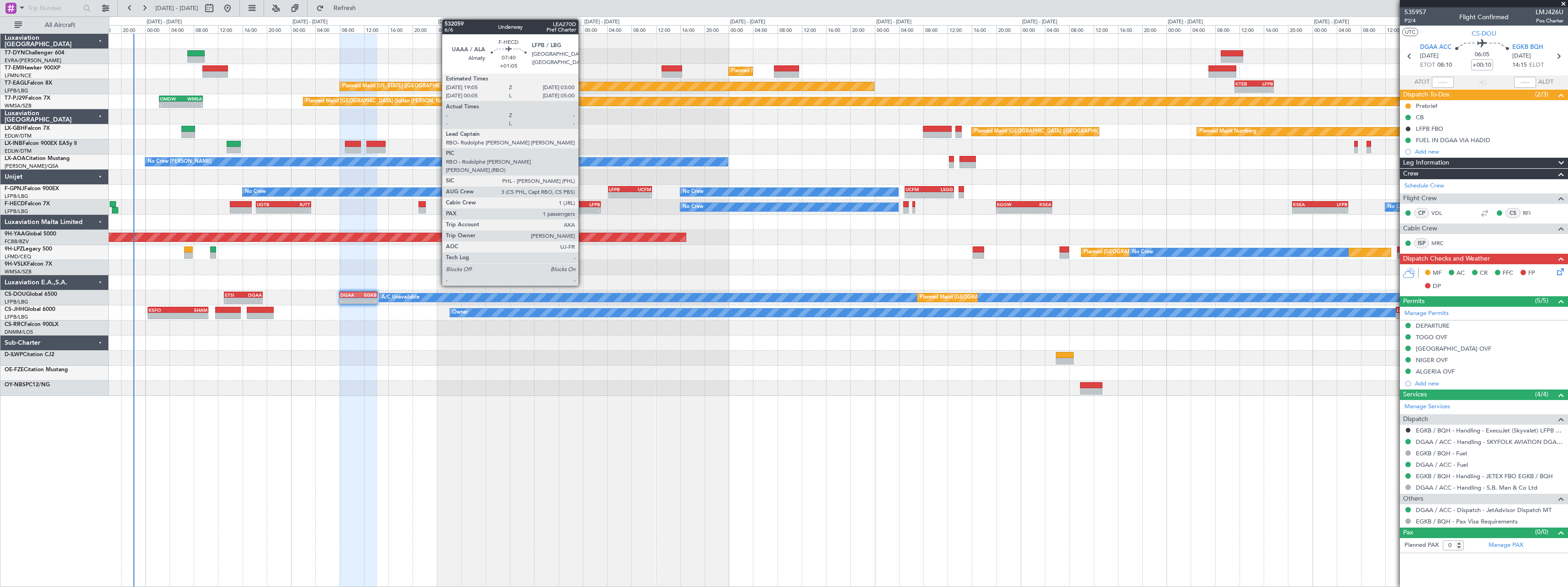
click at [582, 203] on div "LFPB" at bounding box center [588, 204] width 23 height 6
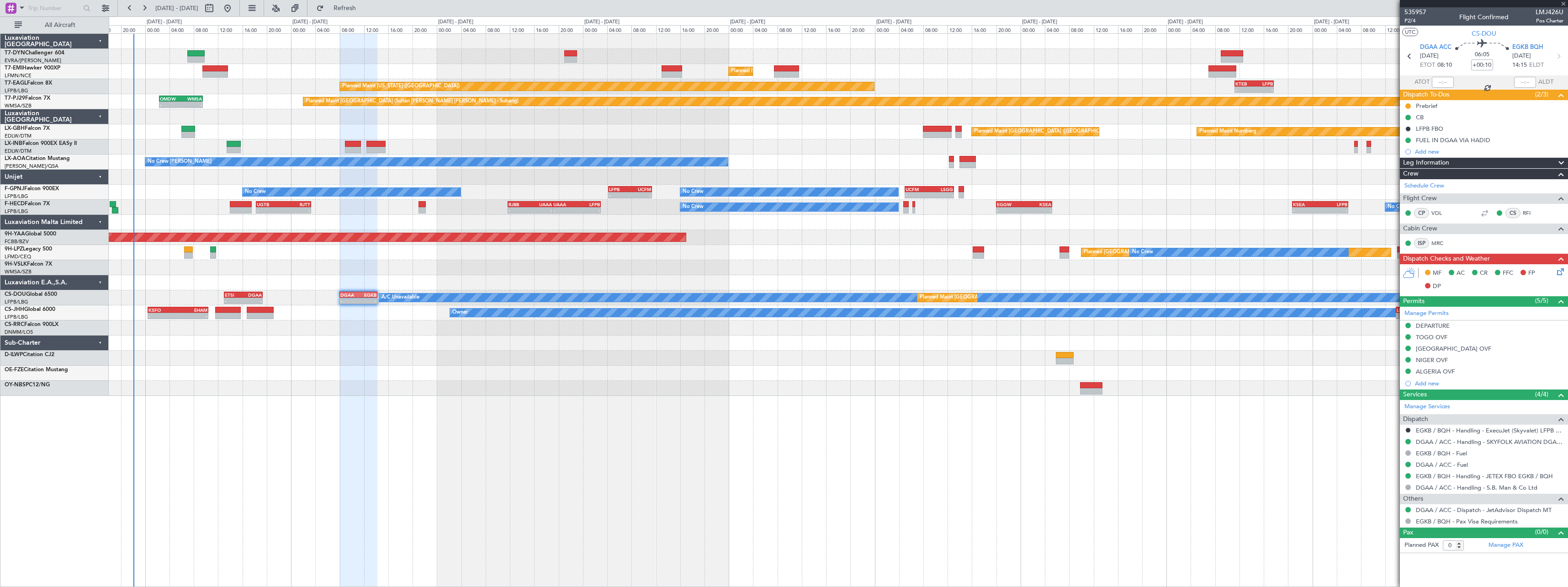
type input "+01:05"
type input "1"
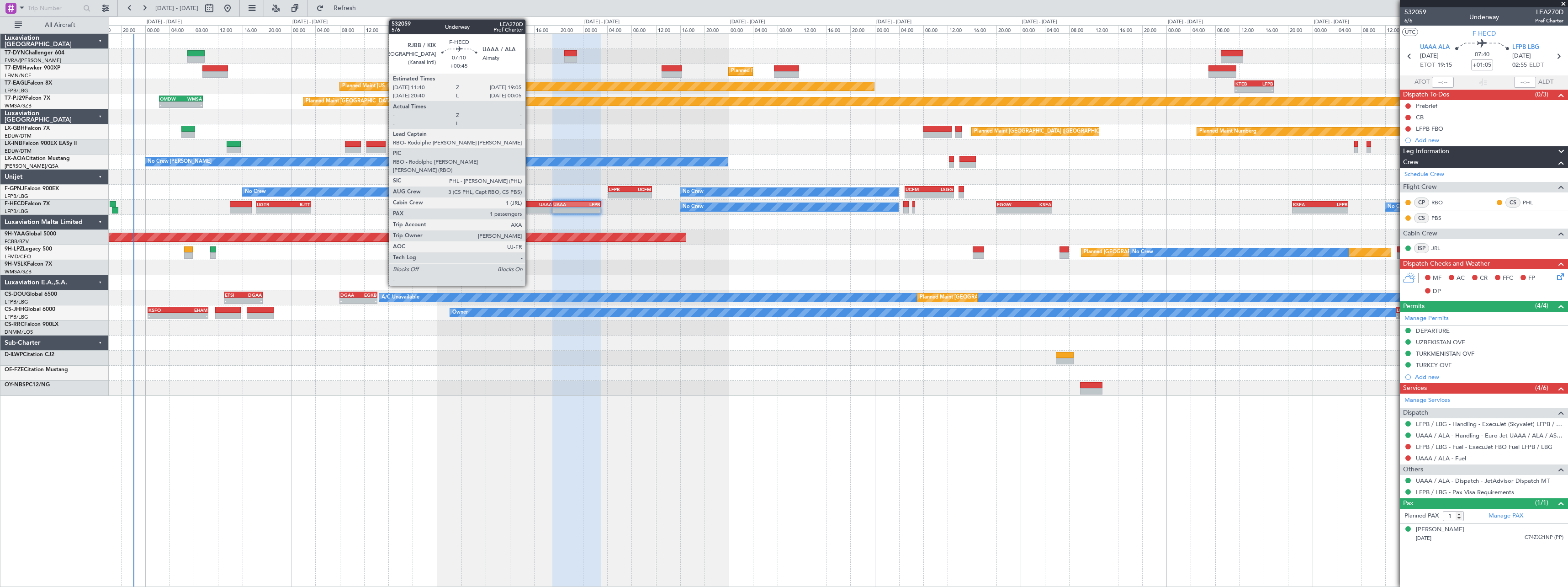
click at [530, 202] on div "RJBB" at bounding box center [519, 204] width 22 height 6
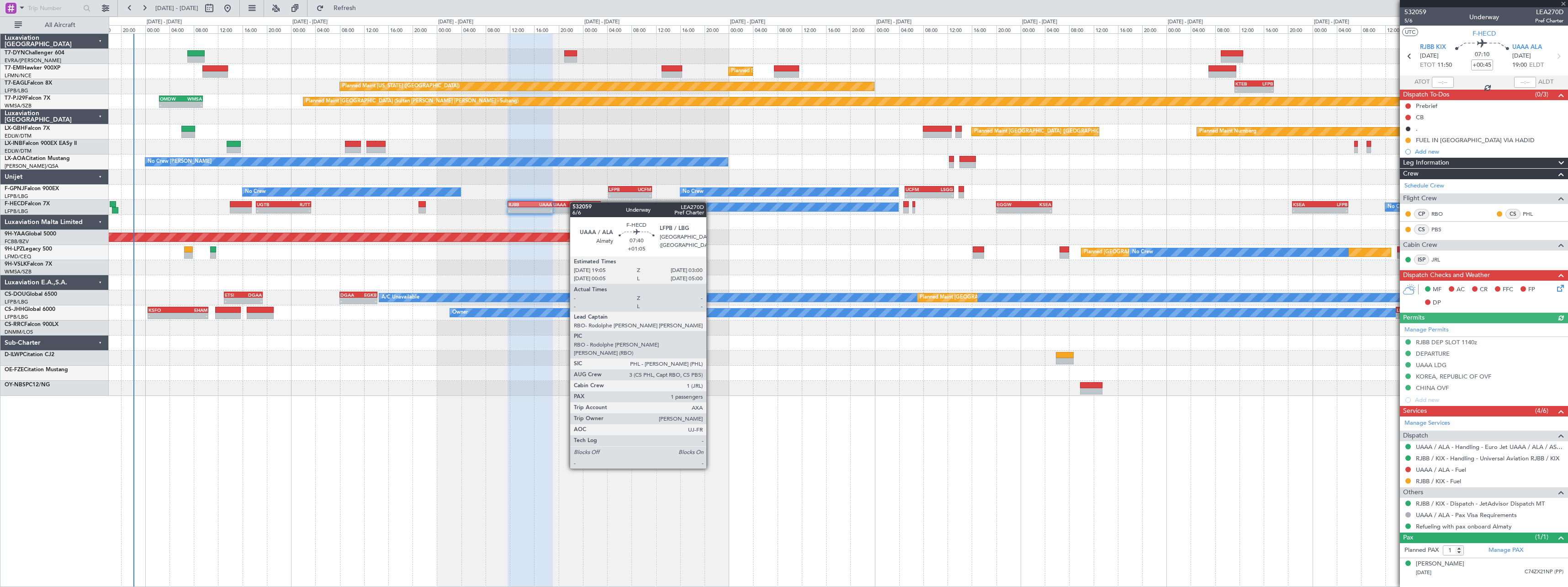
click at [574, 202] on div "UAAA" at bounding box center [565, 204] width 23 height 6
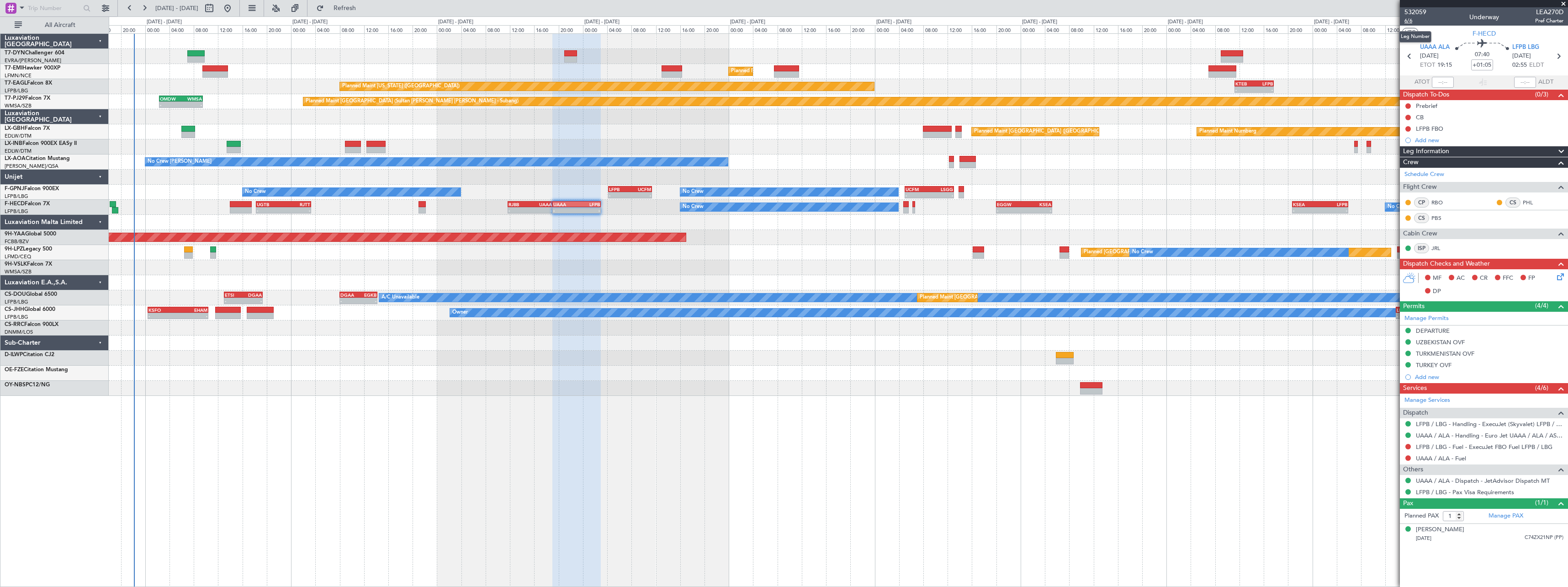
click at [1409, 21] on span "6/6" at bounding box center [1415, 21] width 22 height 8
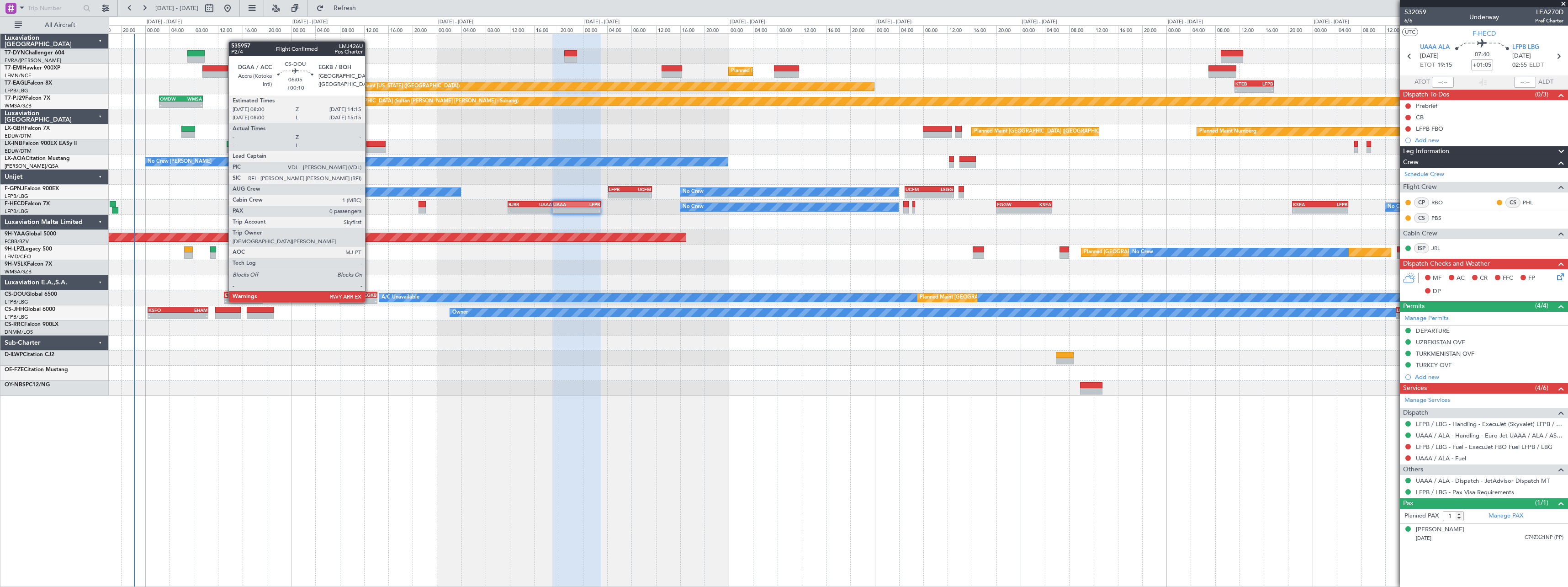
click at [370, 293] on div "EGKB" at bounding box center [367, 295] width 18 height 6
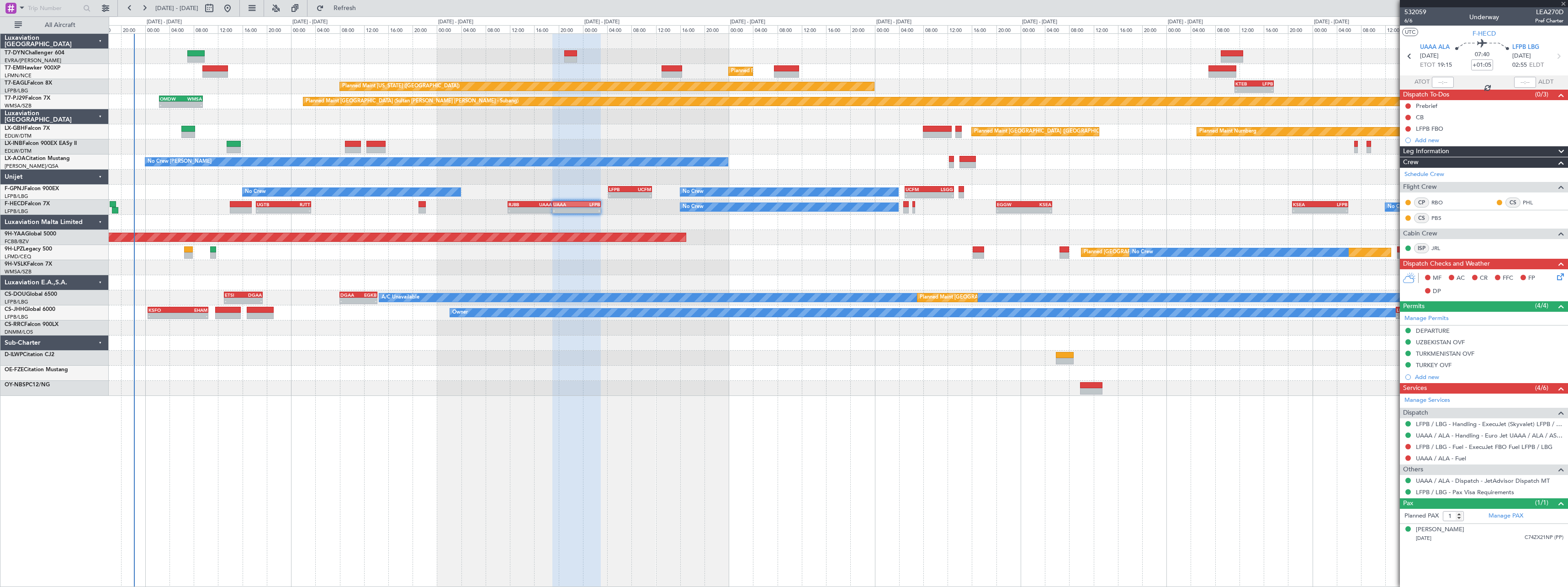
type input "+00:10"
type input "0"
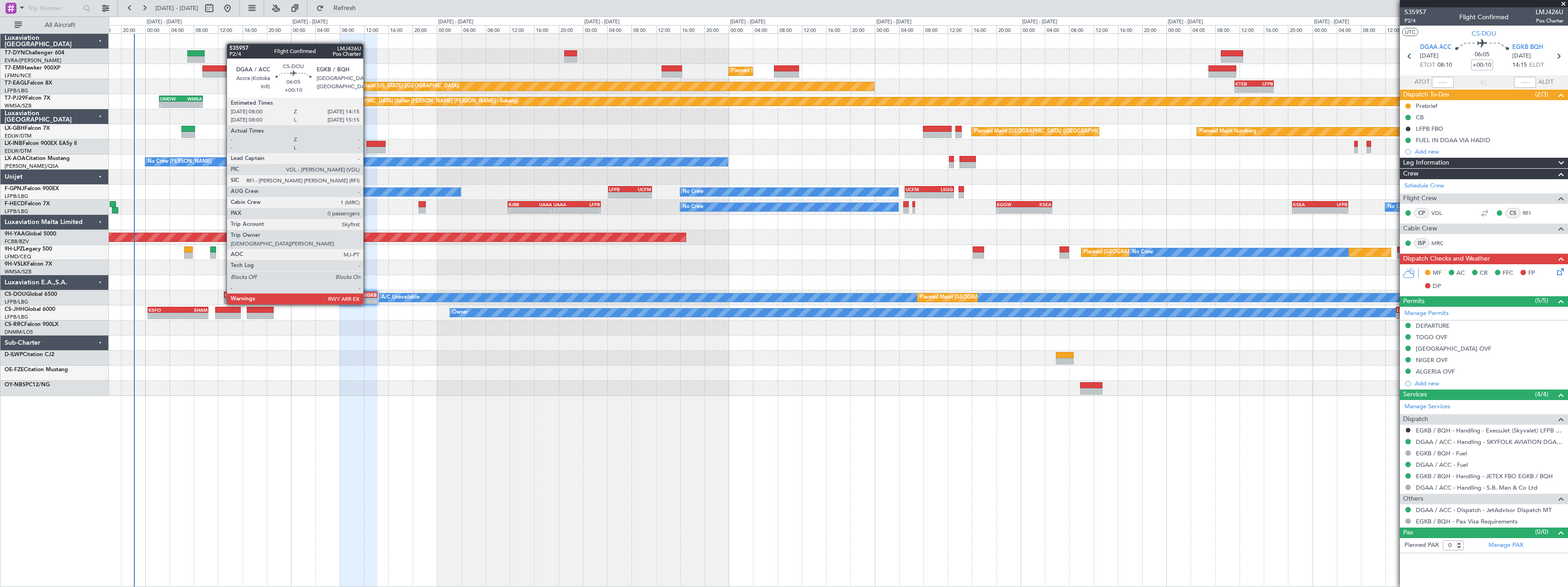
click at [367, 295] on div "EGKB" at bounding box center [367, 295] width 18 height 6
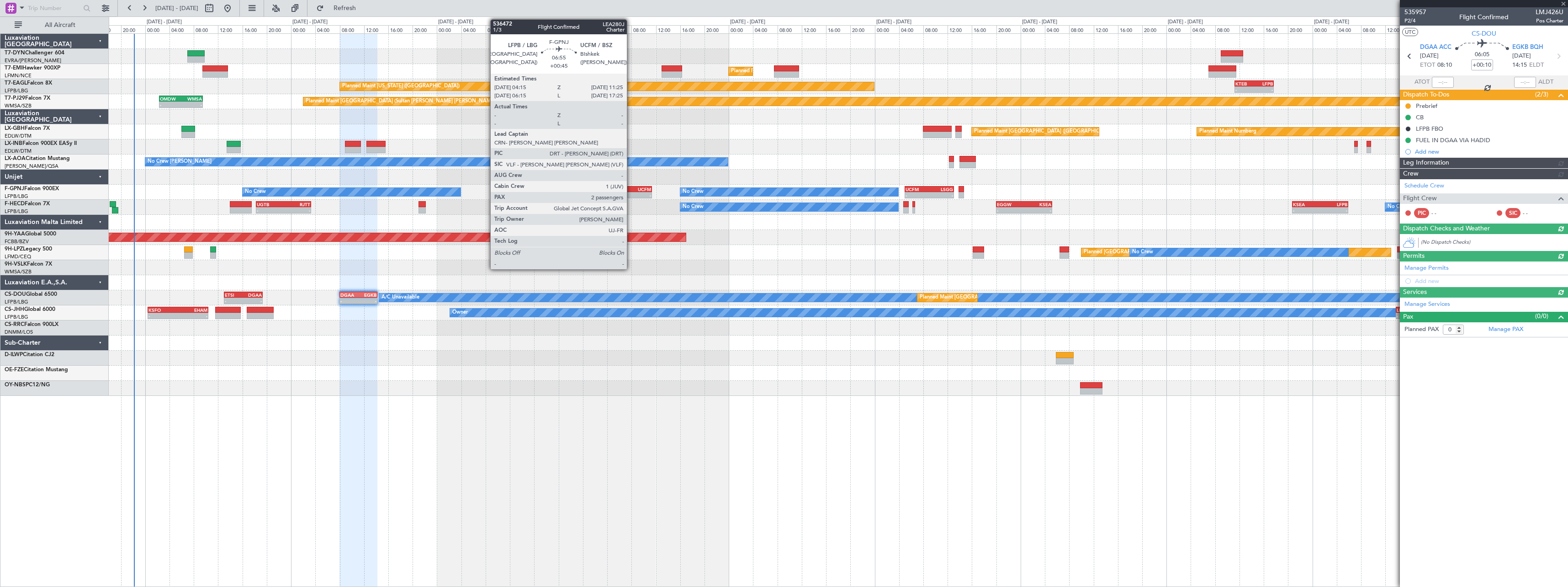
click at [631, 190] on div "UCFM" at bounding box center [640, 189] width 21 height 6
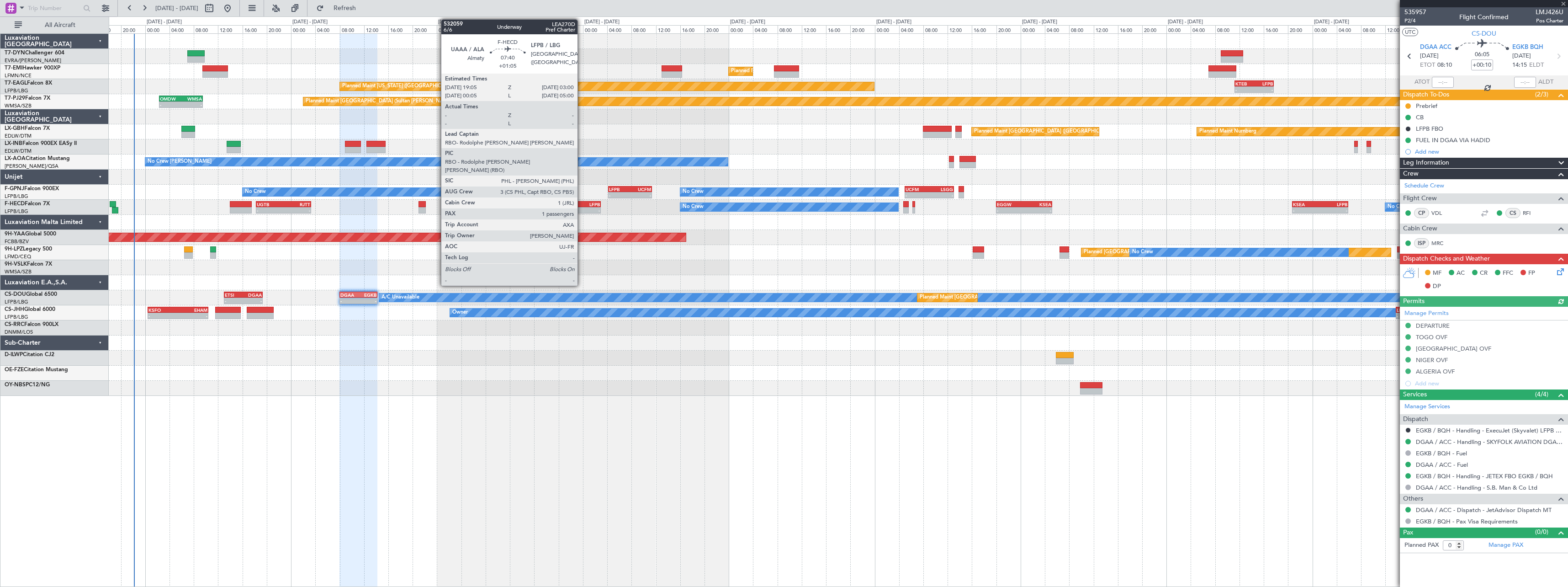
click at [581, 204] on div "LFPB" at bounding box center [588, 204] width 23 height 6
type input "+00:45"
type input "2"
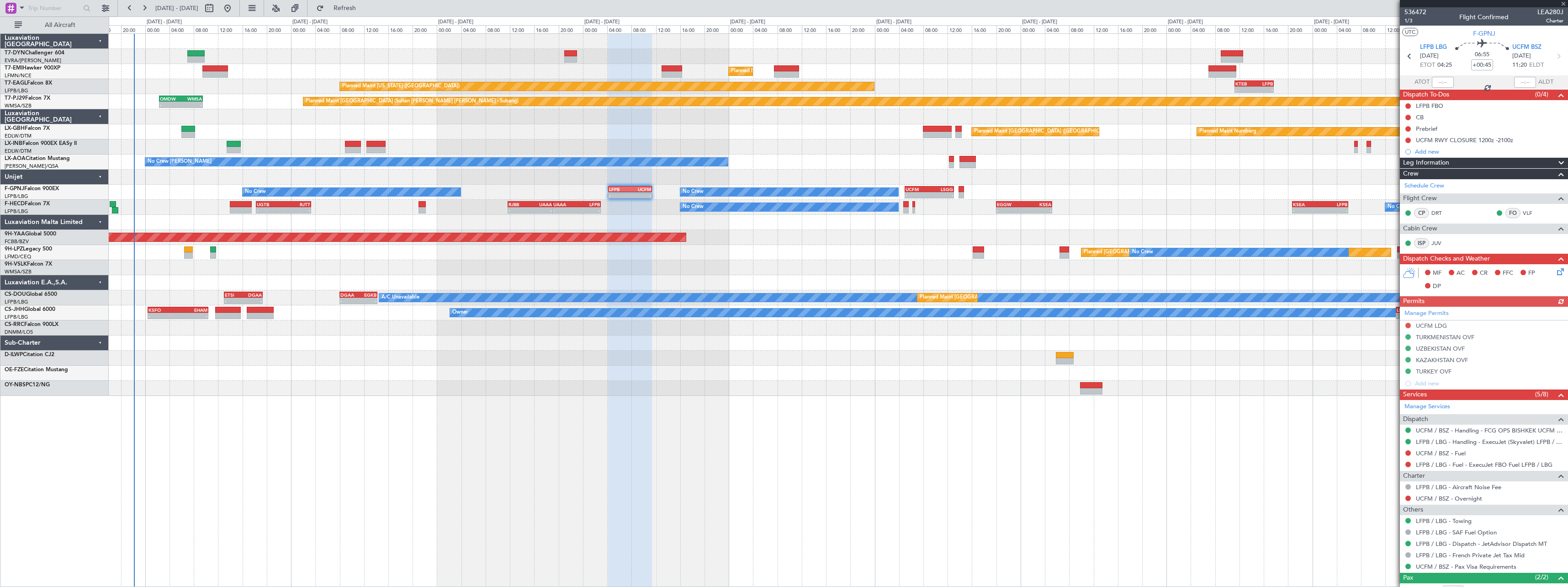
type input "+01:05"
type input "1"
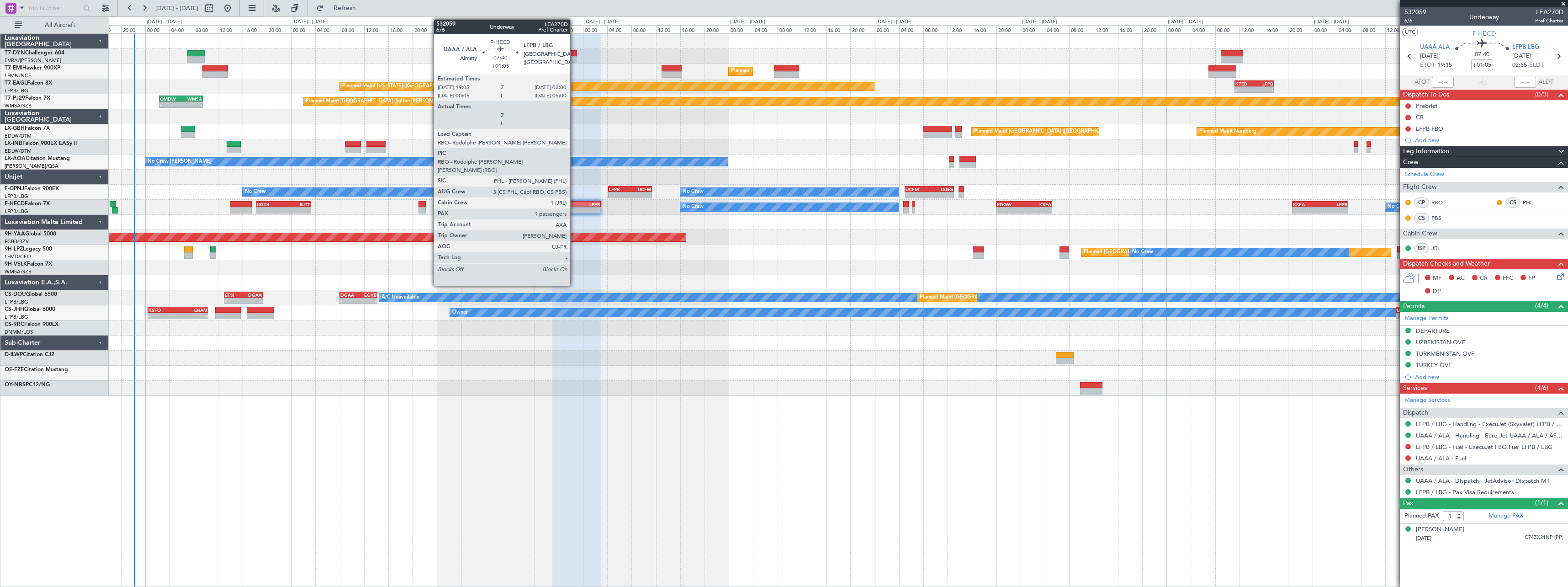
click at [574, 204] on div "UAAA" at bounding box center [565, 204] width 23 height 6
click at [882, 225] on div at bounding box center [839, 222] width 1459 height 15
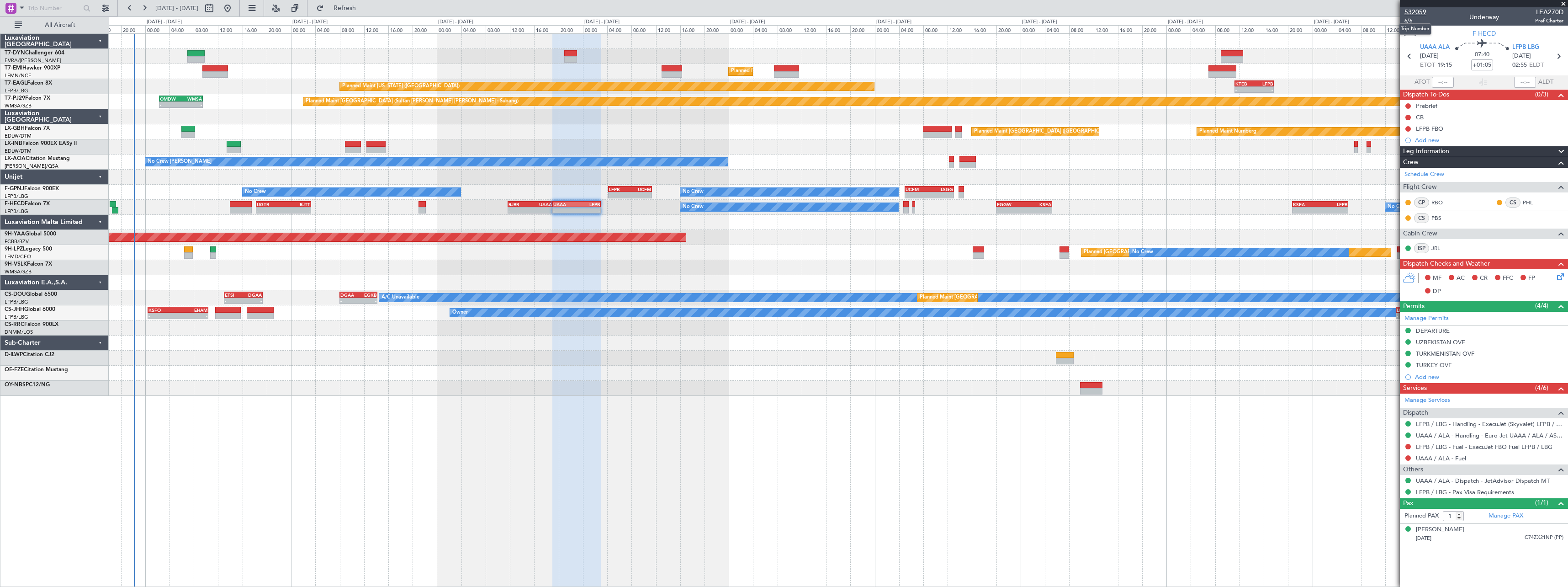
click at [1409, 16] on span "532059" at bounding box center [1415, 12] width 22 height 10
click at [1409, 21] on span "6/6" at bounding box center [1415, 21] width 22 height 8
type input "+00:10"
type input "0"
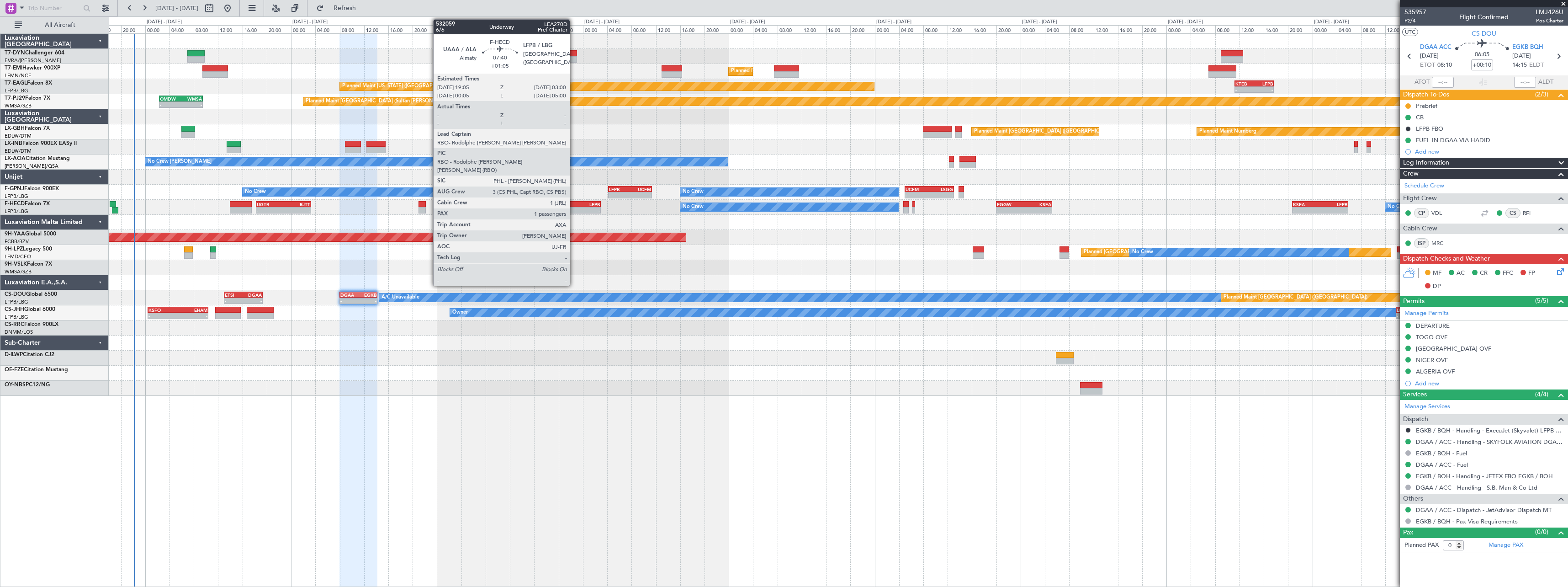
click at [574, 205] on div "UAAA" at bounding box center [565, 204] width 23 height 6
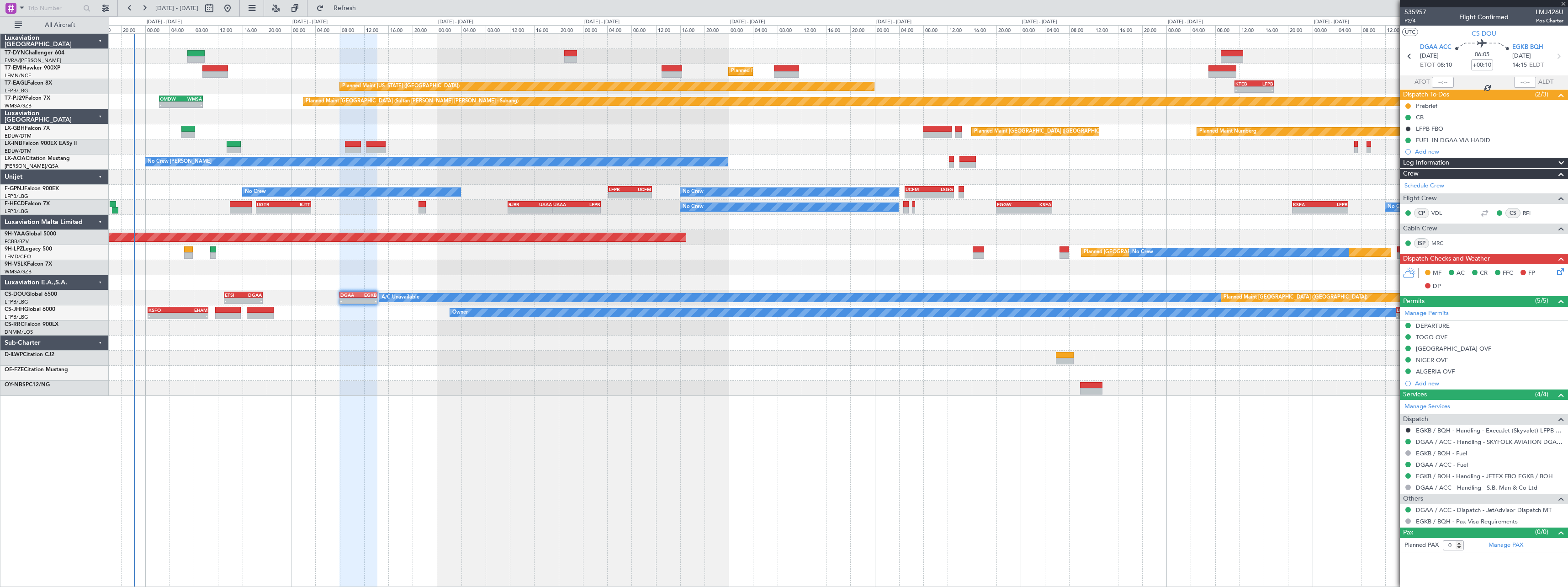
click at [582, 202] on div "LFPB" at bounding box center [588, 204] width 23 height 6
type input "+01:05"
type input "1"
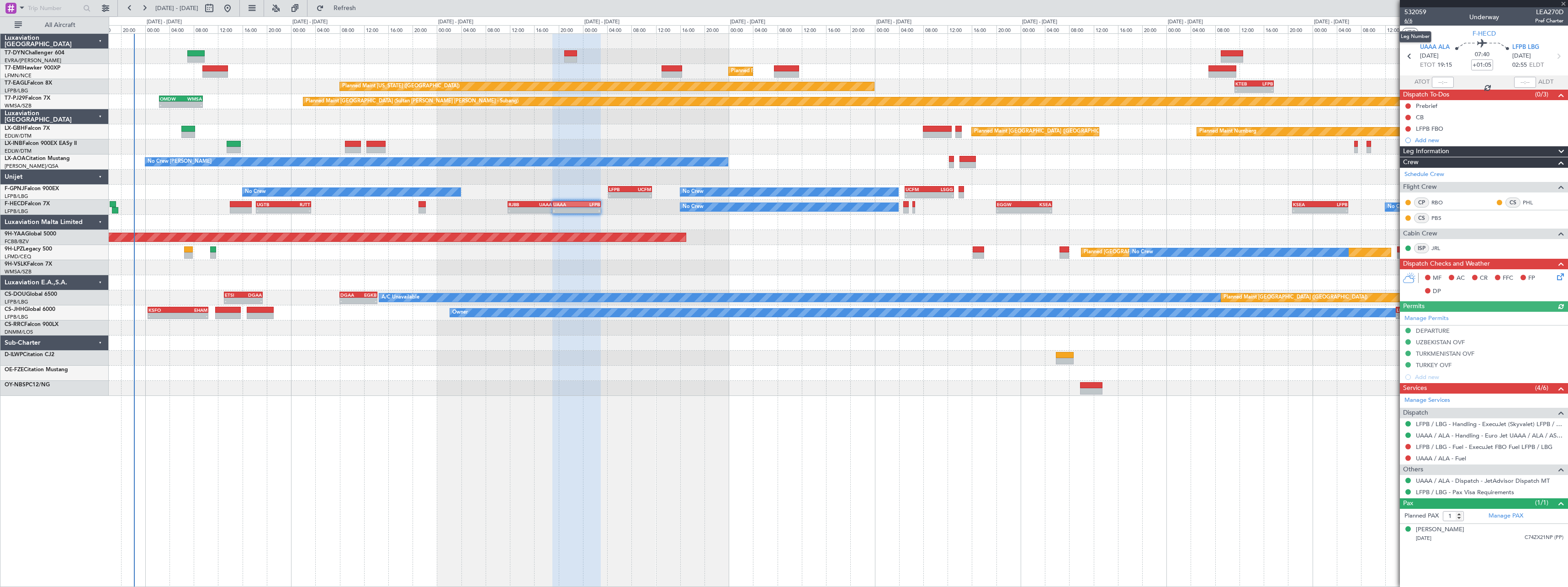
click at [1408, 21] on span "6/6" at bounding box center [1415, 21] width 22 height 8
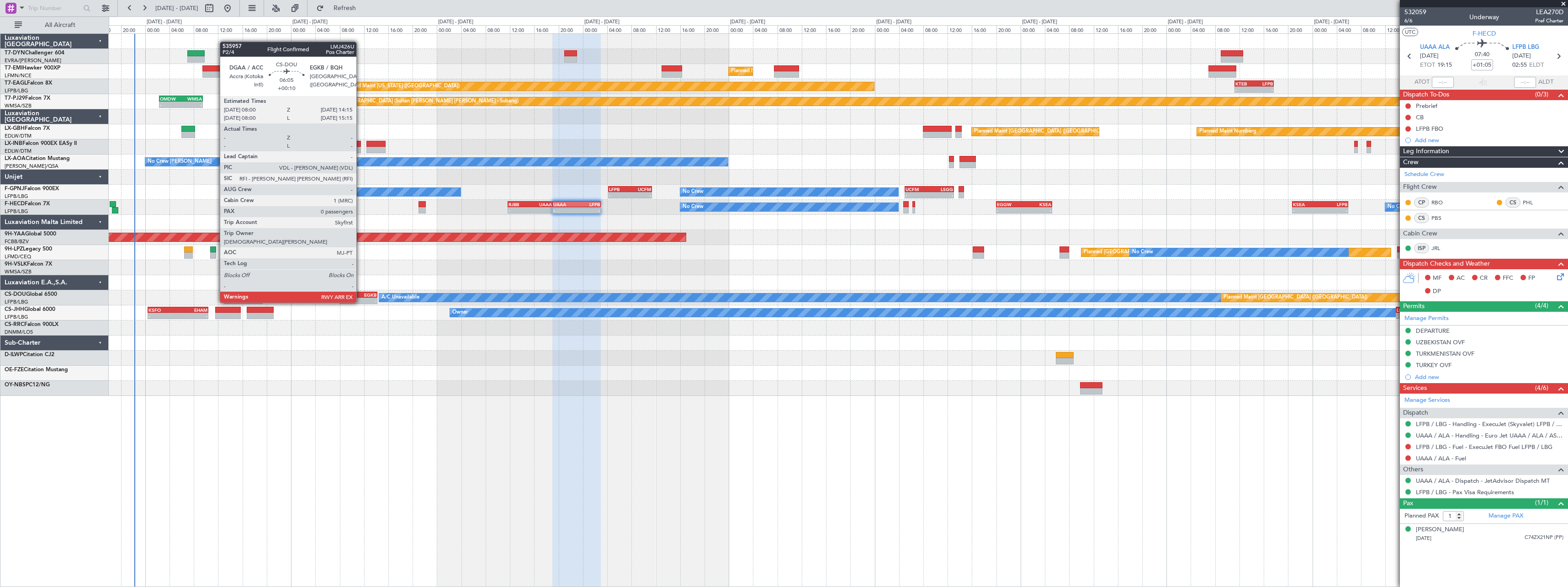
click at [361, 293] on div "EGKB" at bounding box center [367, 295] width 18 height 6
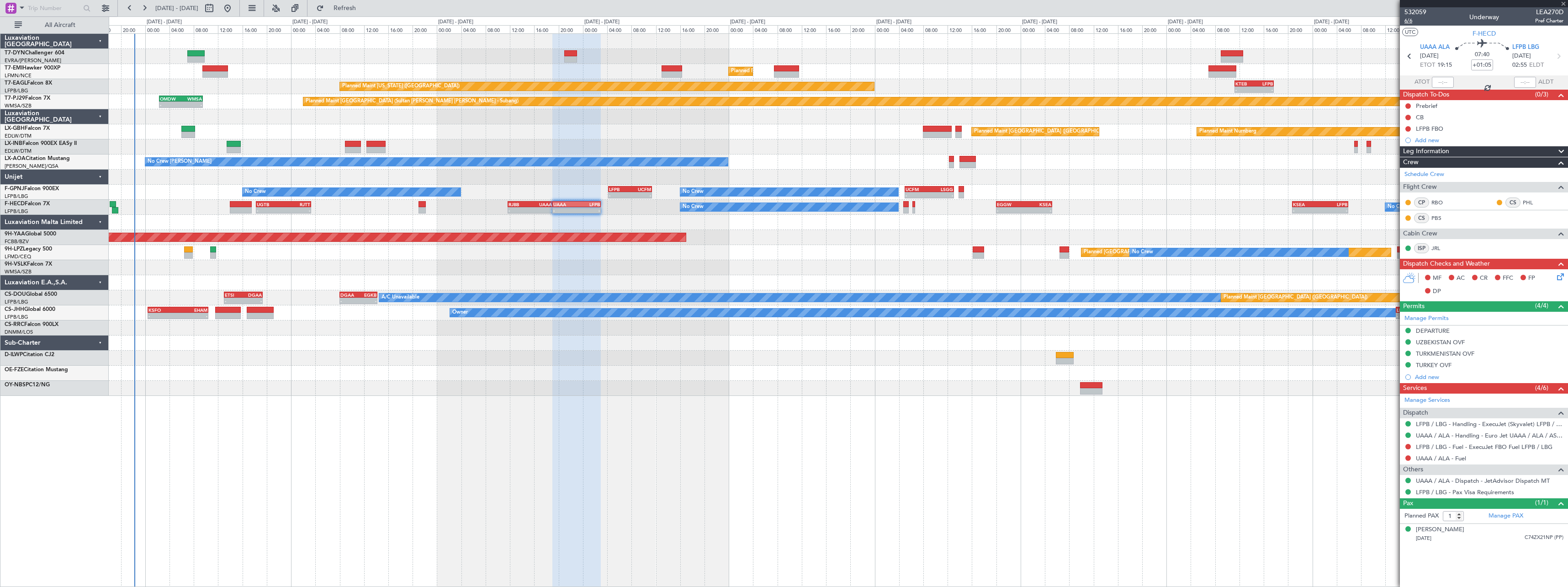
type input "+00:10"
type input "0"
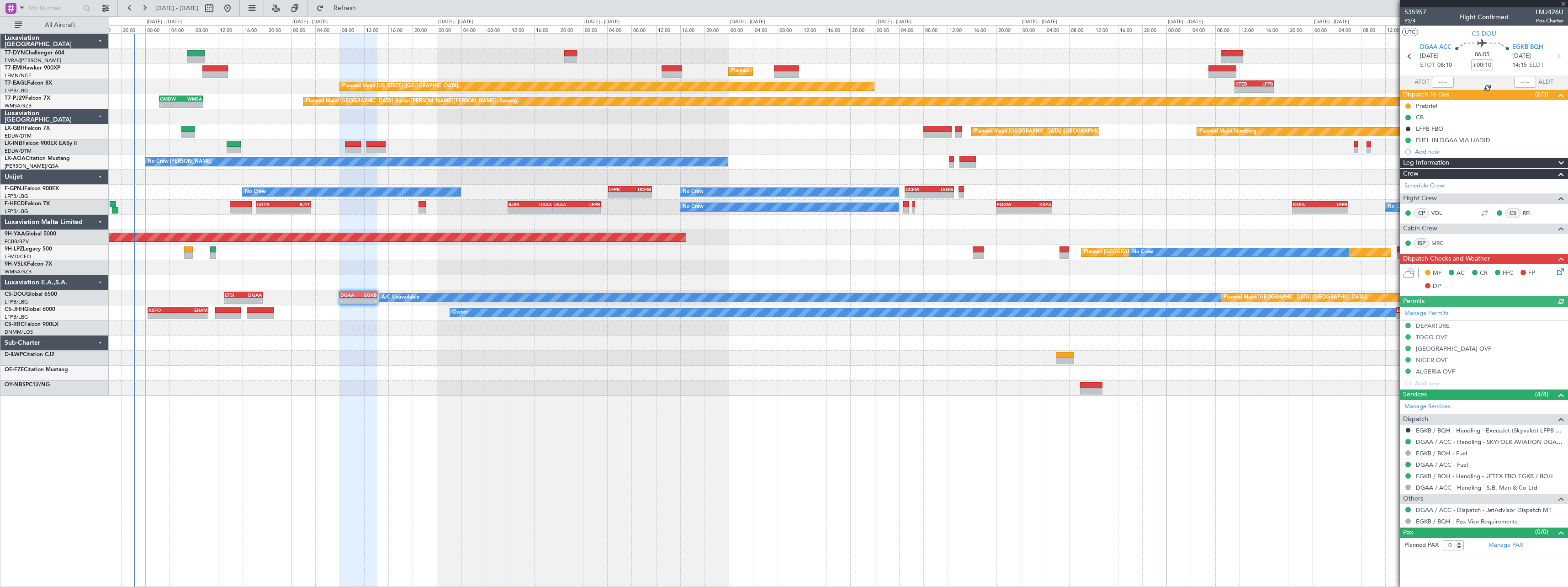
click at [1410, 22] on span "P2/4" at bounding box center [1415, 21] width 22 height 8
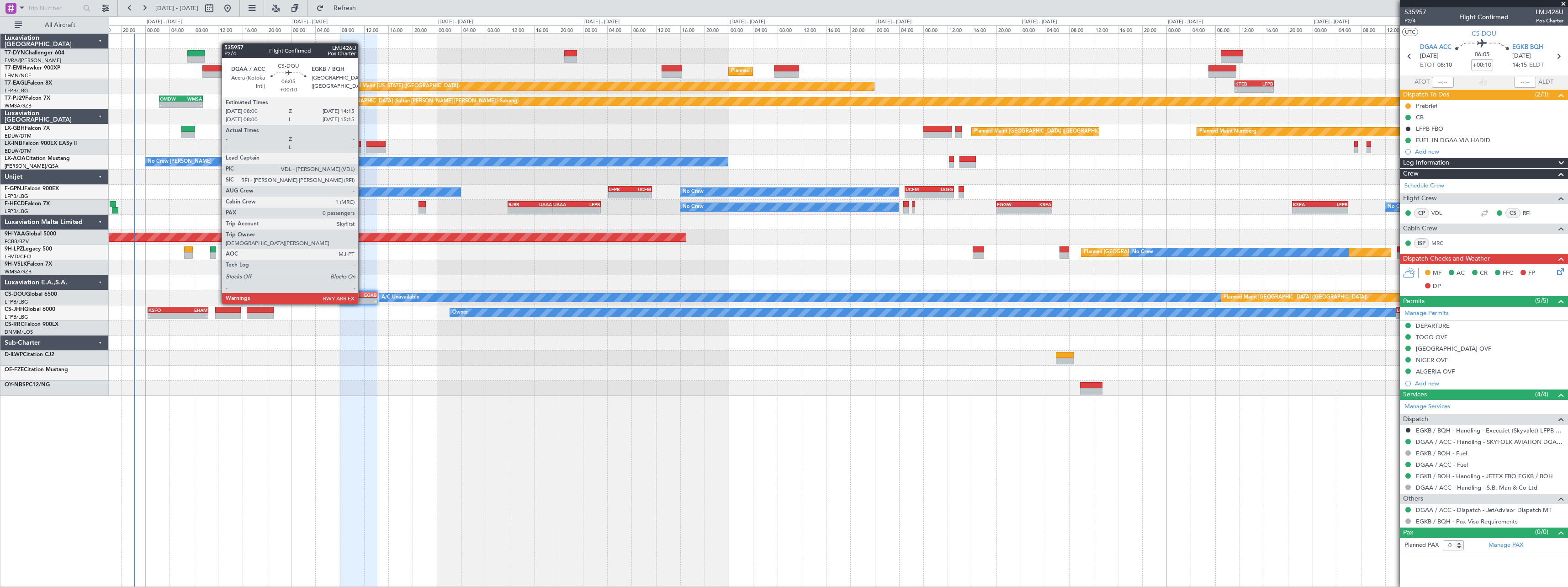
click at [362, 295] on div "EGKB" at bounding box center [367, 295] width 18 height 6
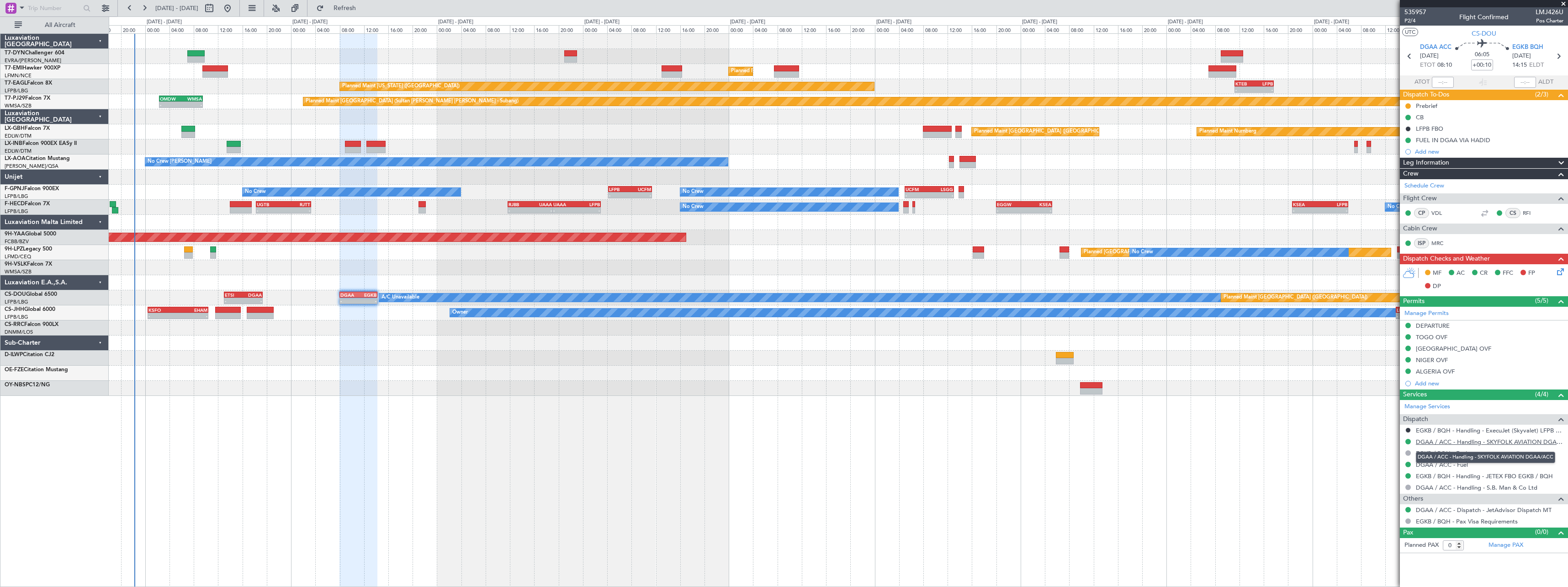
click at [1518, 438] on link "DGAA / ACC - Handling - SKYFOLK AVIATION DGAA/ACC" at bounding box center [1489, 442] width 147 height 8
click at [1508, 472] on link "EGKB / BQH - Handling - JETEX FBO EGKB / BQH" at bounding box center [1484, 476] width 137 height 8
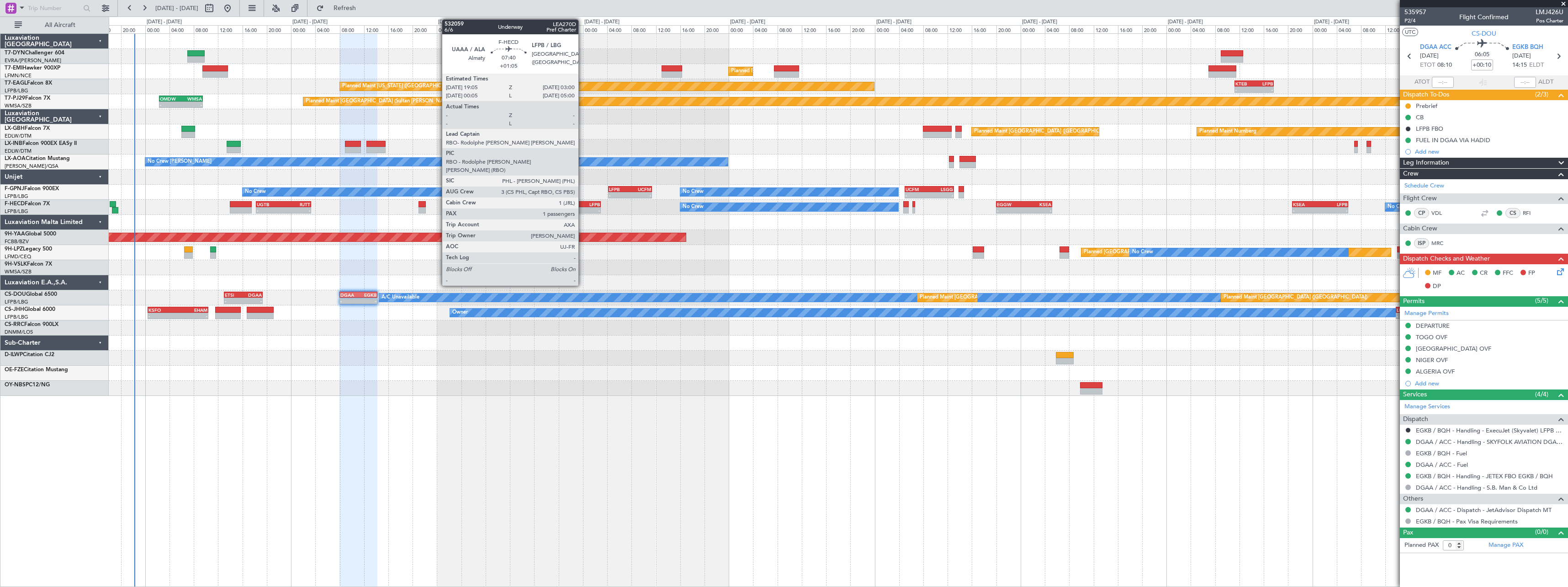
click at [582, 201] on div "UAAA 19:05 Z LFPB 03:00 Z" at bounding box center [577, 204] width 49 height 6
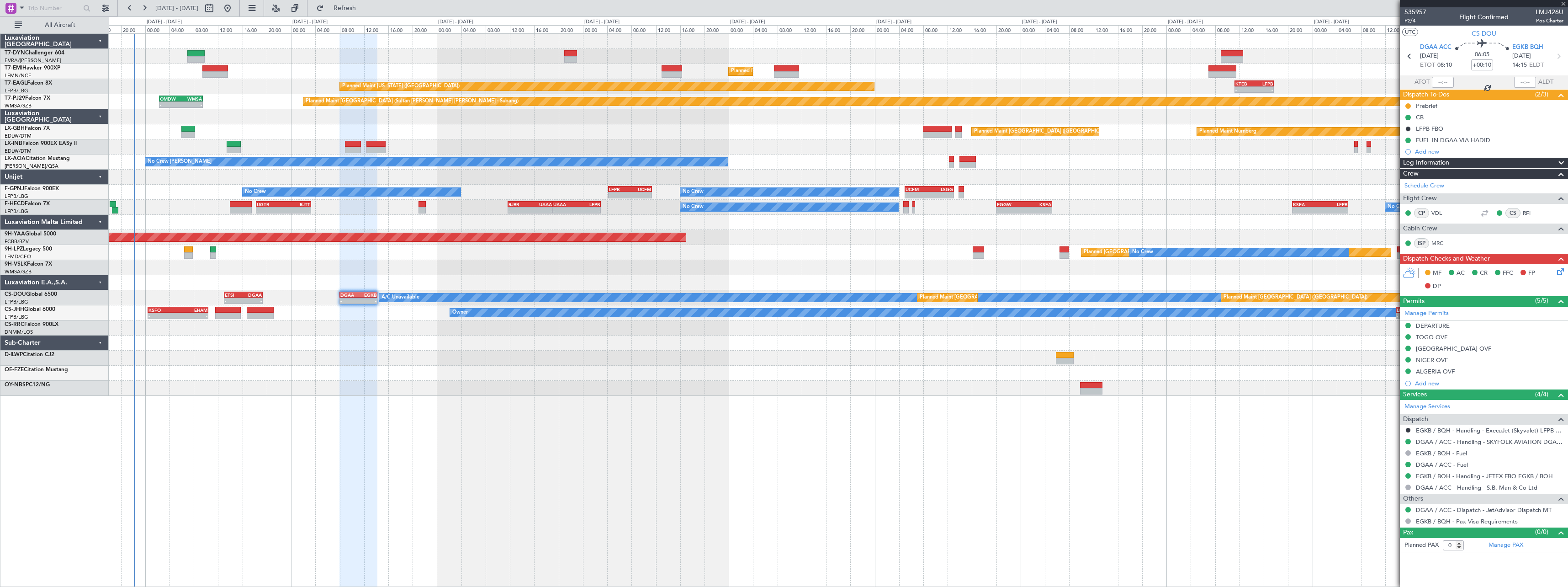
type input "+01:05"
type input "1"
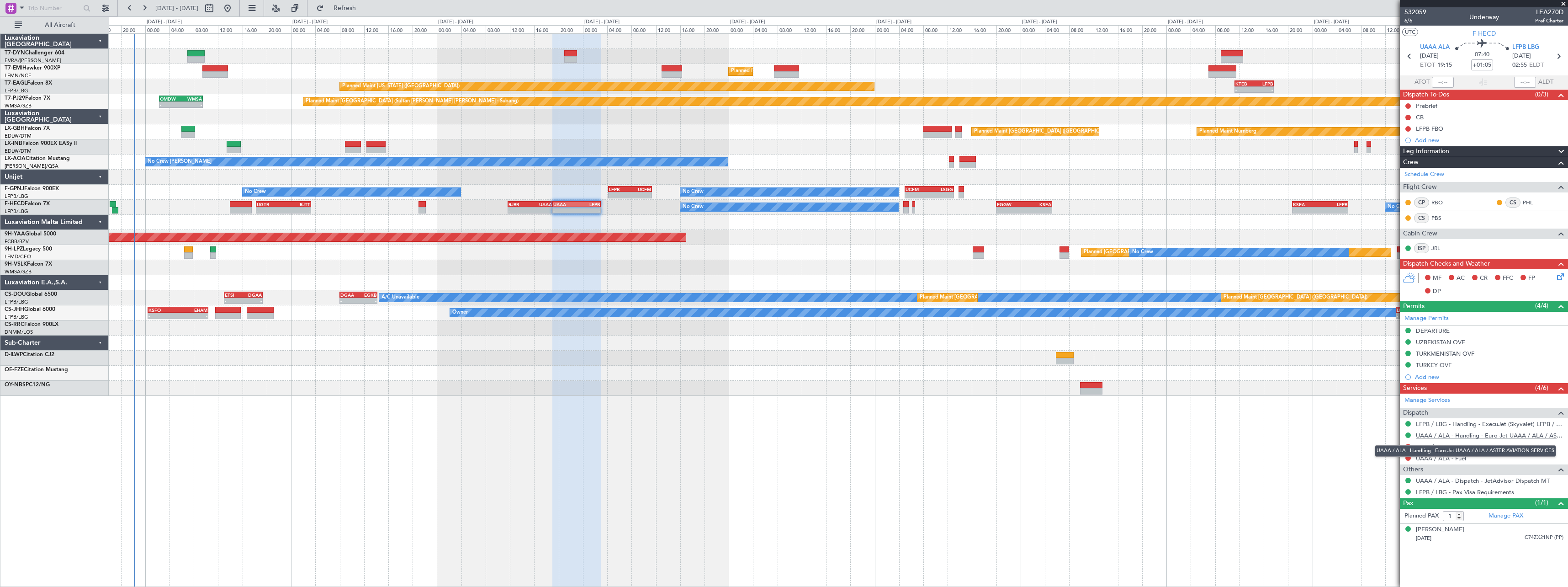
click at [1511, 436] on link "UAAA / ALA - Handling - Euro Jet UAAA / ALA / ASTER AVIATION SERVICES" at bounding box center [1489, 436] width 147 height 8
click at [1523, 421] on link "LFPB / LBG - Handling - ExecuJet (Skyvalet) LFPB / LBG" at bounding box center [1489, 424] width 147 height 8
click at [1562, 277] on icon at bounding box center [1558, 275] width 7 height 7
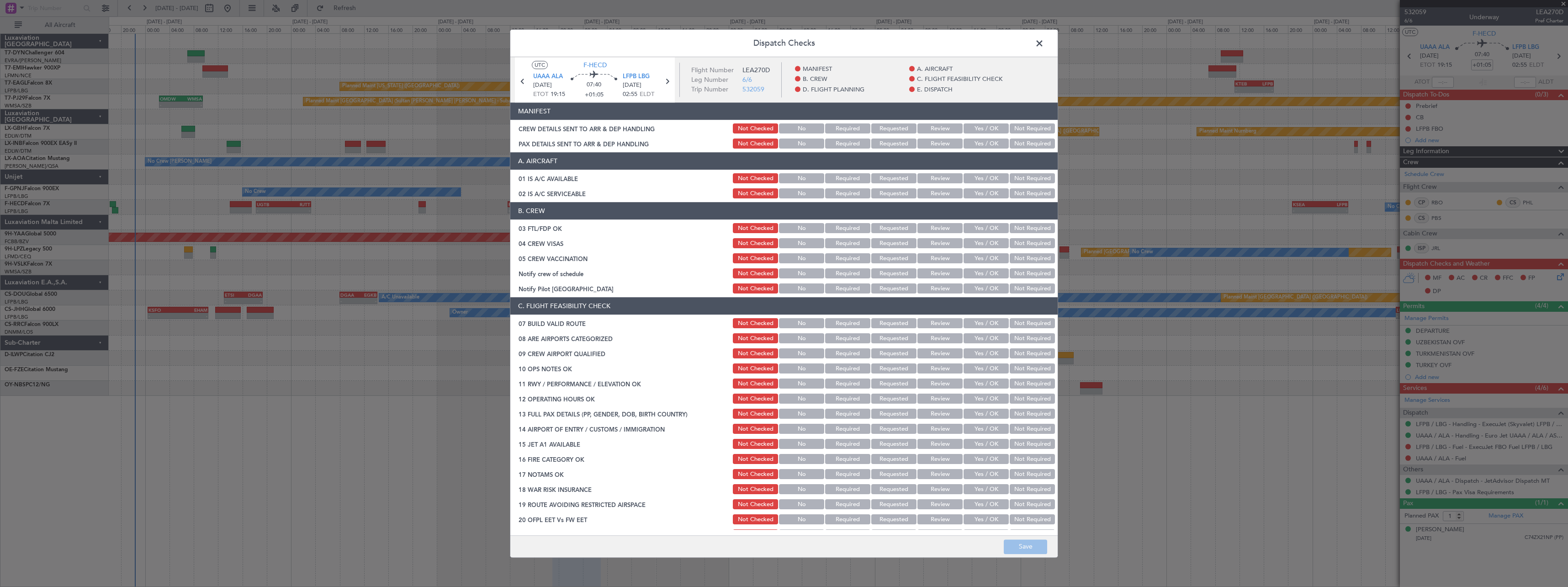
click at [964, 131] on button "Yes / OK" at bounding box center [986, 128] width 45 height 10
click at [969, 139] on button "Yes / OK" at bounding box center [986, 143] width 45 height 10
click at [1031, 551] on button "Save" at bounding box center [1025, 546] width 43 height 14
click at [1044, 42] on span at bounding box center [1044, 45] width 0 height 18
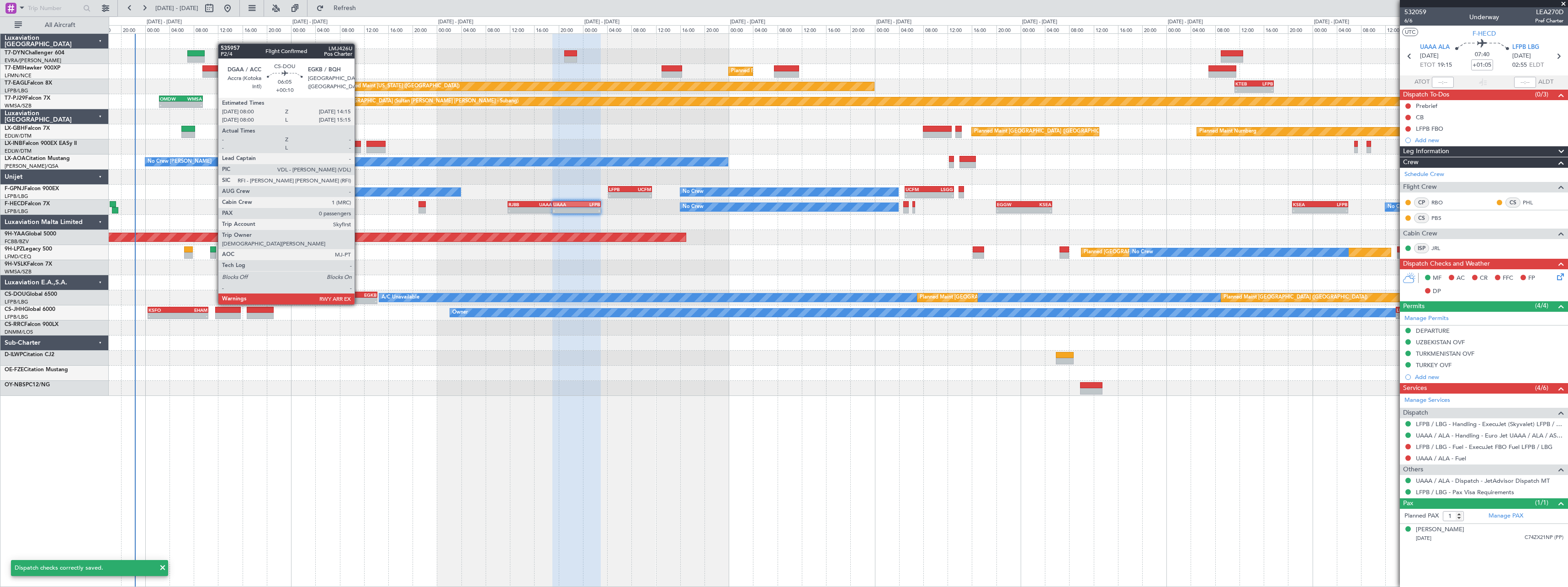
click at [358, 295] on div "EGKB" at bounding box center [367, 295] width 18 height 6
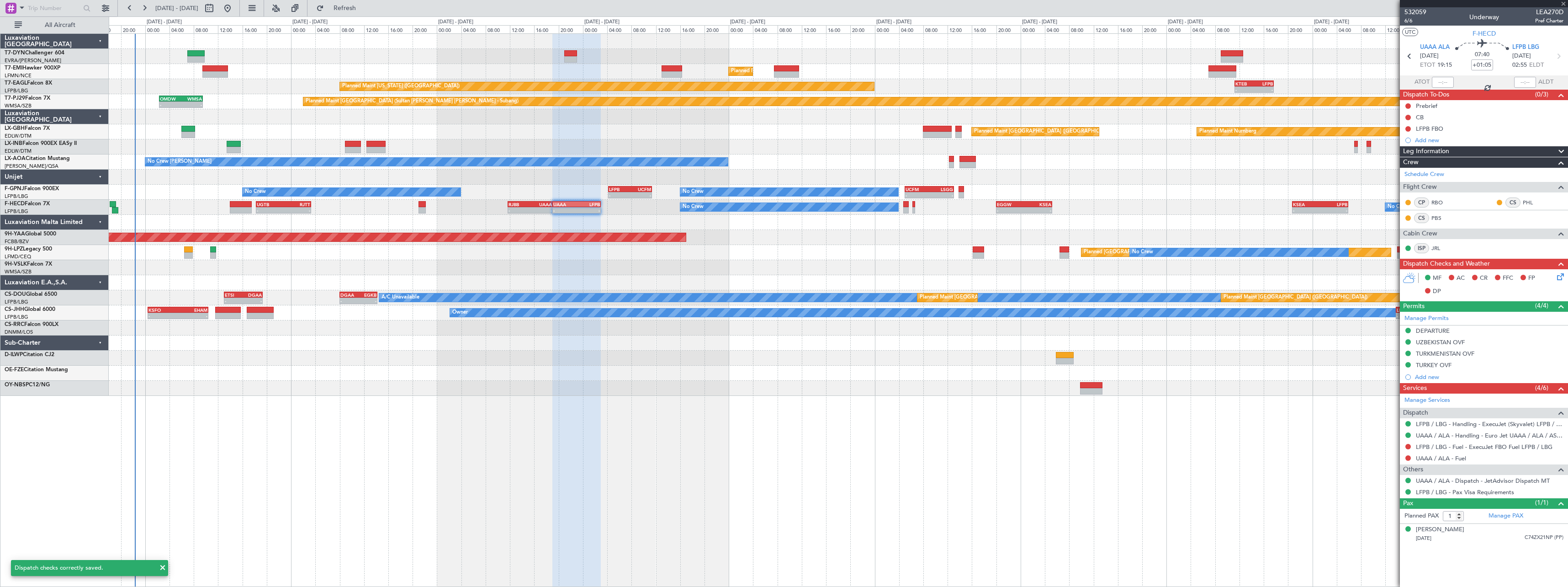
type input "+00:10"
type input "0"
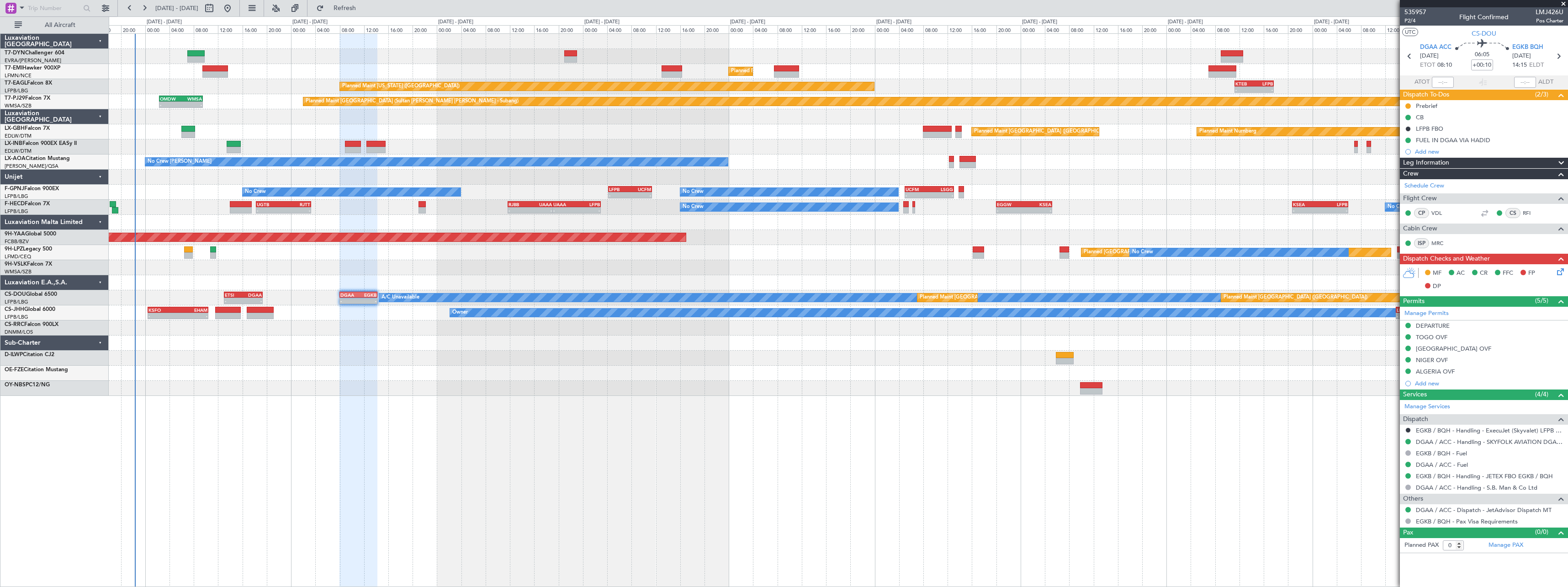
click at [1560, 274] on icon at bounding box center [1558, 269] width 7 height 7
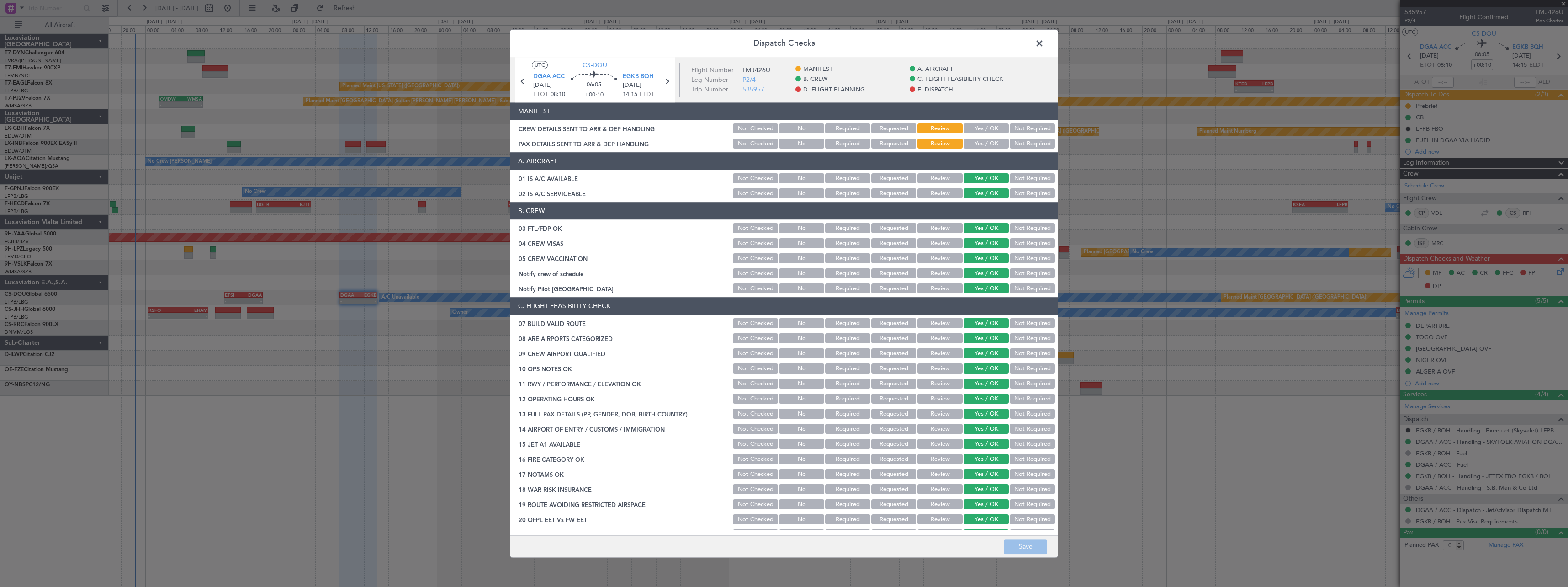
click at [988, 126] on button "Yes / OK" at bounding box center [986, 128] width 45 height 10
click at [983, 142] on button "Yes / OK" at bounding box center [986, 143] width 45 height 10
click at [1026, 545] on button "Save" at bounding box center [1025, 546] width 43 height 14
click at [1044, 47] on span at bounding box center [1044, 45] width 0 height 18
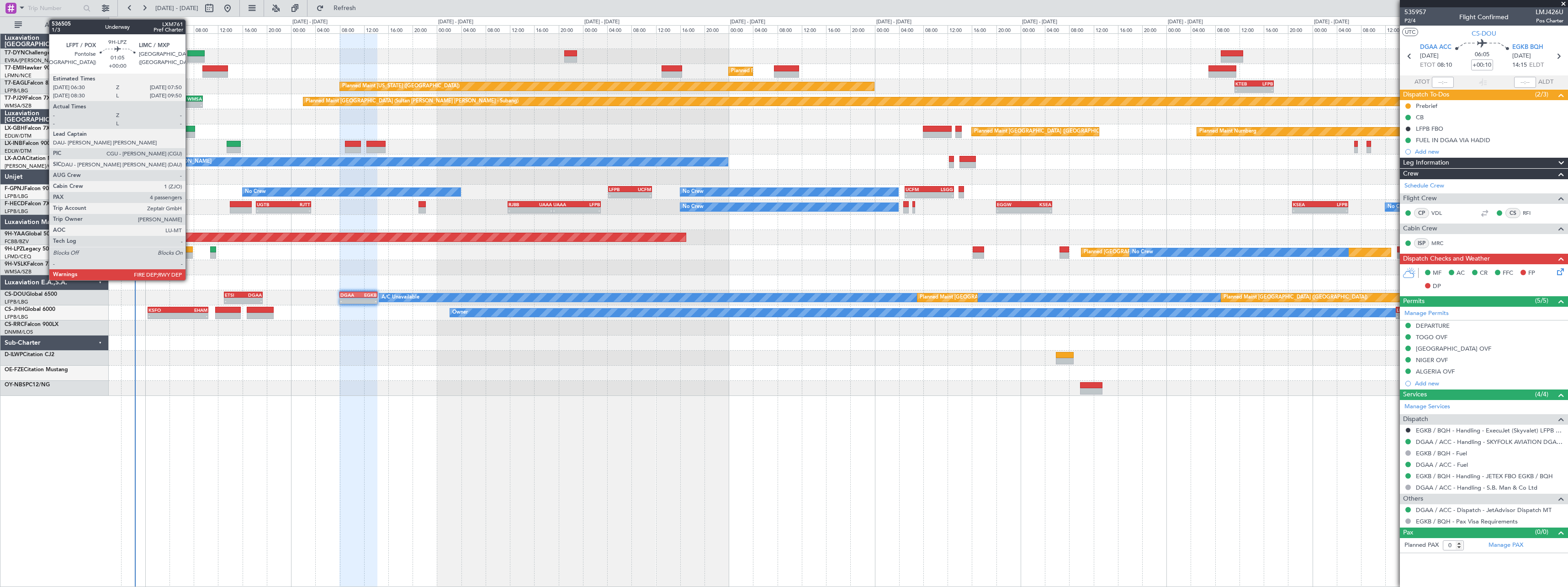
click at [190, 250] on div at bounding box center [188, 249] width 8 height 6
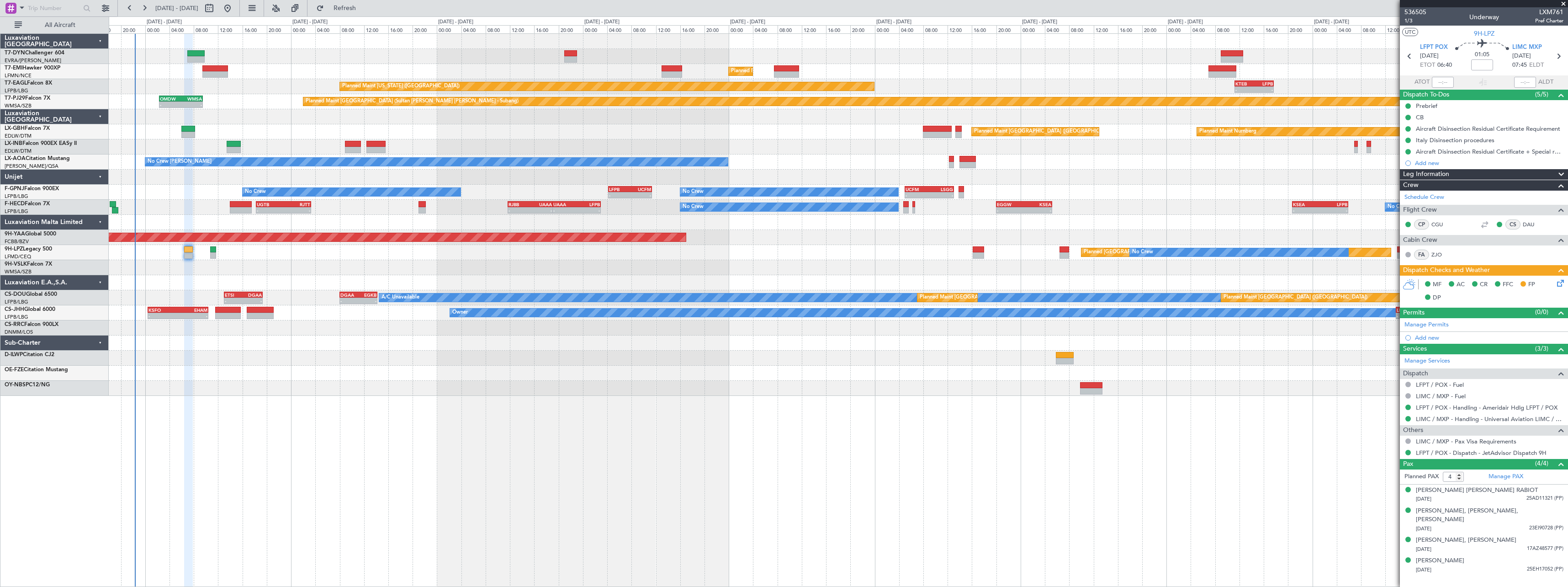
click at [216, 248] on div "Planned Maint St Gallen (Altenrhein) No Crew" at bounding box center [839, 252] width 1459 height 15
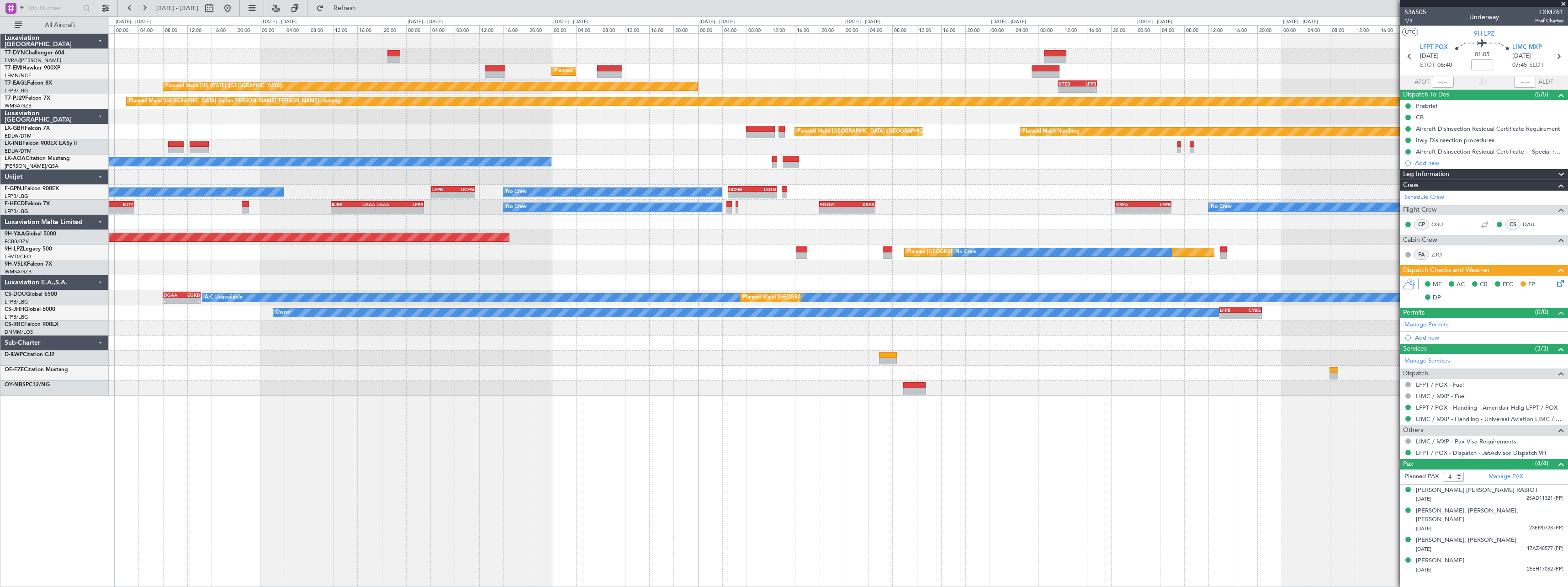
click at [421, 264] on div at bounding box center [839, 267] width 1459 height 15
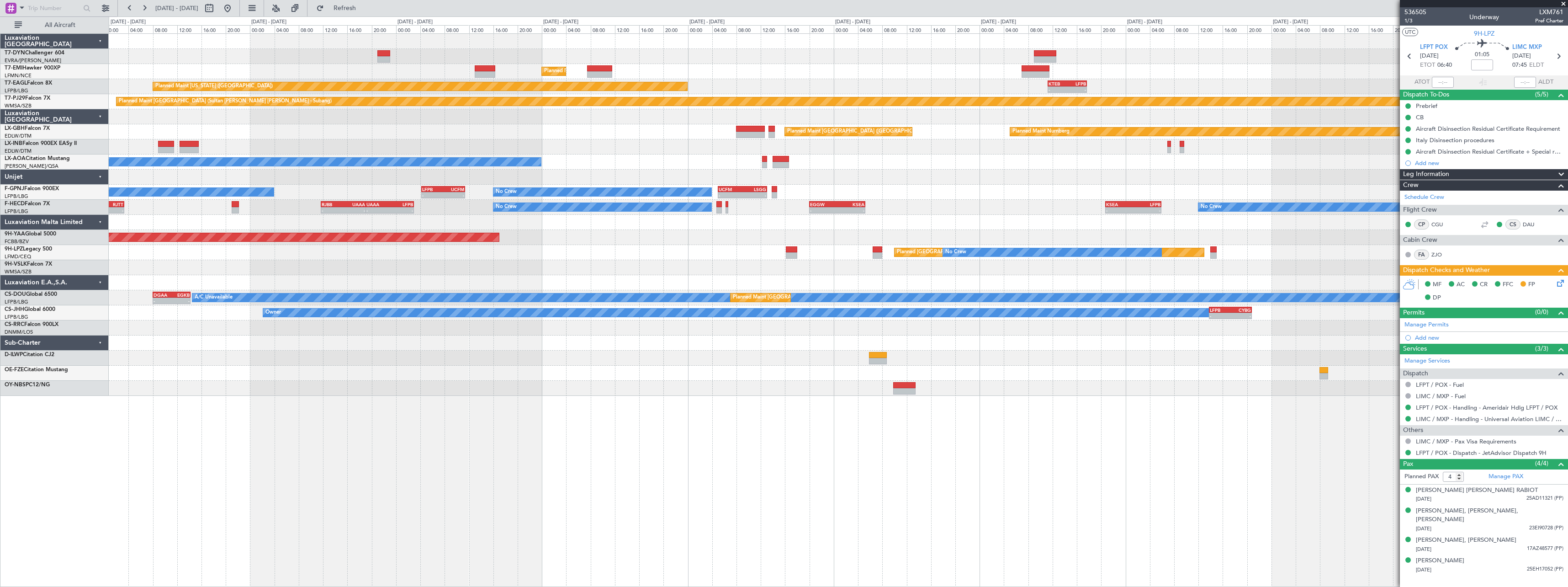
click at [532, 270] on div at bounding box center [839, 267] width 1459 height 15
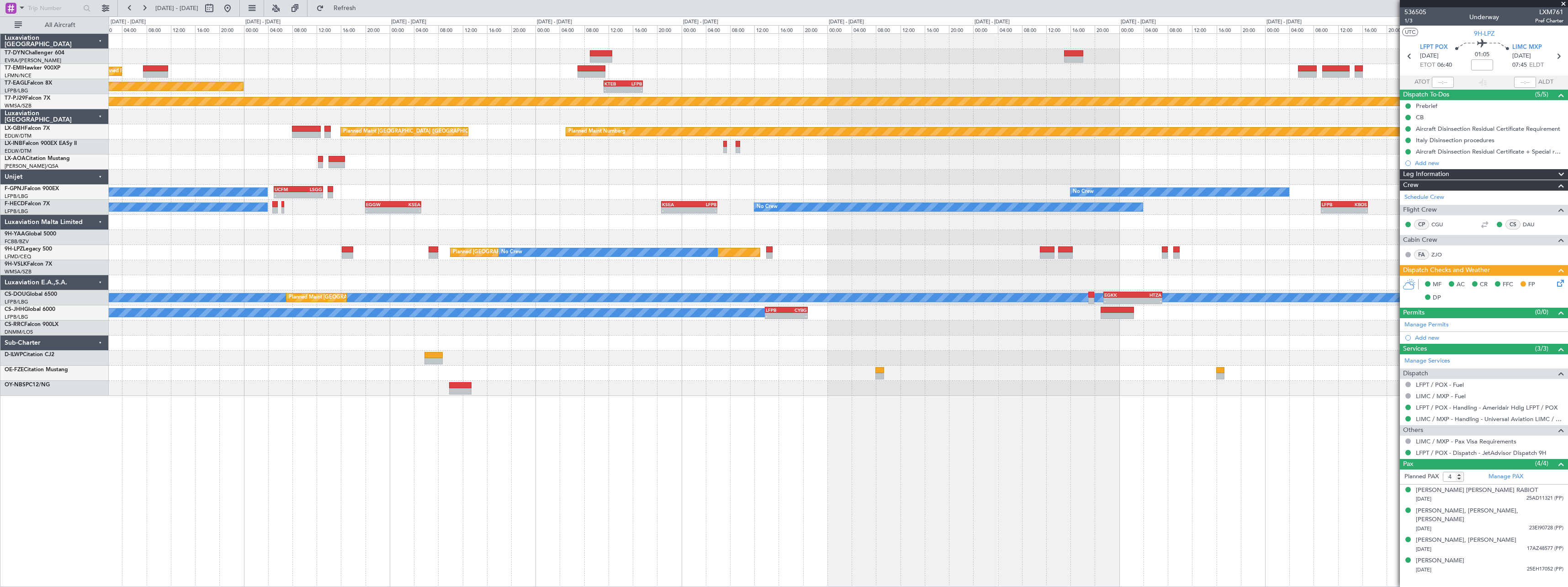
click at [520, 272] on div at bounding box center [839, 267] width 1459 height 15
click at [688, 268] on div at bounding box center [839, 267] width 1459 height 15
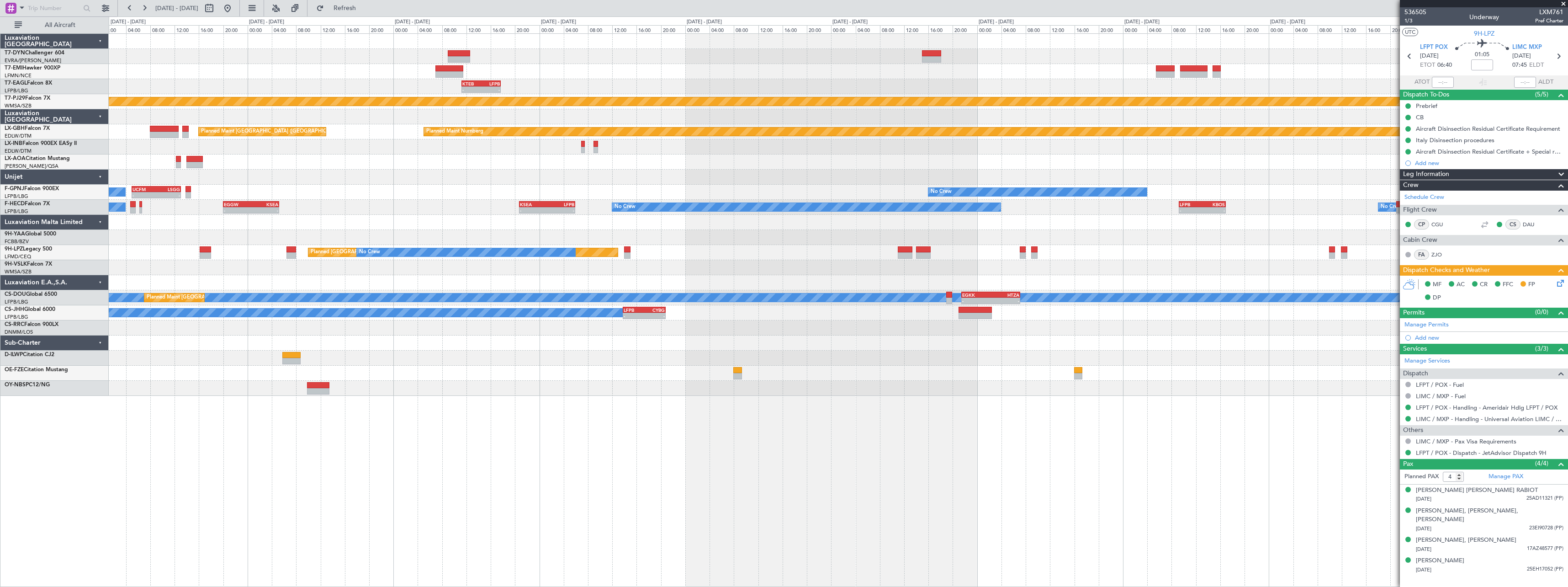
click at [735, 268] on div at bounding box center [839, 267] width 1459 height 15
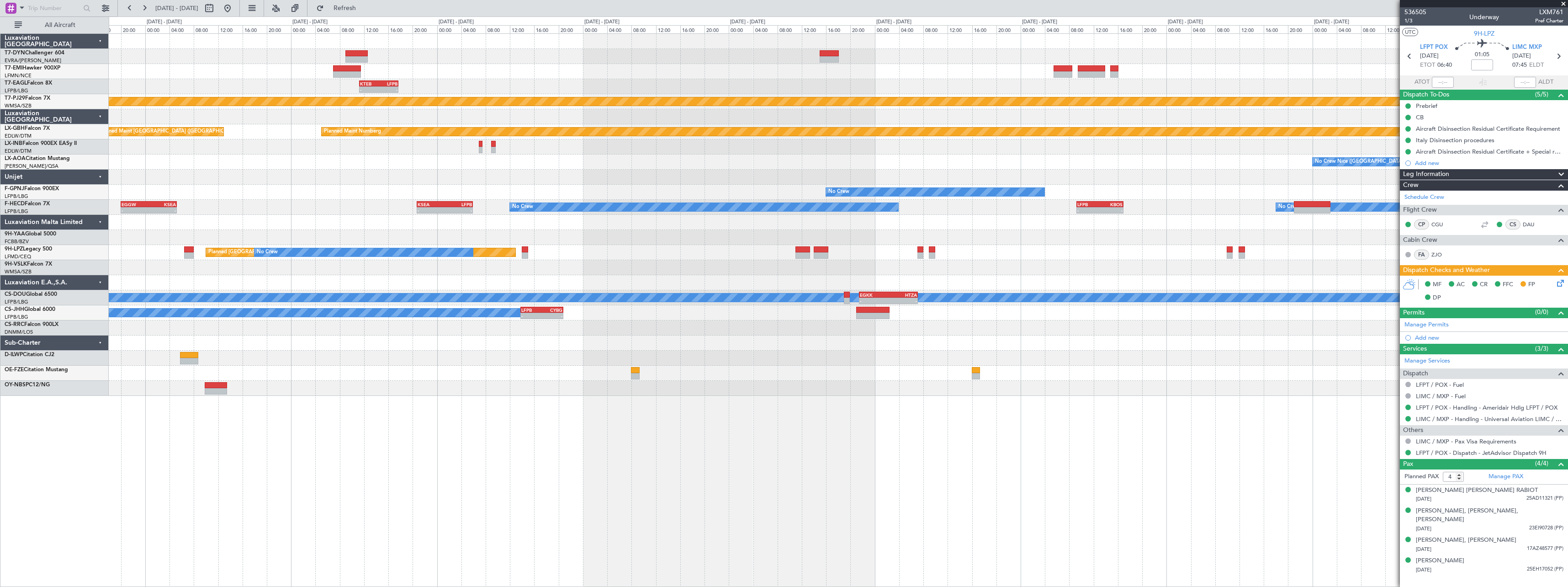
click at [737, 261] on div at bounding box center [839, 267] width 1459 height 15
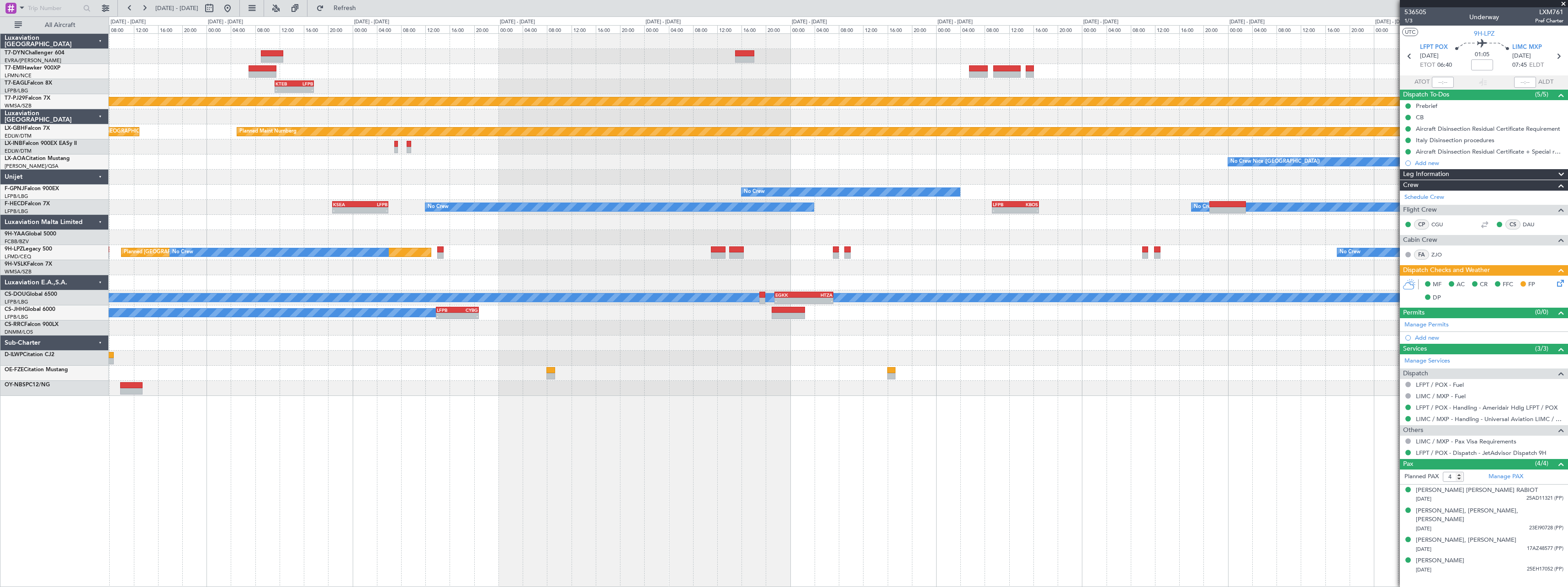
click at [752, 256] on div "Planned Maint St Gallen (Altenrhein) No Crew No Crew" at bounding box center [839, 252] width 1459 height 15
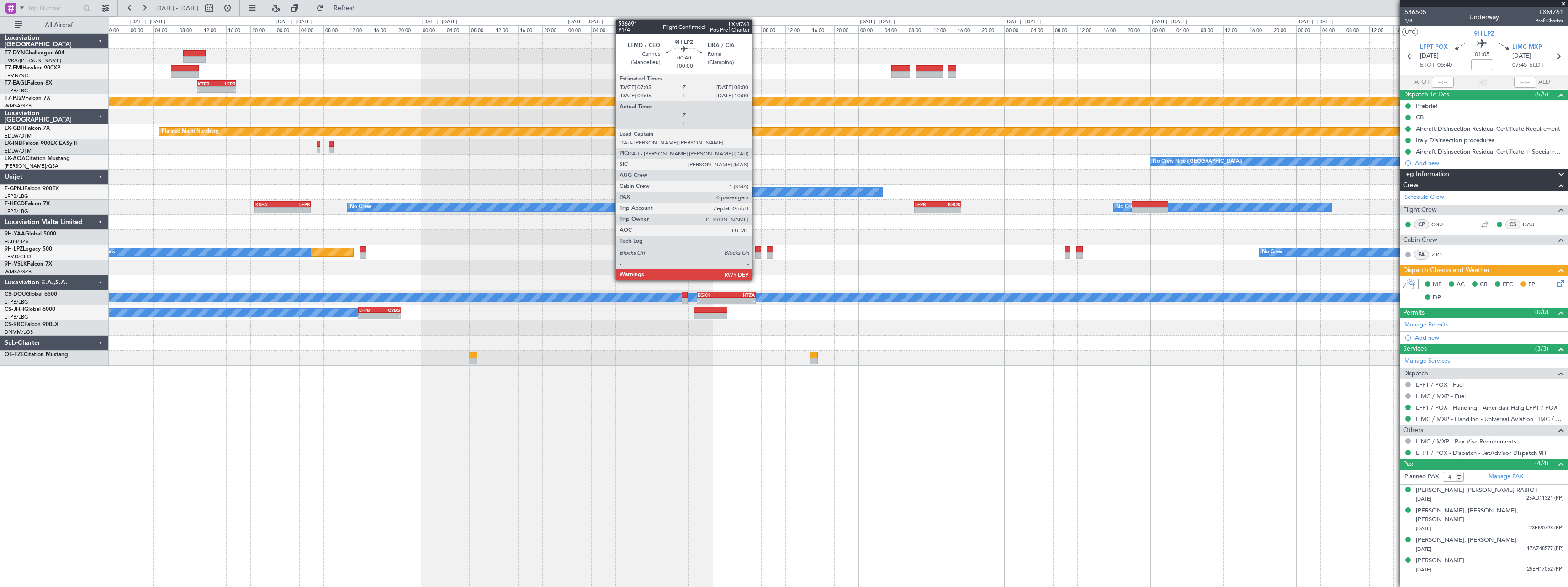
click at [756, 250] on div at bounding box center [757, 249] width 6 height 6
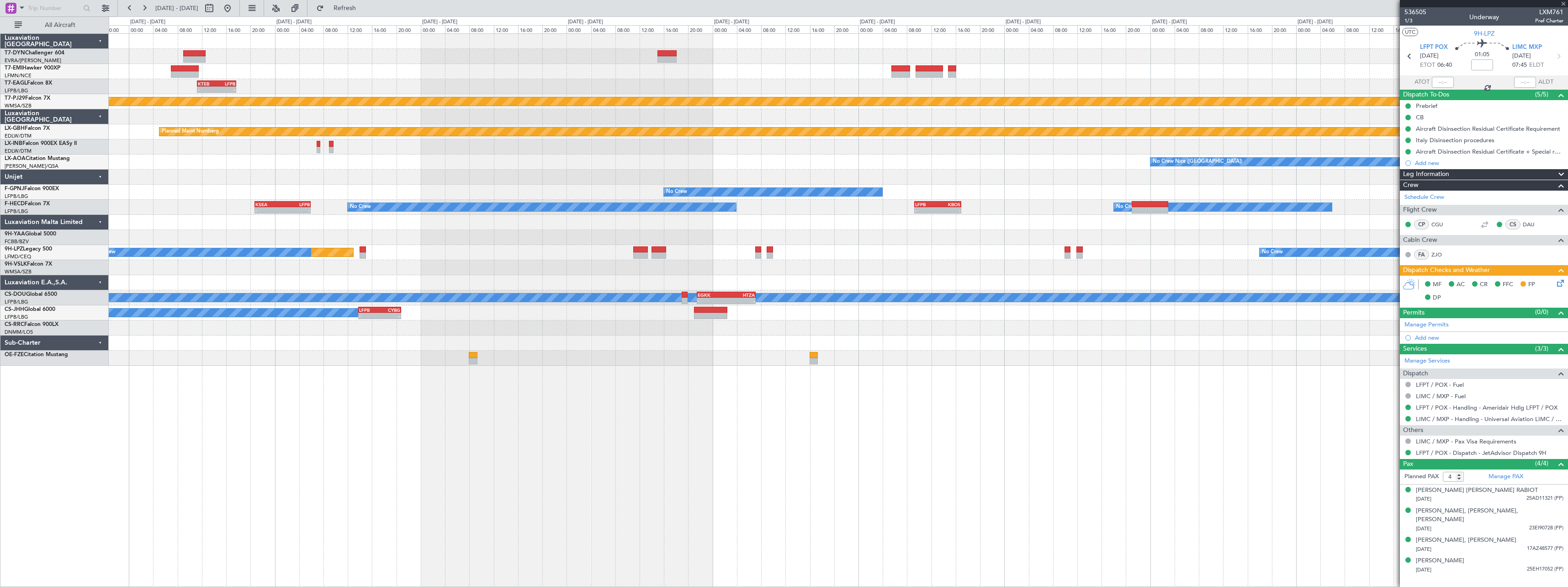
type input "0"
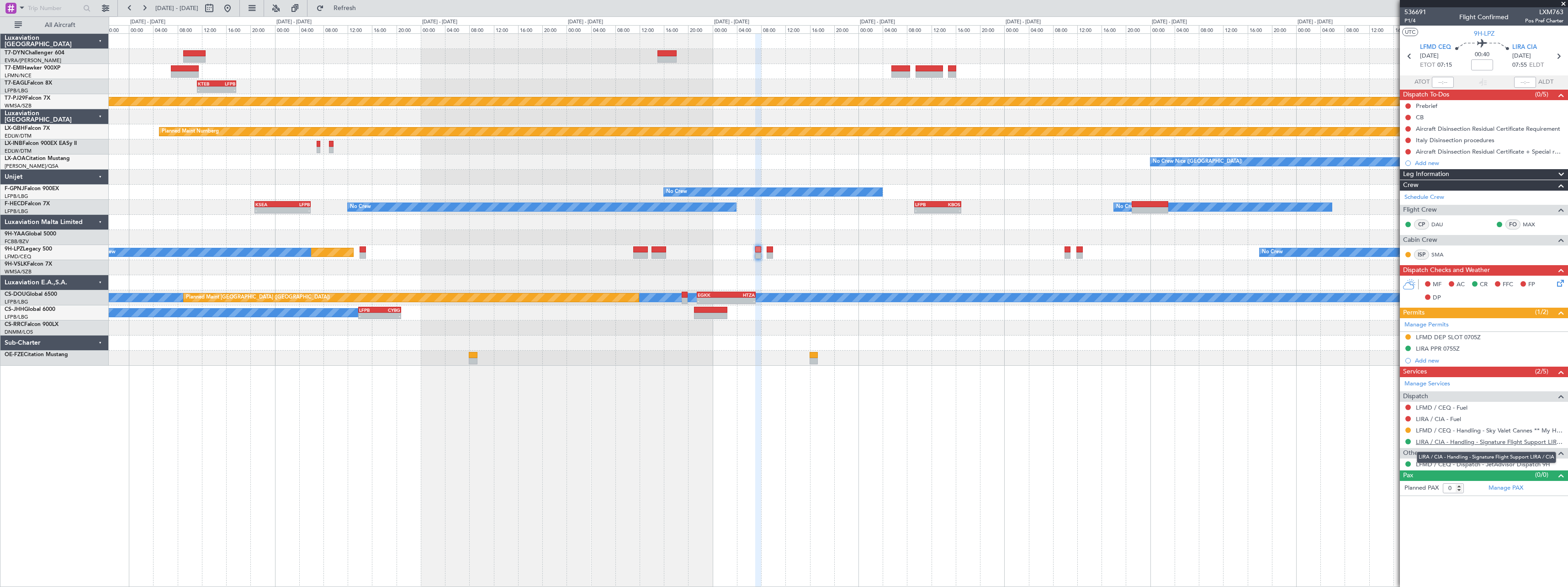
click at [1529, 443] on link "LIRA / CIA - Handling - Signature Flight Support LIRA / CIA" at bounding box center [1489, 442] width 147 height 8
